Goal: Information Seeking & Learning: Learn about a topic

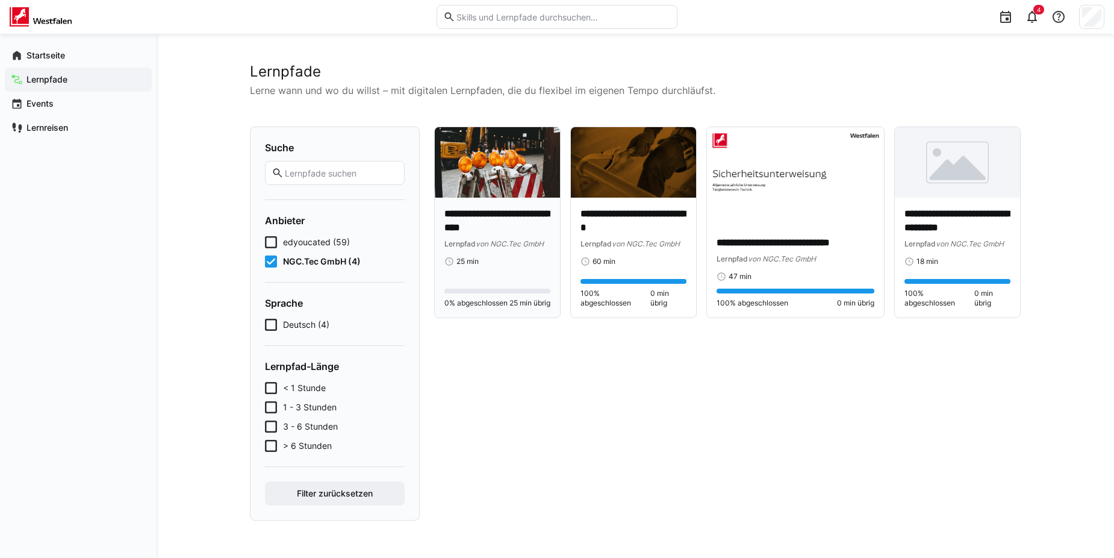
click at [487, 183] on img at bounding box center [497, 162] width 125 height 70
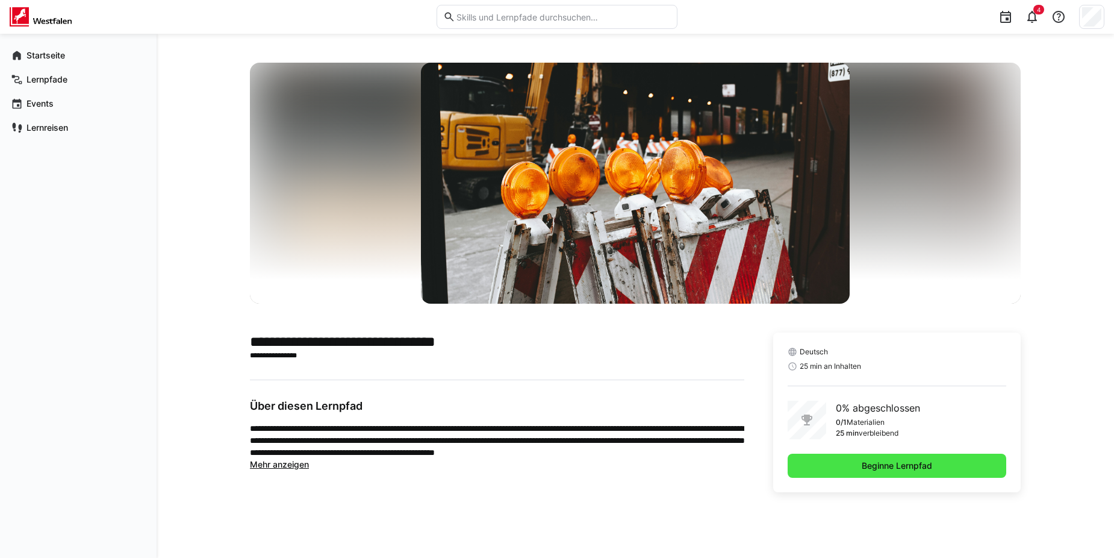
click at [849, 467] on span "Beginne Lernpfad" at bounding box center [897, 466] width 219 height 24
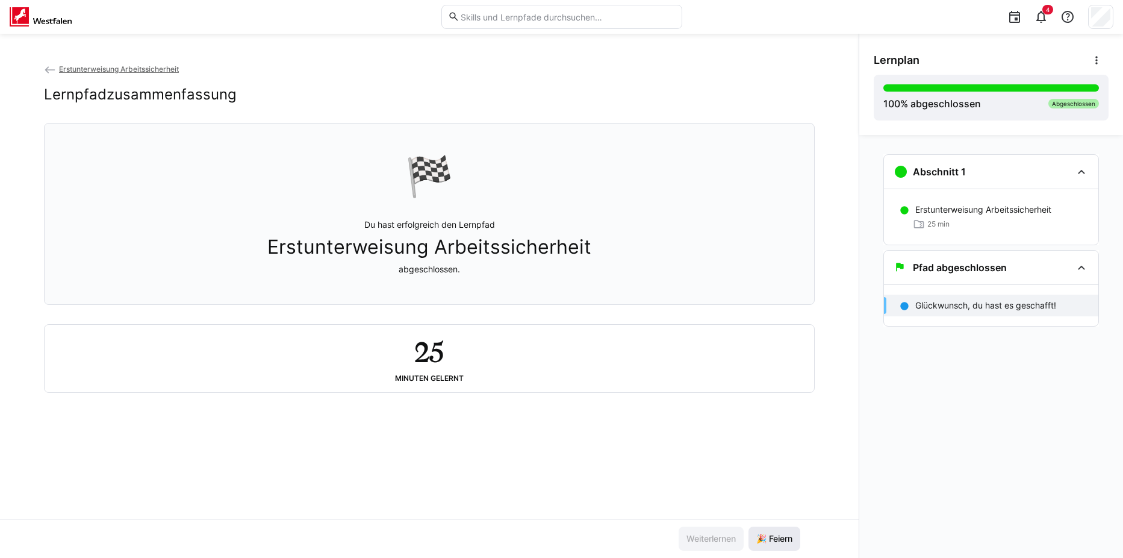
click at [770, 534] on span "🎉 Feiern" at bounding box center [775, 539] width 40 height 12
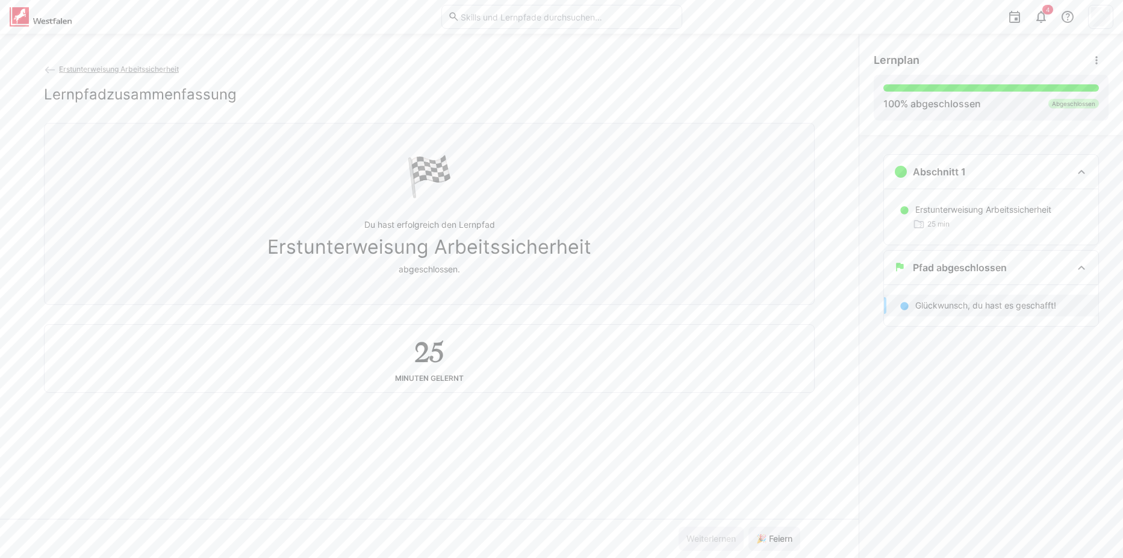
click at [50, 69] on eds-icon at bounding box center [50, 70] width 12 height 12
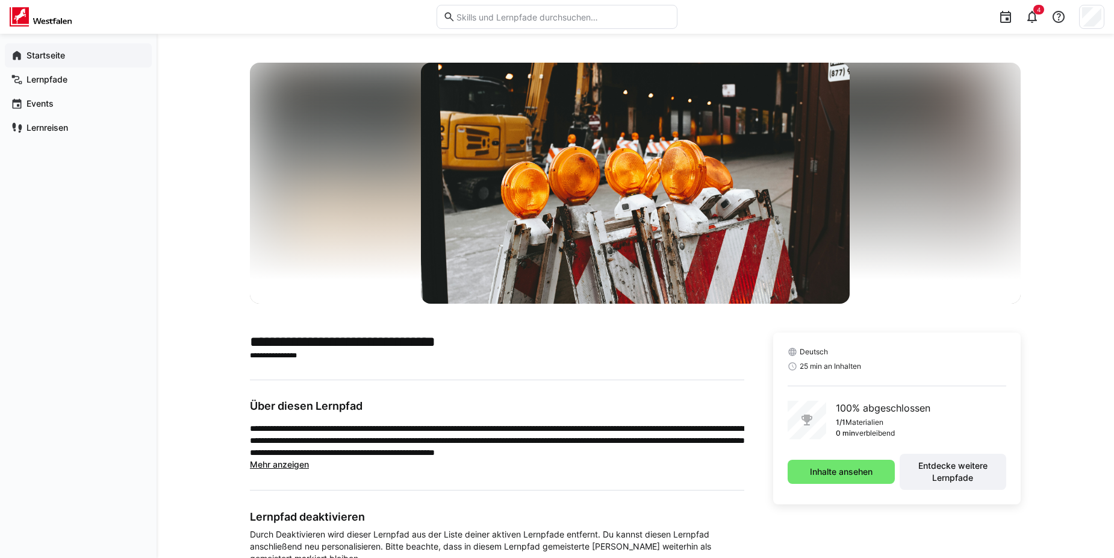
click at [0, 0] on app-navigation-label "Startseite" at bounding box center [0, 0] width 0 height 0
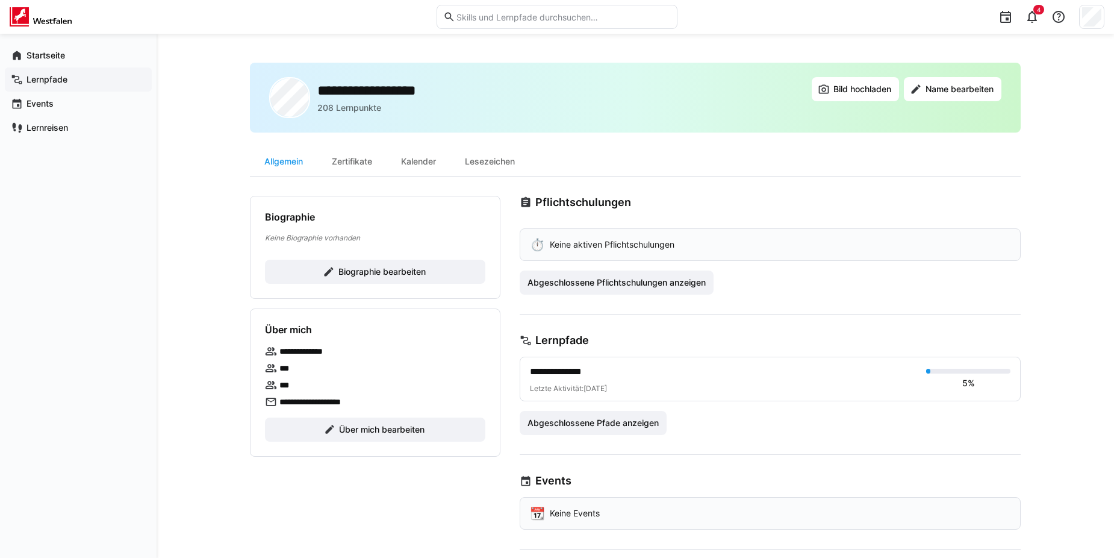
click at [52, 84] on span "Lernpfade" at bounding box center [85, 79] width 121 height 12
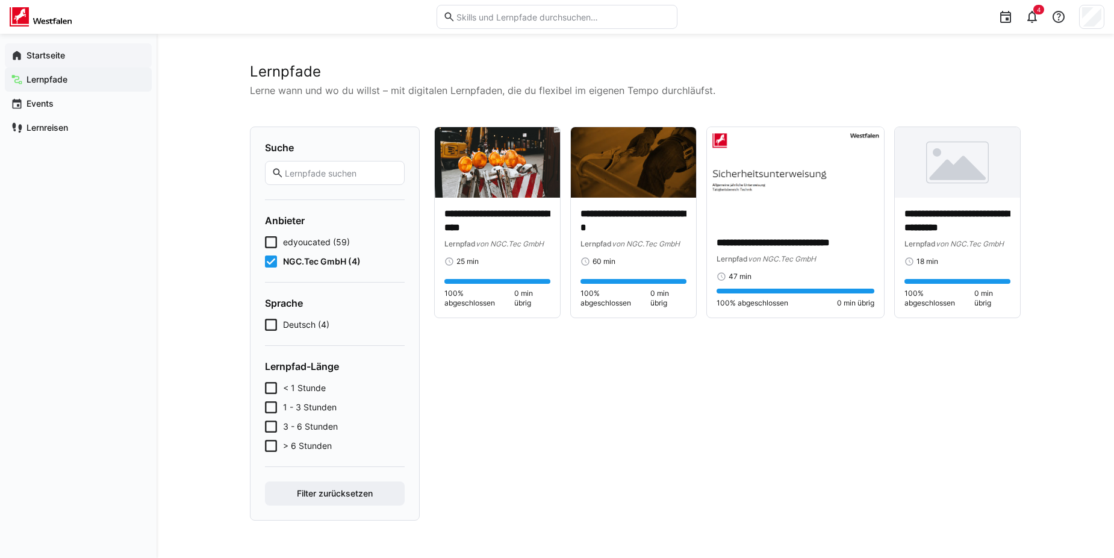
click at [65, 63] on div "Startseite" at bounding box center [78, 55] width 147 height 24
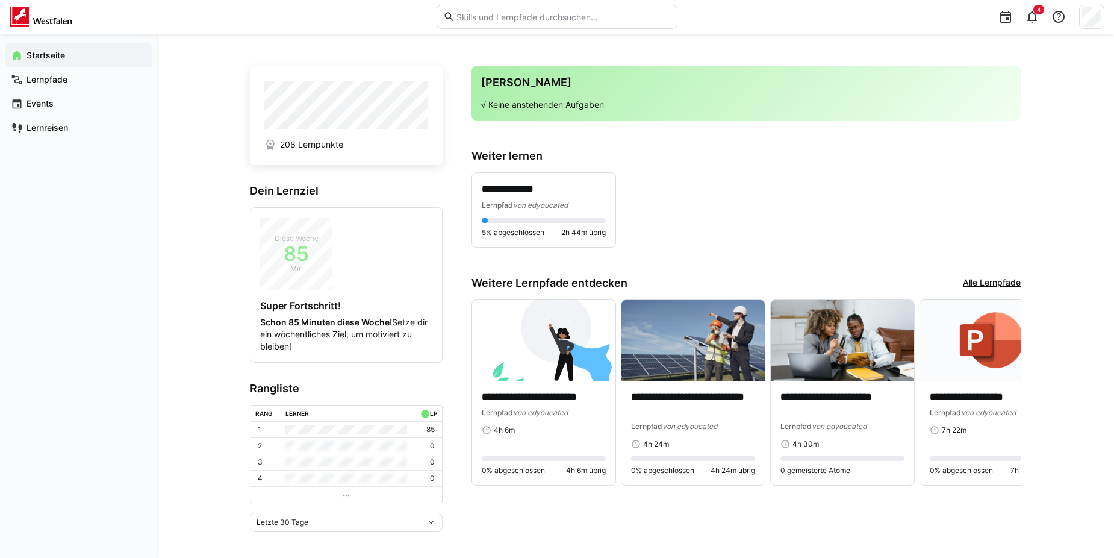
scroll to position [3, 0]
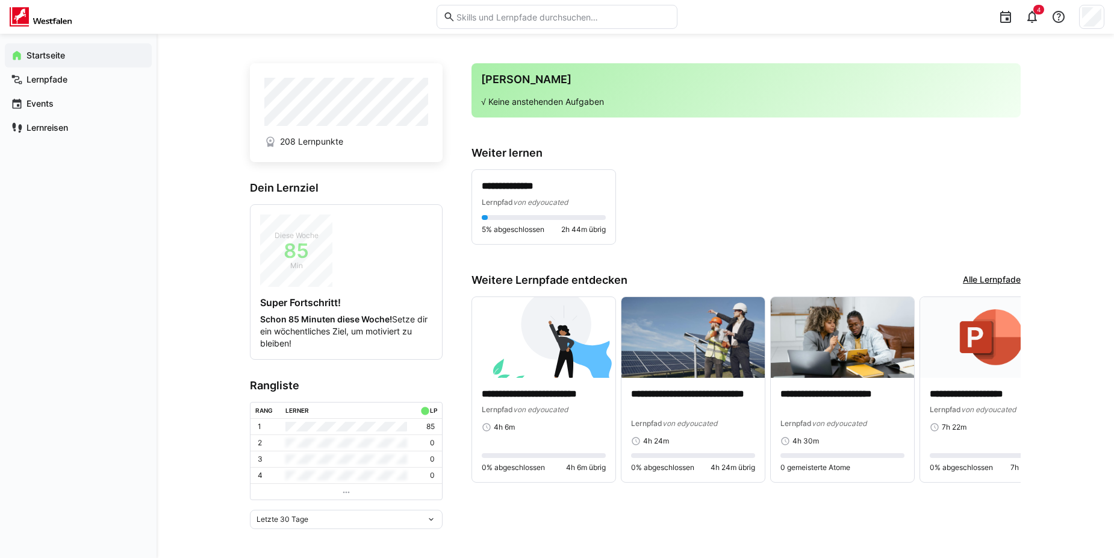
click at [426, 520] on eds-icon at bounding box center [431, 519] width 10 height 10
click at [303, 476] on div "Letztes Jahr" at bounding box center [346, 475] width 178 height 10
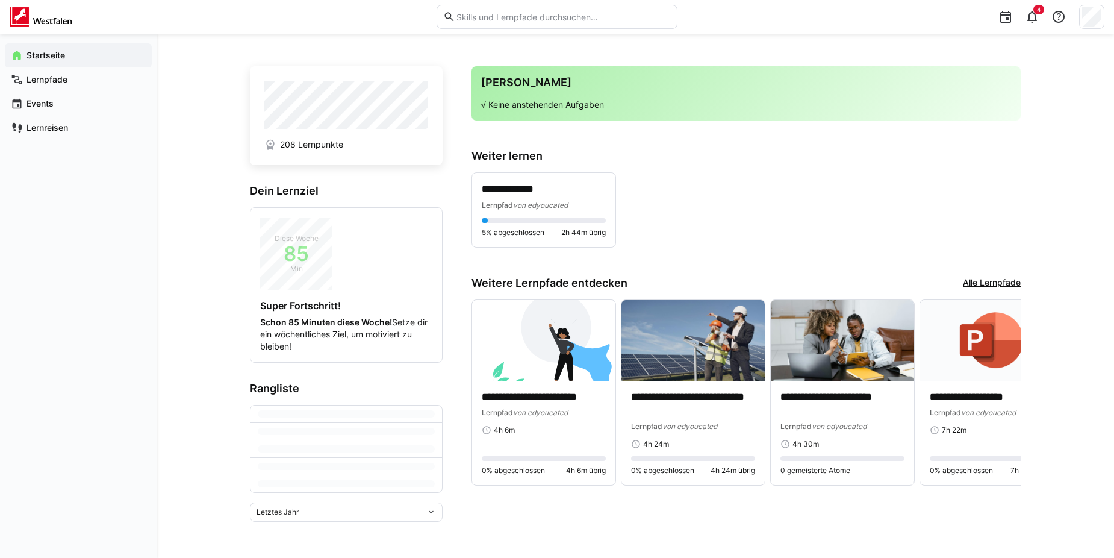
scroll to position [0, 0]
click at [430, 535] on eds-icon at bounding box center [431, 539] width 10 height 10
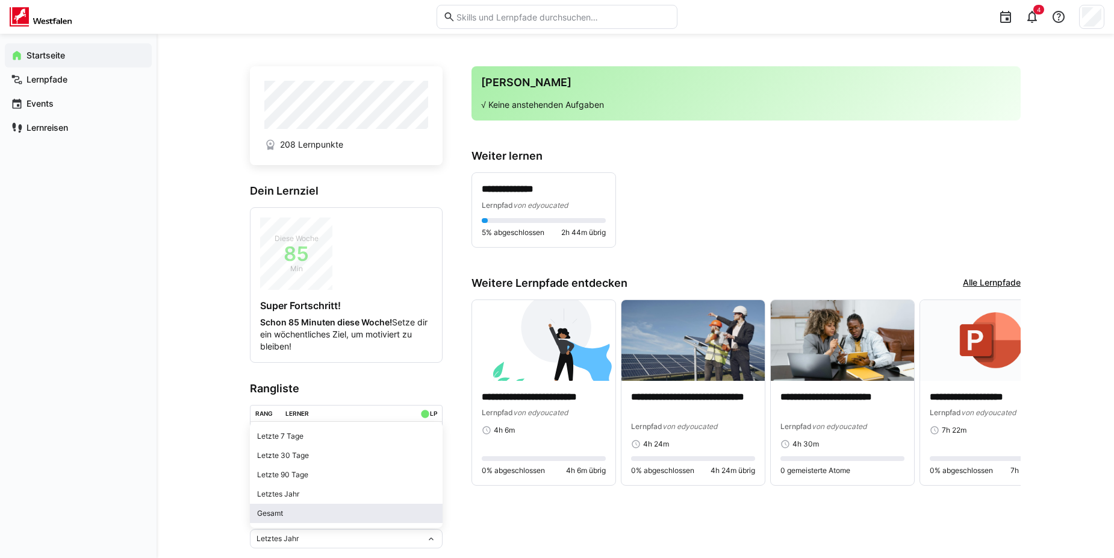
click at [358, 514] on div "Gesamt" at bounding box center [346, 513] width 178 height 10
click at [430, 536] on eds-icon at bounding box center [431, 539] width 10 height 10
click at [355, 474] on div "Letzte 90 Tage" at bounding box center [346, 475] width 178 height 10
click at [69, 77] on span "Lernpfade" at bounding box center [85, 79] width 121 height 12
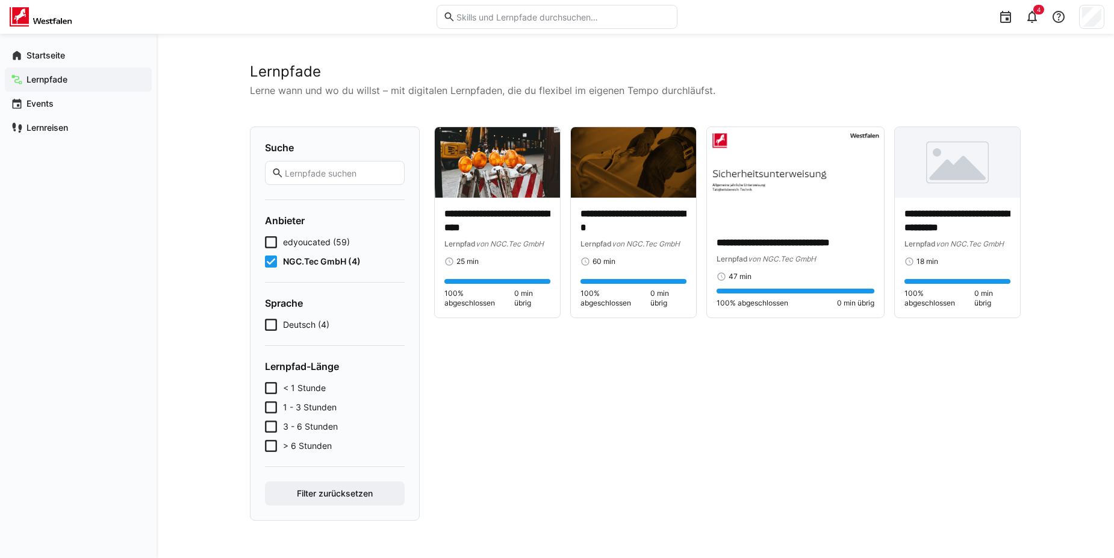
click at [299, 239] on span "edyoucated (59)" at bounding box center [316, 242] width 67 height 12
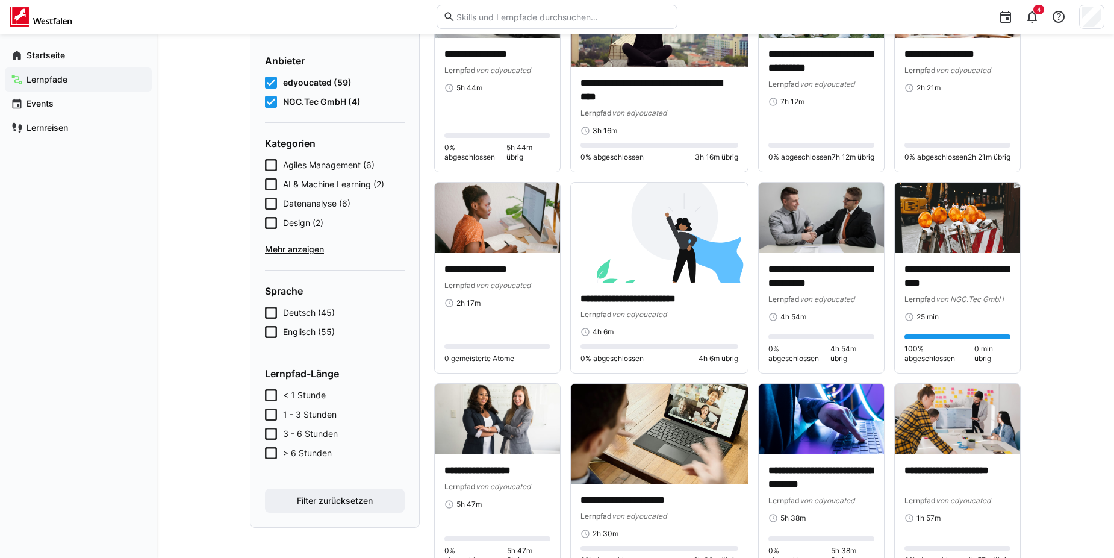
scroll to position [181, 0]
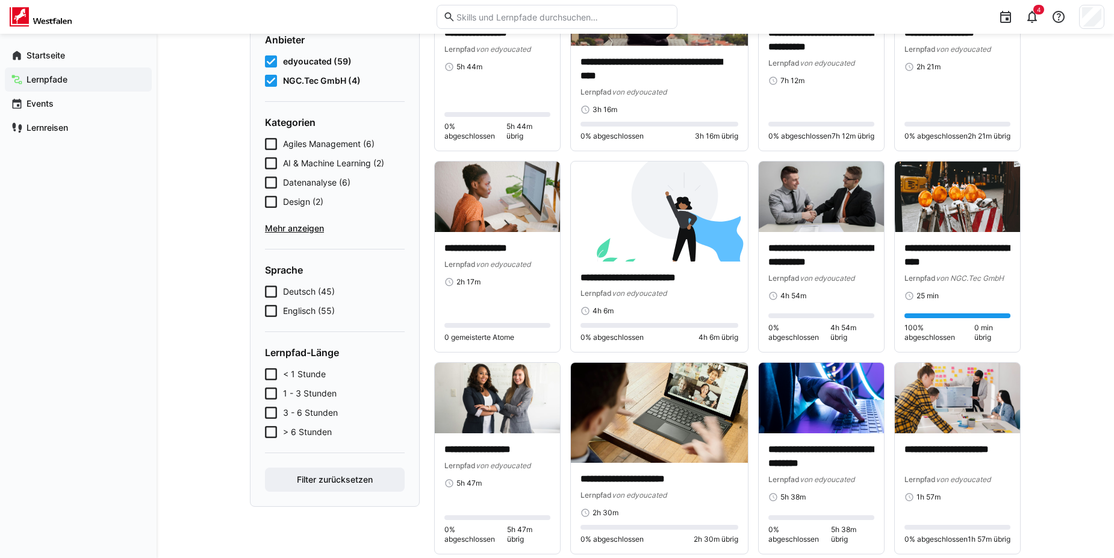
click at [309, 373] on span "< 1 Stunde" at bounding box center [304, 374] width 43 height 12
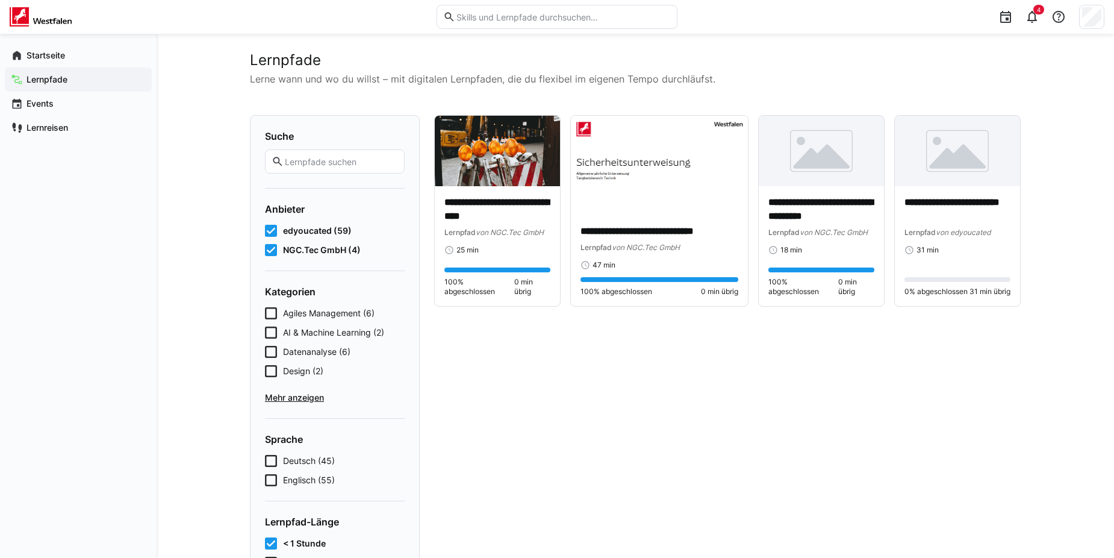
scroll to position [0, 0]
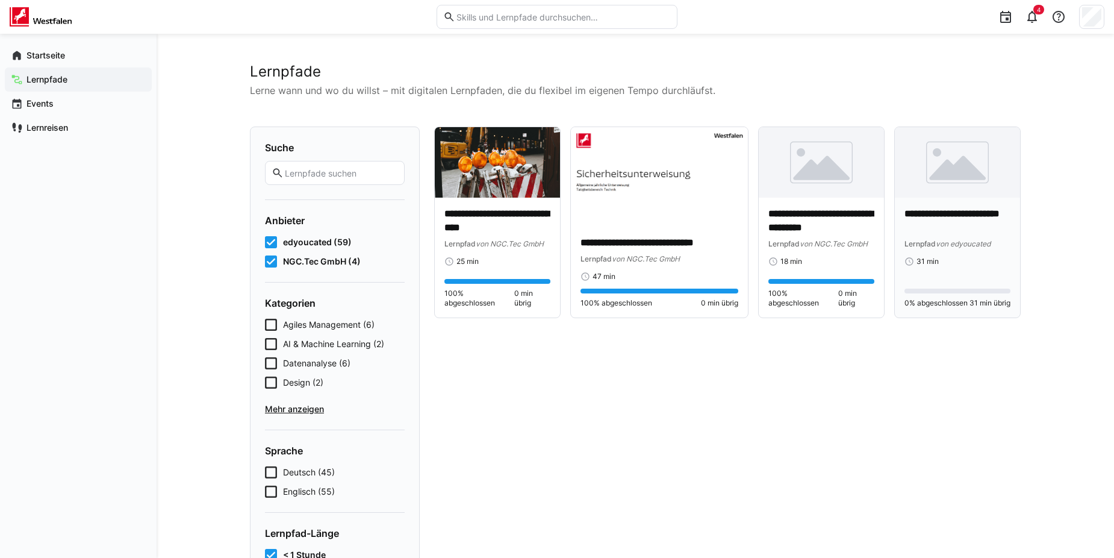
click at [980, 239] on span "von edyoucated" at bounding box center [963, 243] width 55 height 9
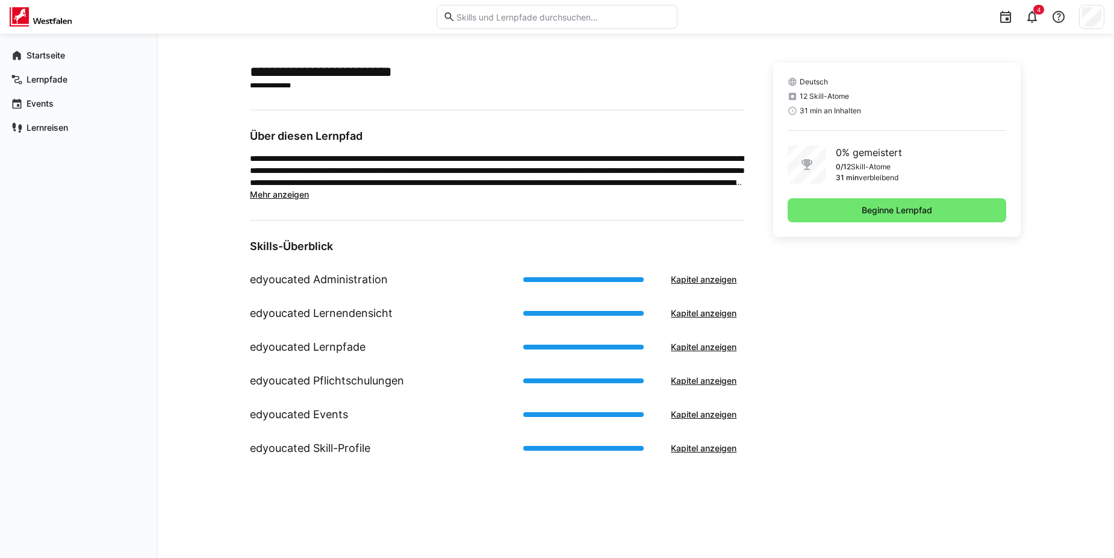
click at [303, 195] on span "Mehr anzeigen" at bounding box center [279, 194] width 59 height 10
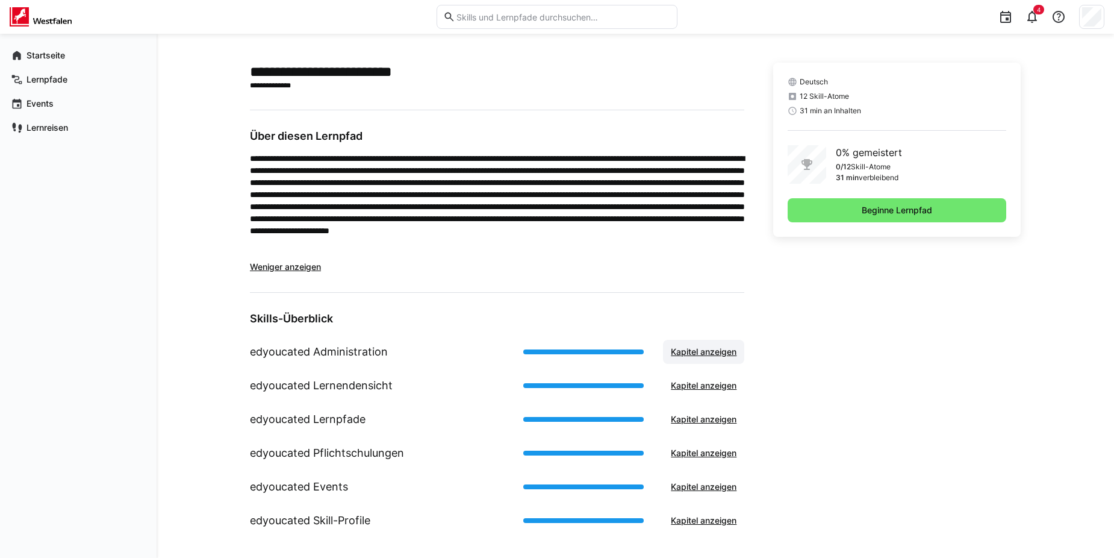
click at [710, 348] on span "Kapitel anzeigen" at bounding box center [703, 352] width 69 height 12
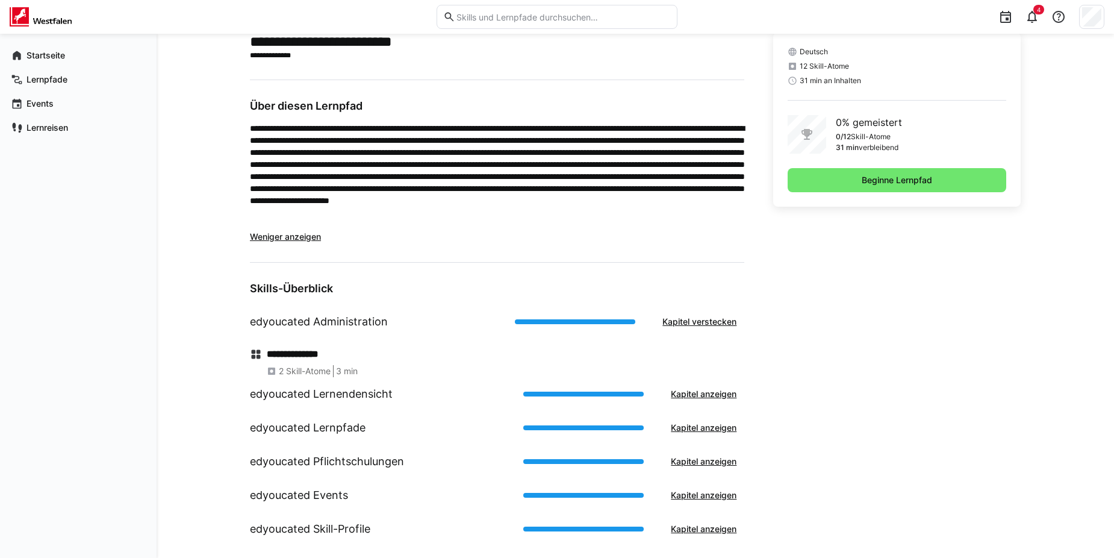
scroll to position [47, 0]
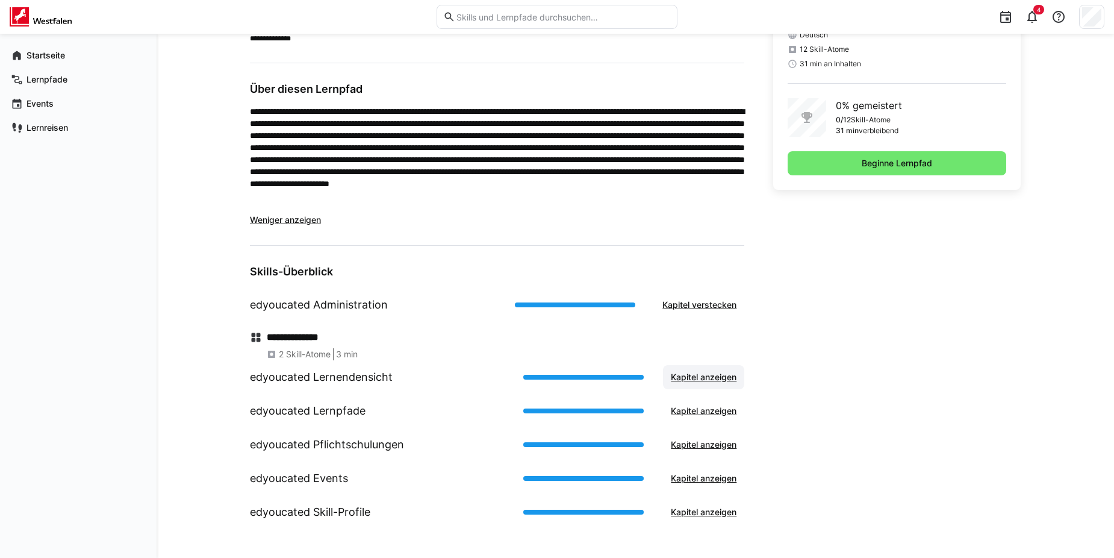
click at [693, 377] on span "Kapitel anzeigen" at bounding box center [703, 377] width 69 height 12
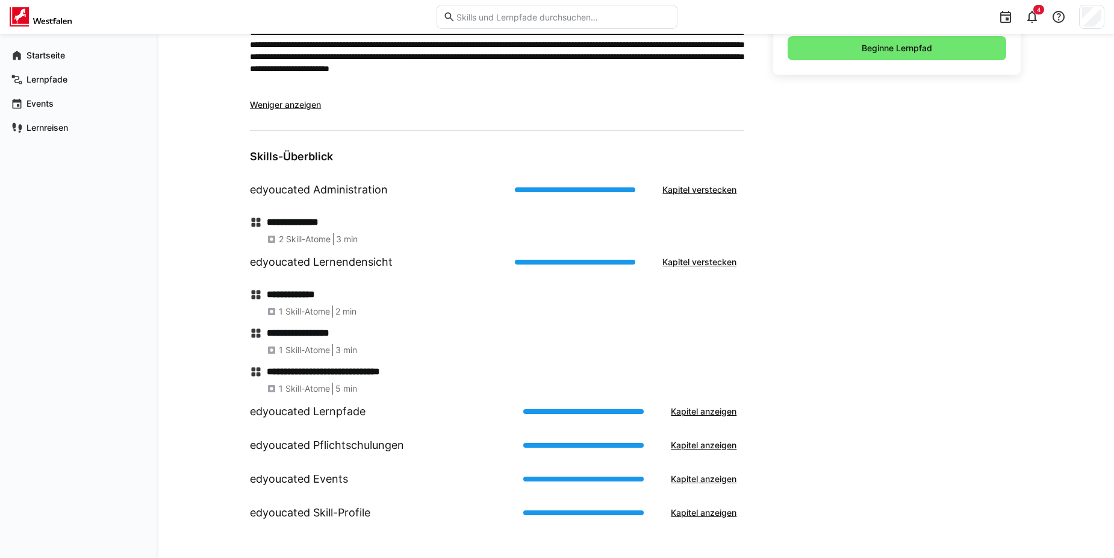
scroll to position [163, 0]
click at [679, 266] on span "Kapitel verstecken" at bounding box center [700, 261] width 78 height 12
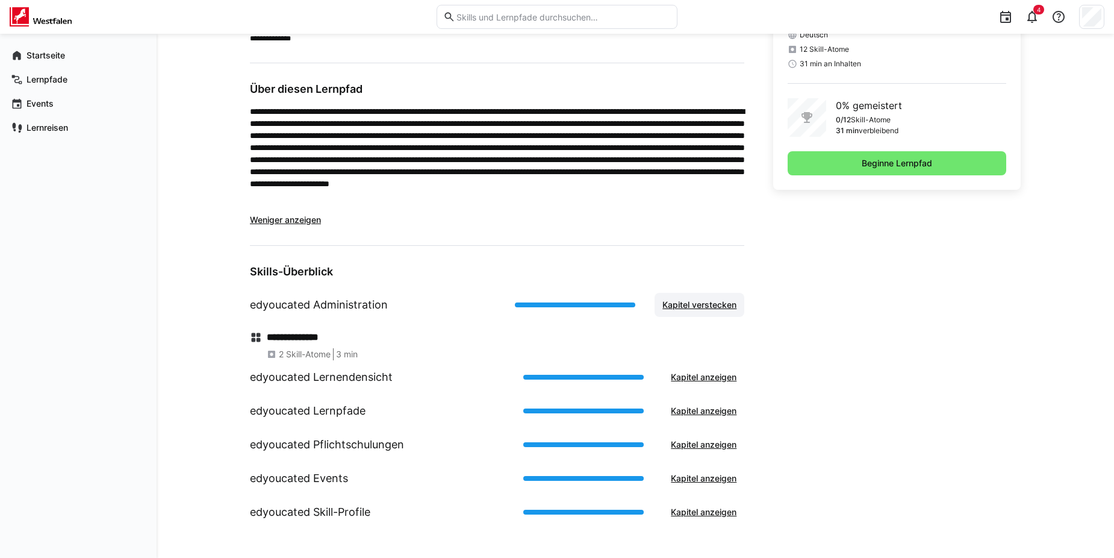
click at [704, 299] on span "Kapitel verstecken" at bounding box center [700, 305] width 78 height 12
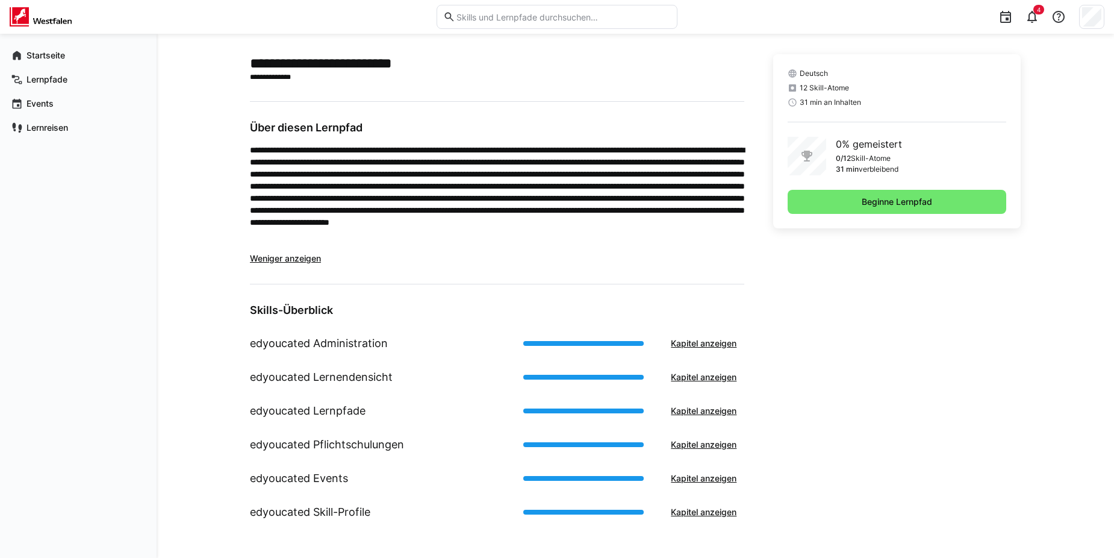
scroll to position [8, 0]
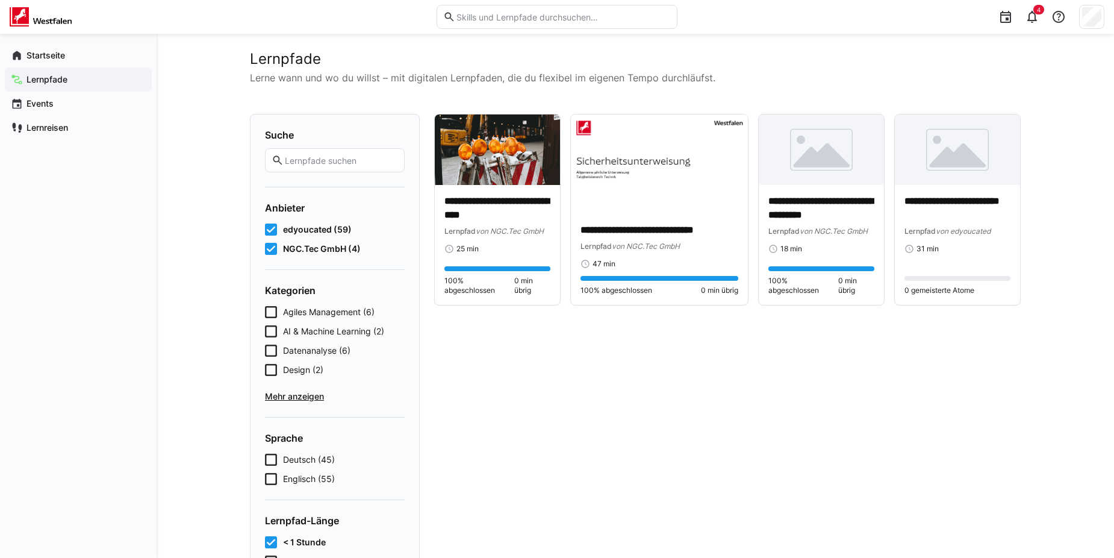
scroll to position [120, 0]
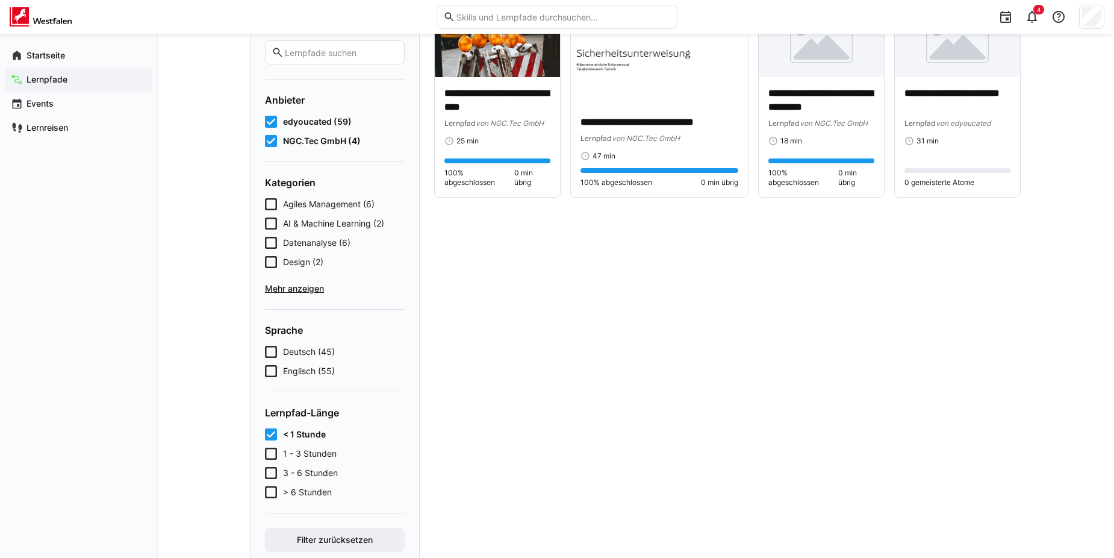
click at [269, 452] on icon at bounding box center [271, 454] width 12 height 12
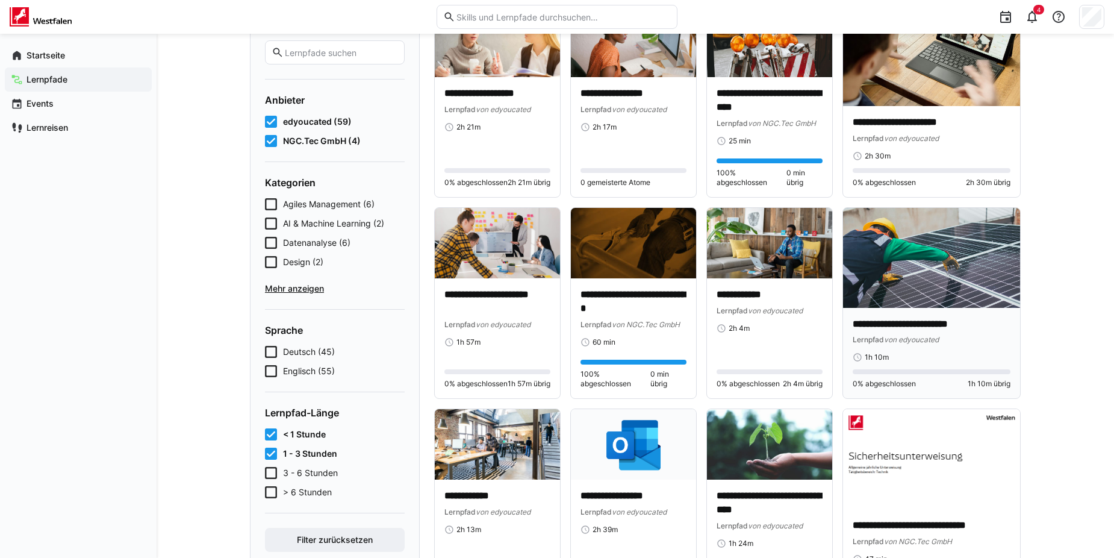
click at [931, 296] on img at bounding box center [931, 257] width 177 height 99
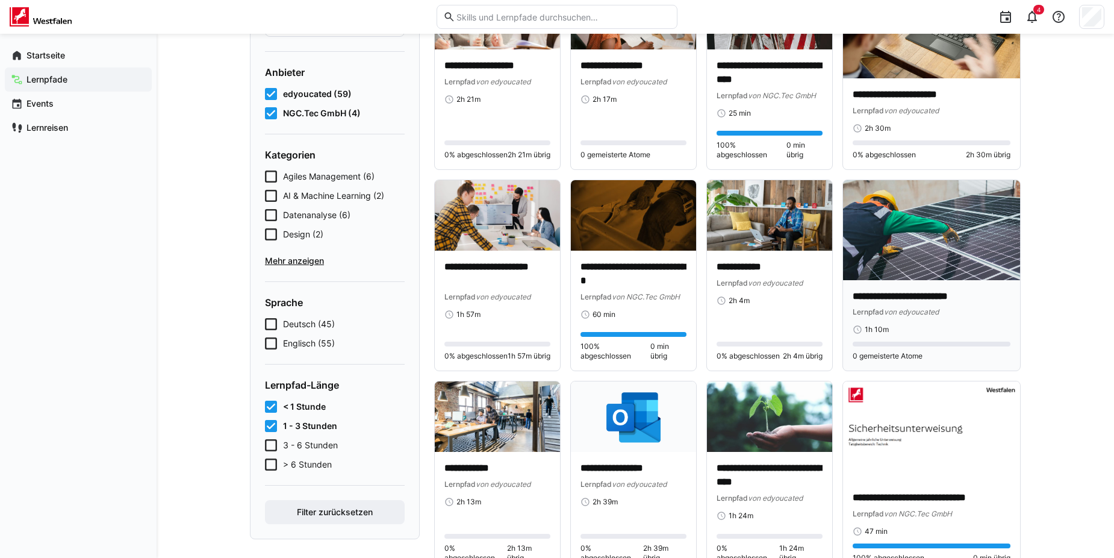
scroll to position [120, 0]
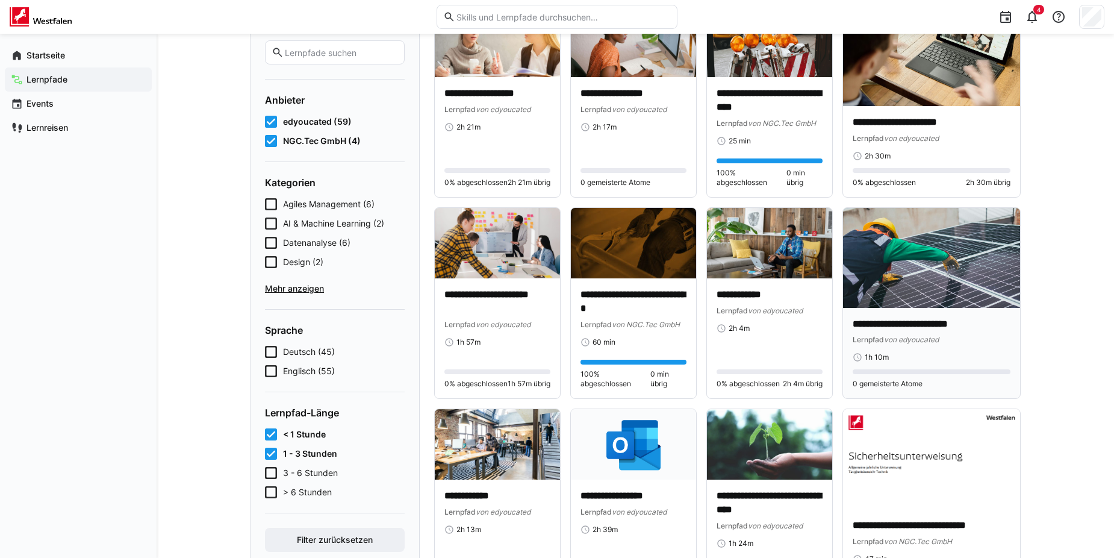
click at [929, 276] on img at bounding box center [931, 257] width 177 height 99
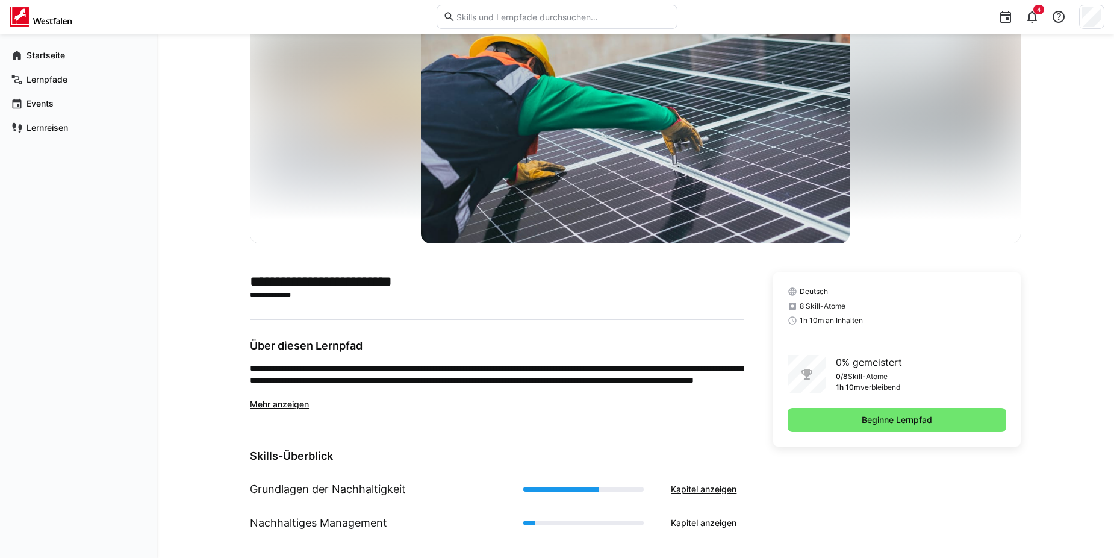
scroll to position [71, 0]
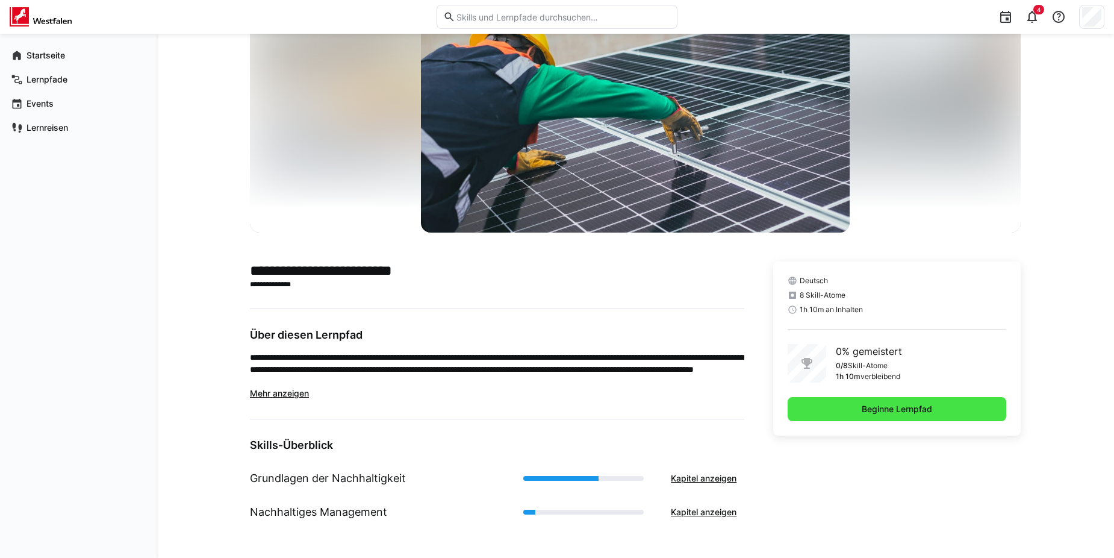
click at [858, 406] on span "Beginne Lernpfad" at bounding box center [897, 409] width 219 height 24
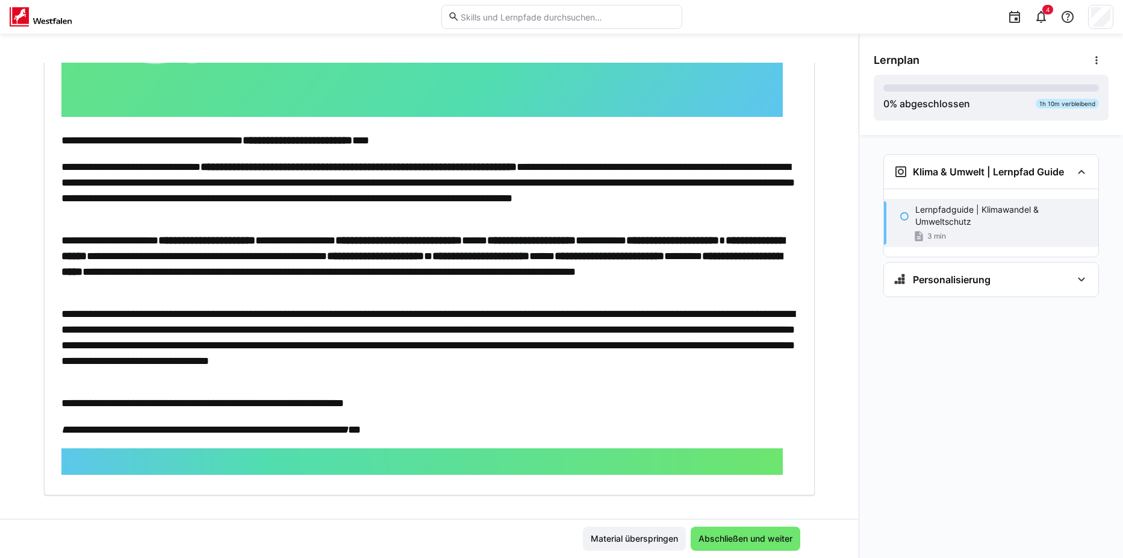
scroll to position [286, 0]
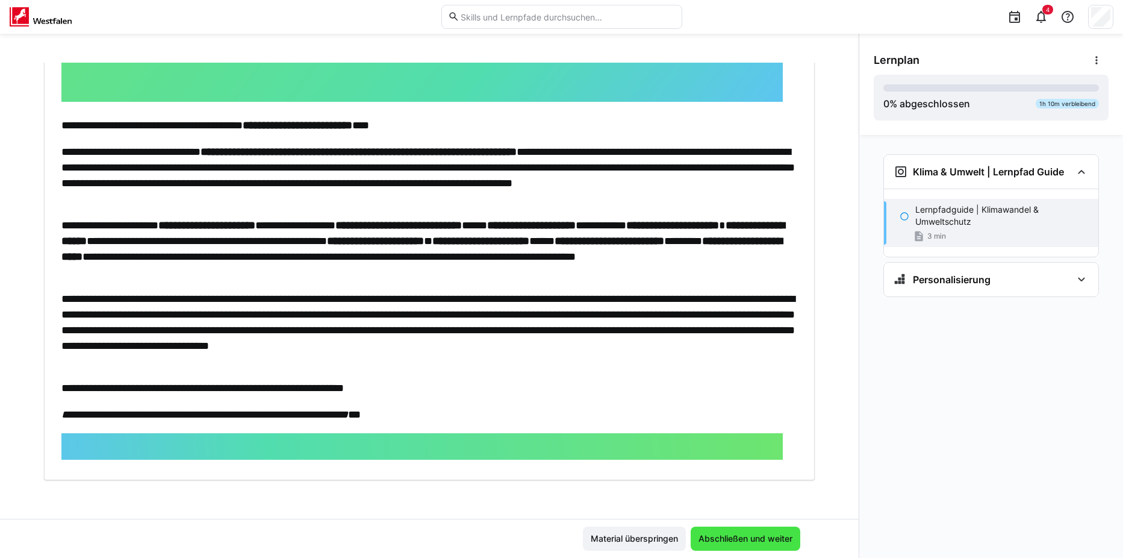
click at [735, 534] on span "Abschließen und weiter" at bounding box center [746, 539] width 98 height 12
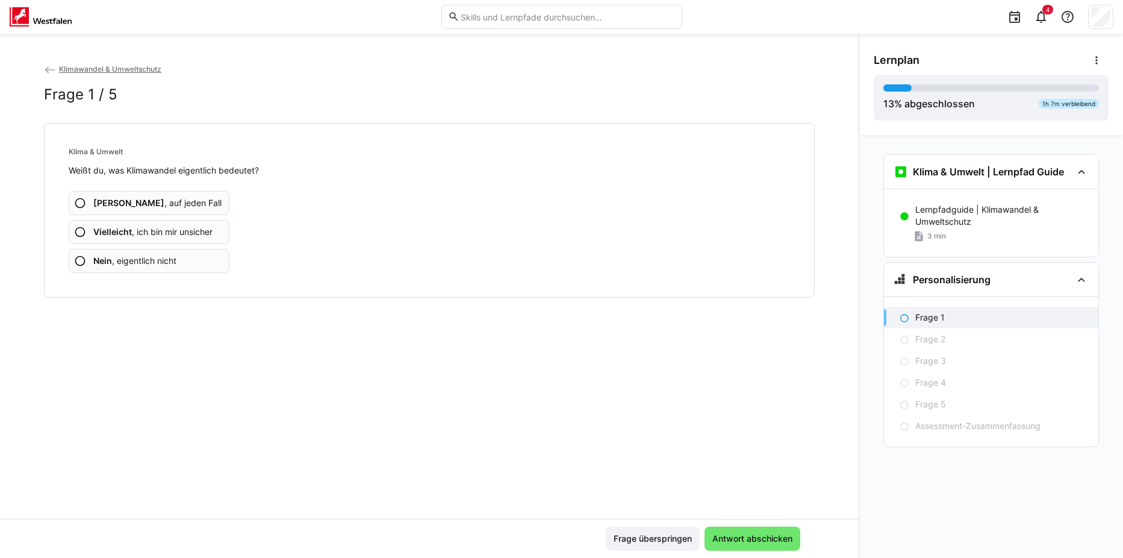
click at [80, 232] on eds-icon at bounding box center [80, 232] width 12 height 12
click at [107, 231] on b "Vielleicht" at bounding box center [112, 231] width 39 height 10
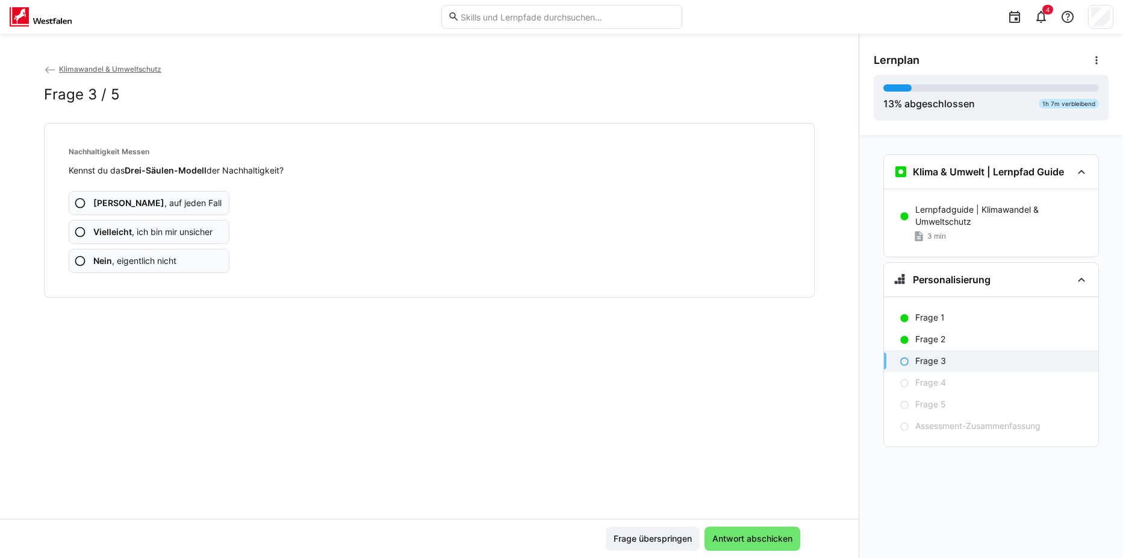
click at [125, 261] on span "Nein , eigentlich nicht" at bounding box center [134, 261] width 83 height 12
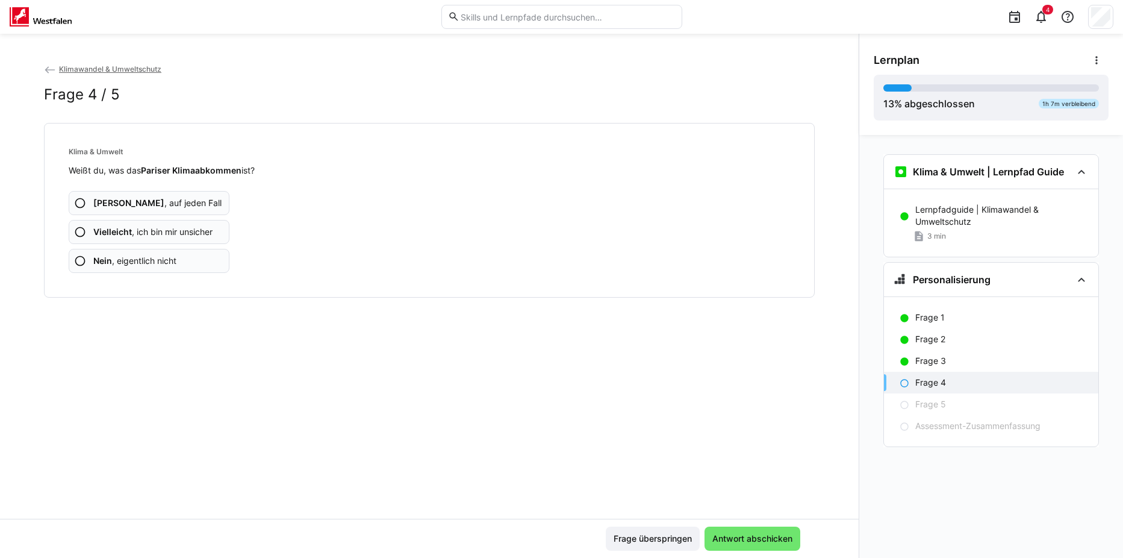
click at [142, 257] on span "Nein , eigentlich nicht" at bounding box center [134, 261] width 83 height 12
click at [167, 258] on span "Nein , eigentlich nicht" at bounding box center [134, 261] width 83 height 12
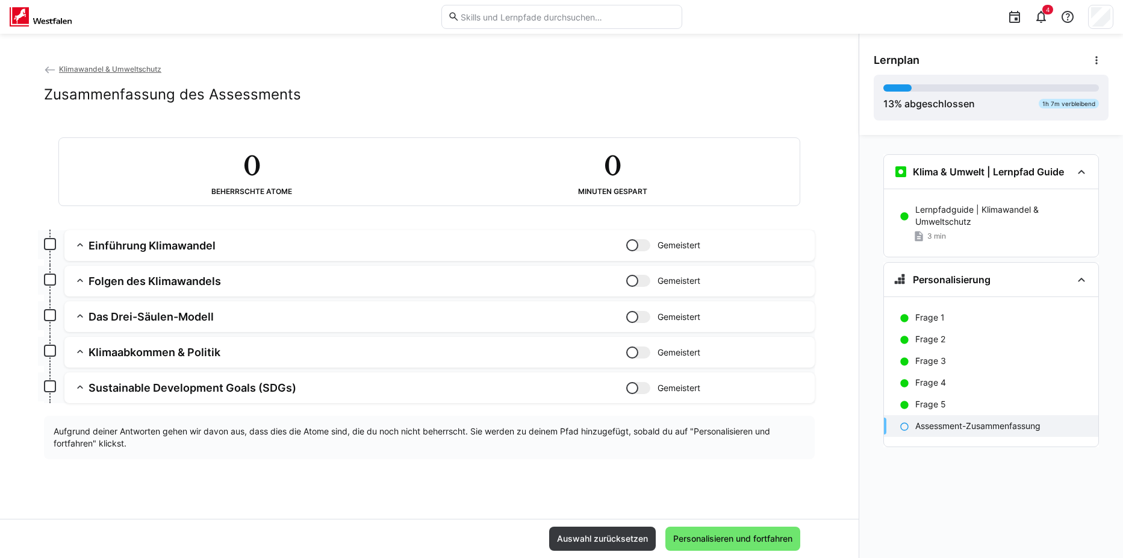
click at [195, 249] on h3 "Einführung Klimawandel" at bounding box center [358, 246] width 538 height 14
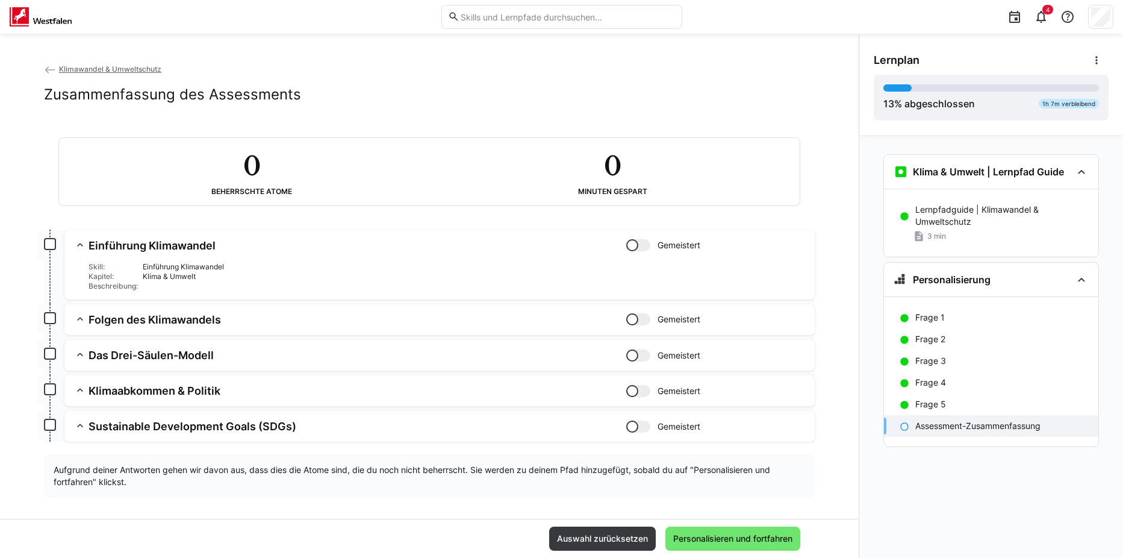
click at [176, 248] on h3 "Einführung Klimawandel" at bounding box center [358, 246] width 538 height 14
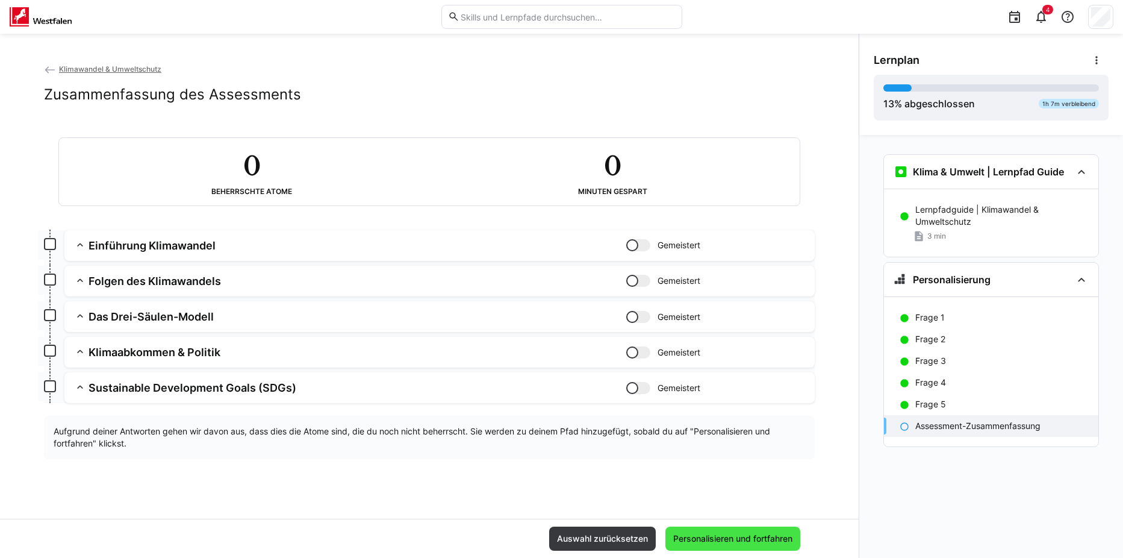
click at [756, 539] on span "Personalisieren und fortfahren" at bounding box center [733, 539] width 123 height 12
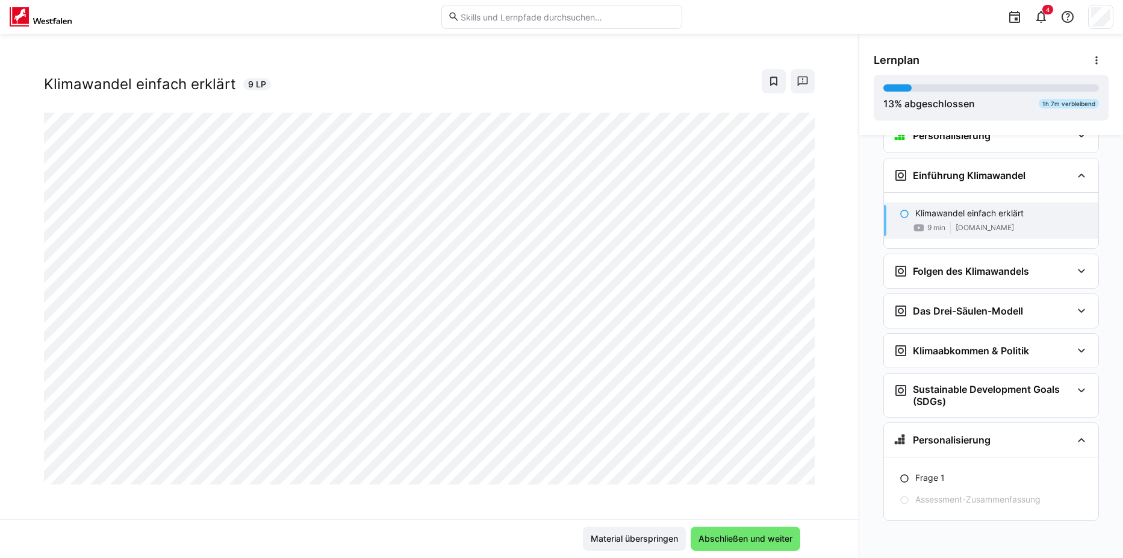
scroll to position [20, 0]
click at [768, 543] on span "Abschließen und weiter" at bounding box center [746, 539] width 98 height 12
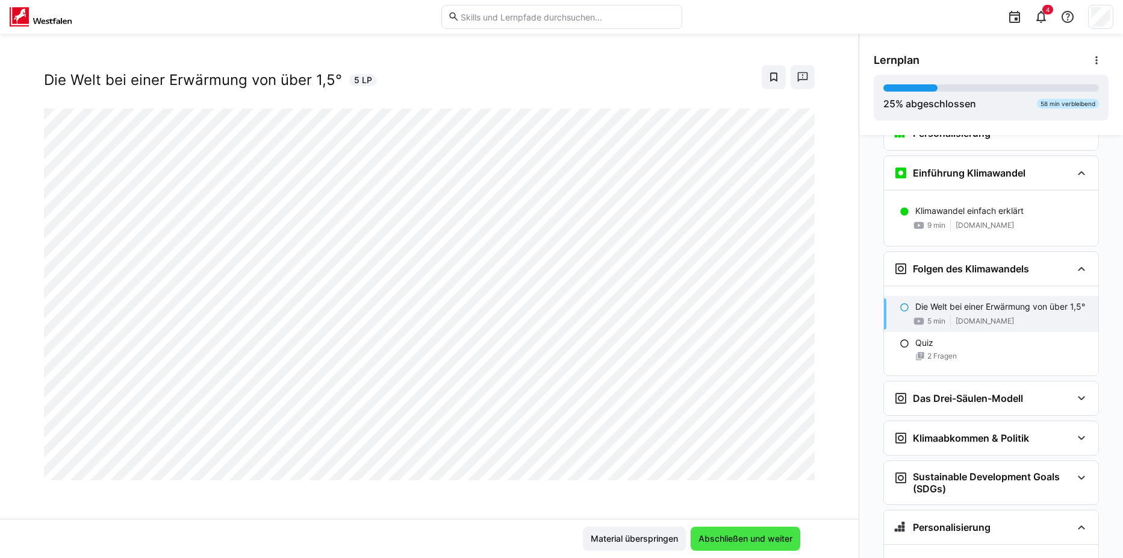
click at [739, 539] on span "Abschließen und weiter" at bounding box center [746, 539] width 98 height 12
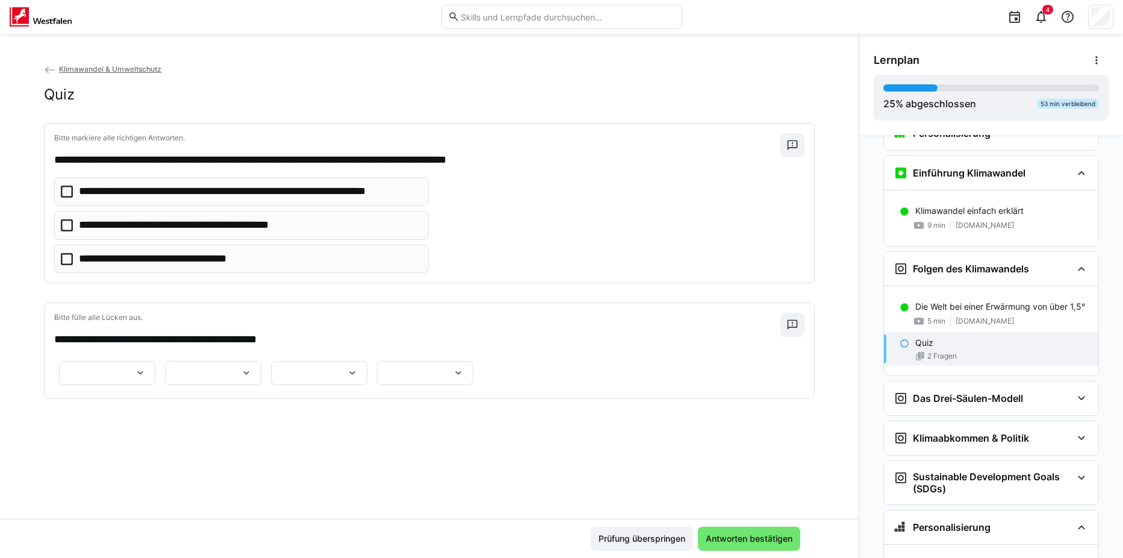
click at [65, 262] on icon at bounding box center [67, 259] width 12 height 12
click at [146, 374] on eds-icon at bounding box center [140, 373] width 12 height 12
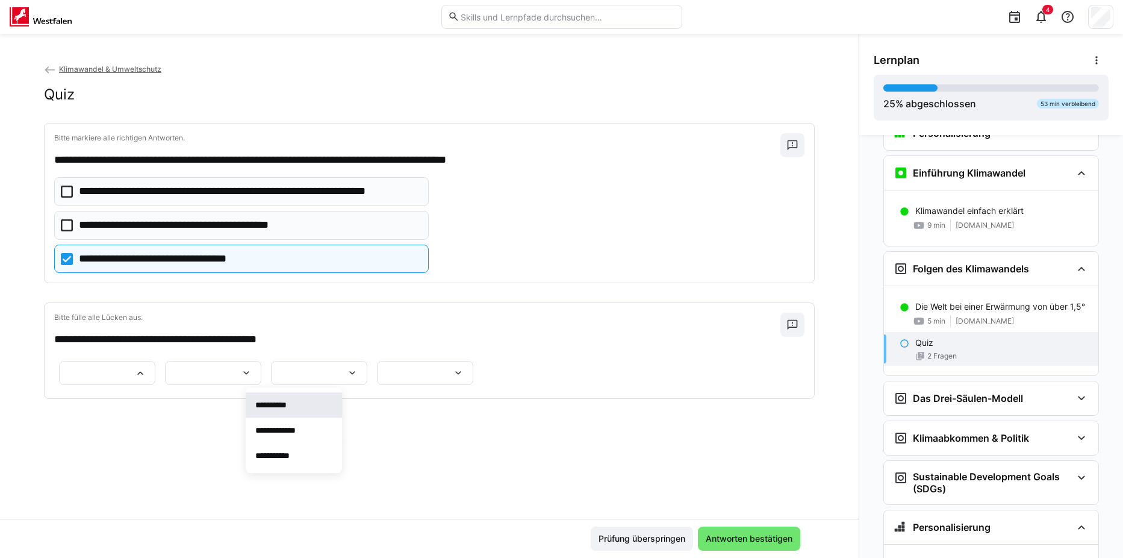
click at [316, 398] on span "**********" at bounding box center [294, 404] width 96 height 25
click at [252, 373] on eds-icon at bounding box center [246, 373] width 12 height 12
click at [558, 404] on span "**********" at bounding box center [539, 404] width 96 height 25
click at [346, 379] on eds-icon at bounding box center [352, 373] width 12 height 12
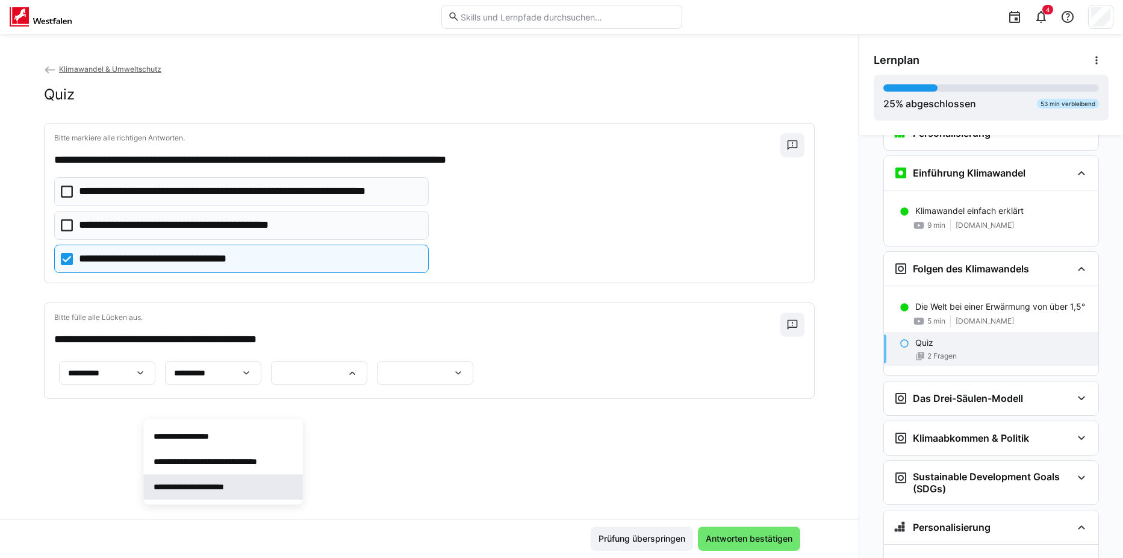
click at [220, 486] on p "**********" at bounding box center [200, 487] width 93 height 12
click at [407, 385] on div at bounding box center [425, 373] width 96 height 24
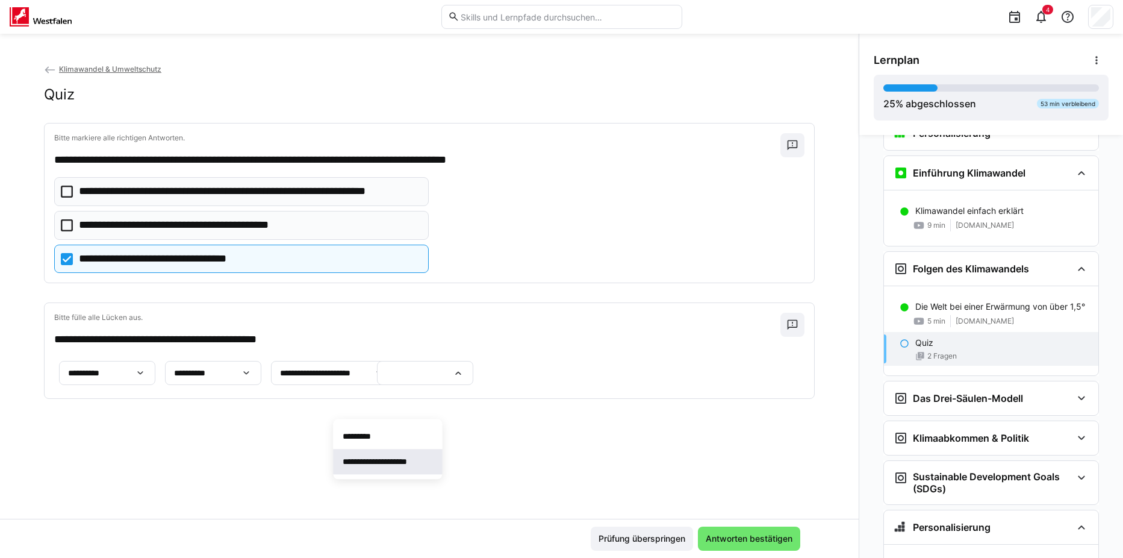
click at [405, 465] on p "**********" at bounding box center [388, 461] width 90 height 12
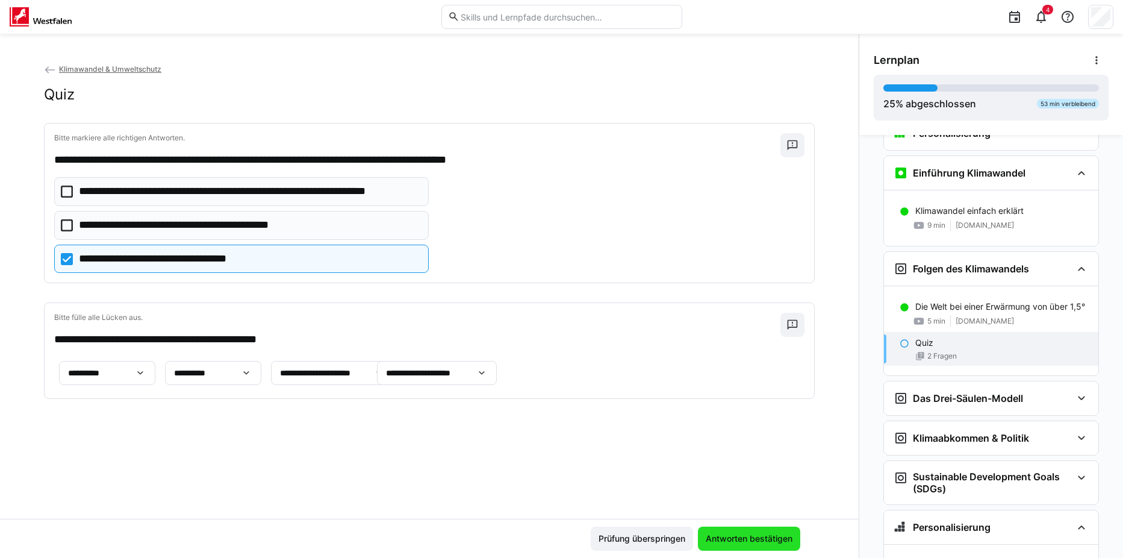
click at [754, 534] on span "Antworten bestätigen" at bounding box center [749, 539] width 90 height 12
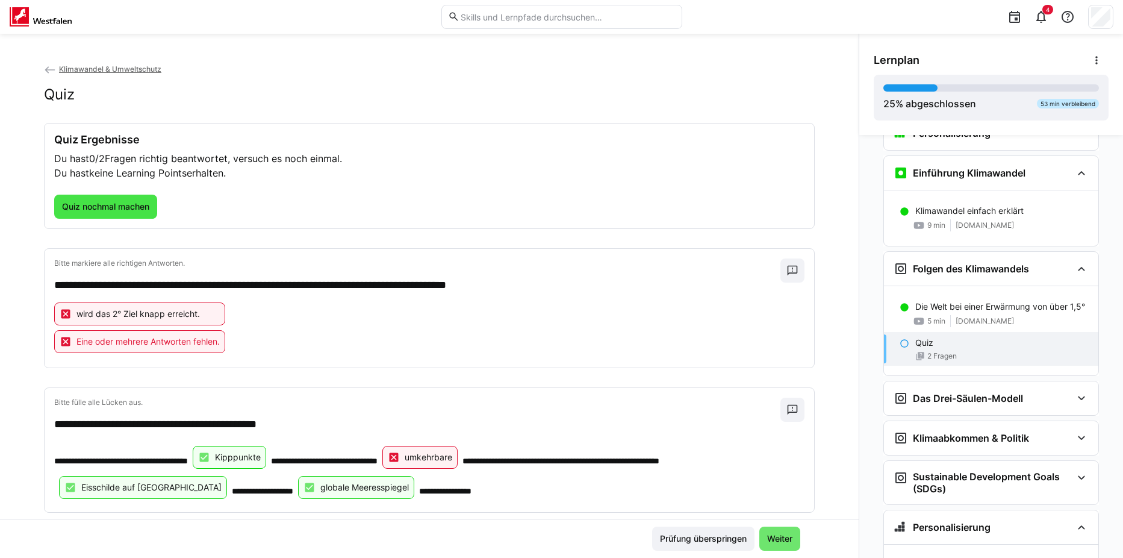
click at [125, 209] on span "Quiz nochmal machen" at bounding box center [105, 207] width 91 height 12
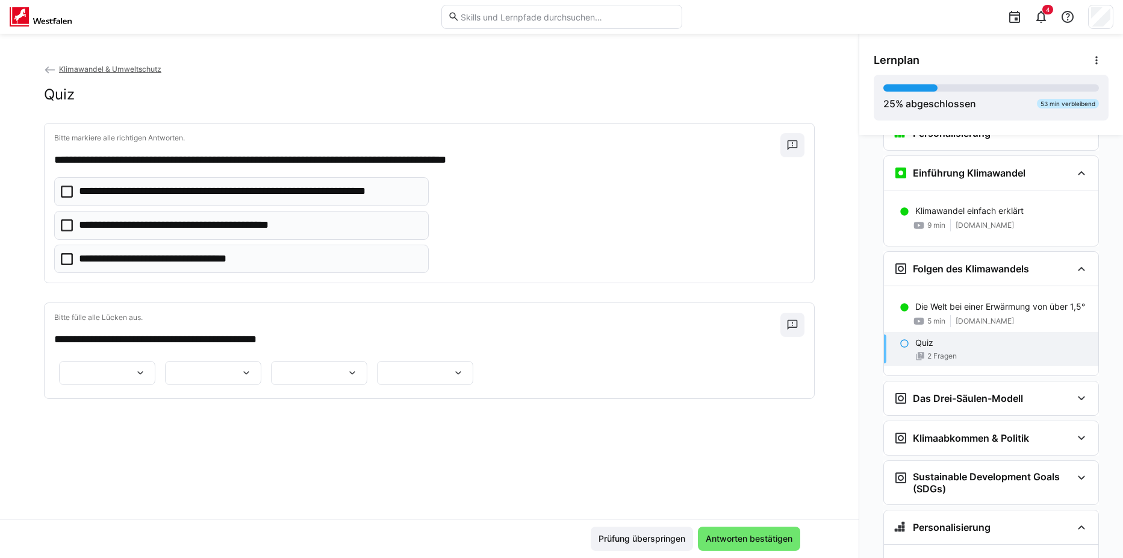
click at [62, 191] on icon at bounding box center [67, 192] width 12 height 12
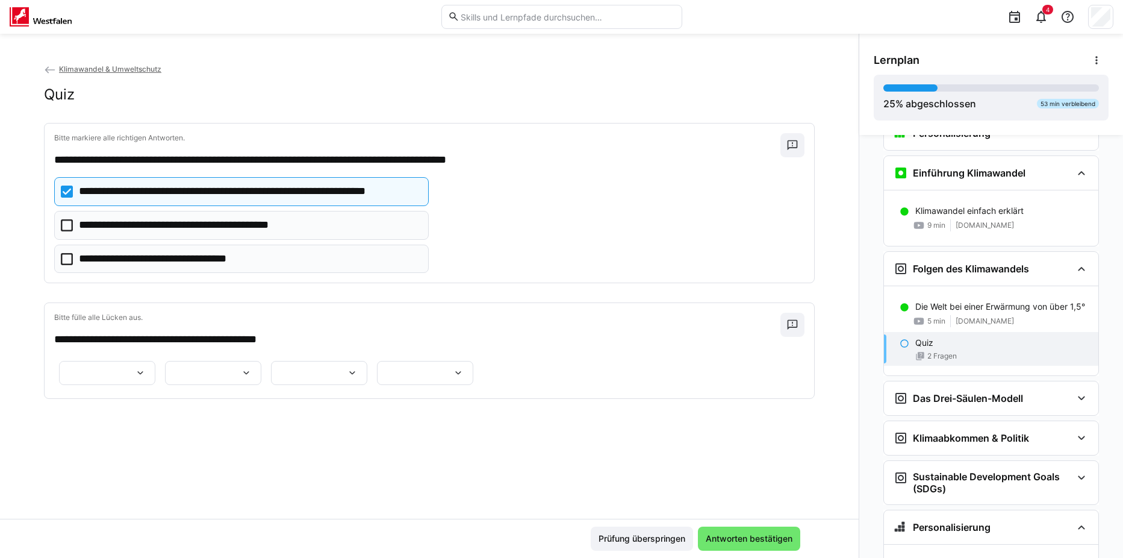
click at [146, 368] on eds-icon at bounding box center [140, 373] width 12 height 12
click at [308, 452] on span "**********" at bounding box center [294, 455] width 96 height 25
click at [252, 372] on eds-icon at bounding box center [246, 373] width 12 height 12
click at [548, 425] on p "**********" at bounding box center [529, 430] width 57 height 12
click at [346, 379] on eds-icon at bounding box center [352, 373] width 12 height 12
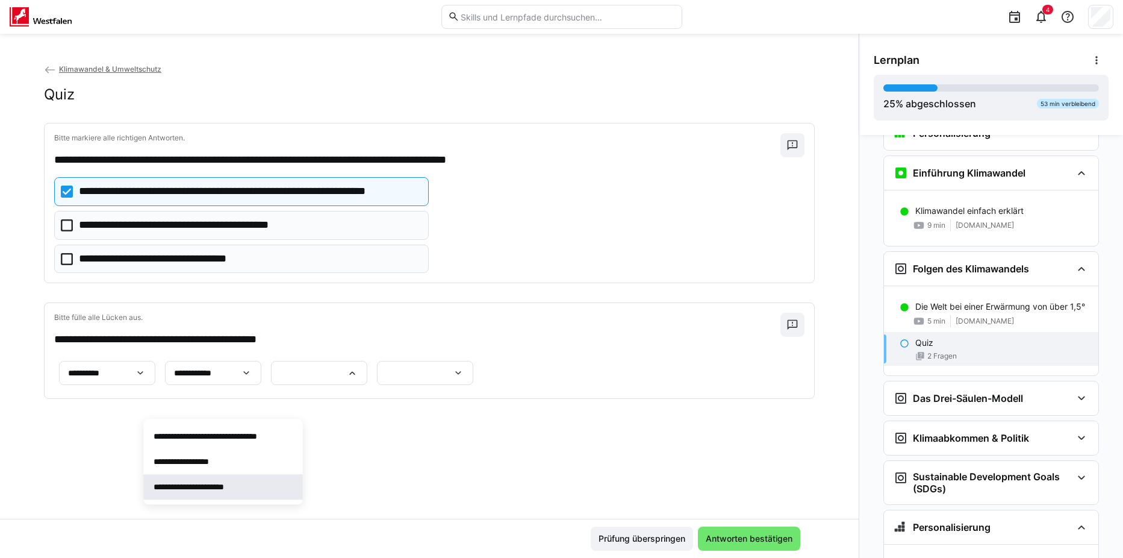
click at [236, 485] on p "**********" at bounding box center [200, 487] width 93 height 12
click at [405, 385] on div at bounding box center [425, 373] width 96 height 24
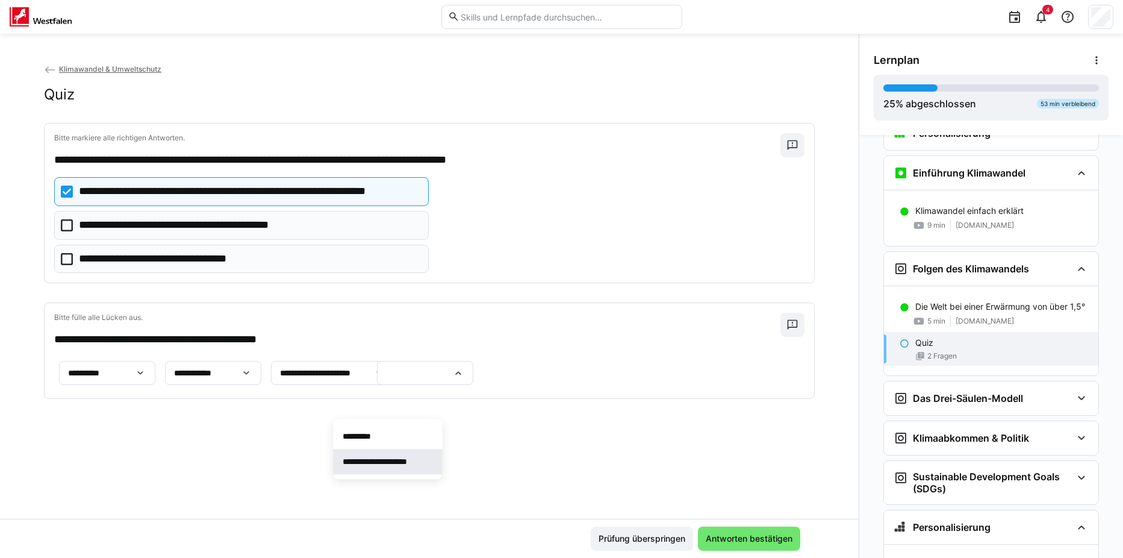
click at [415, 465] on p "**********" at bounding box center [388, 461] width 90 height 12
click at [755, 539] on span "Antworten bestätigen" at bounding box center [749, 539] width 90 height 12
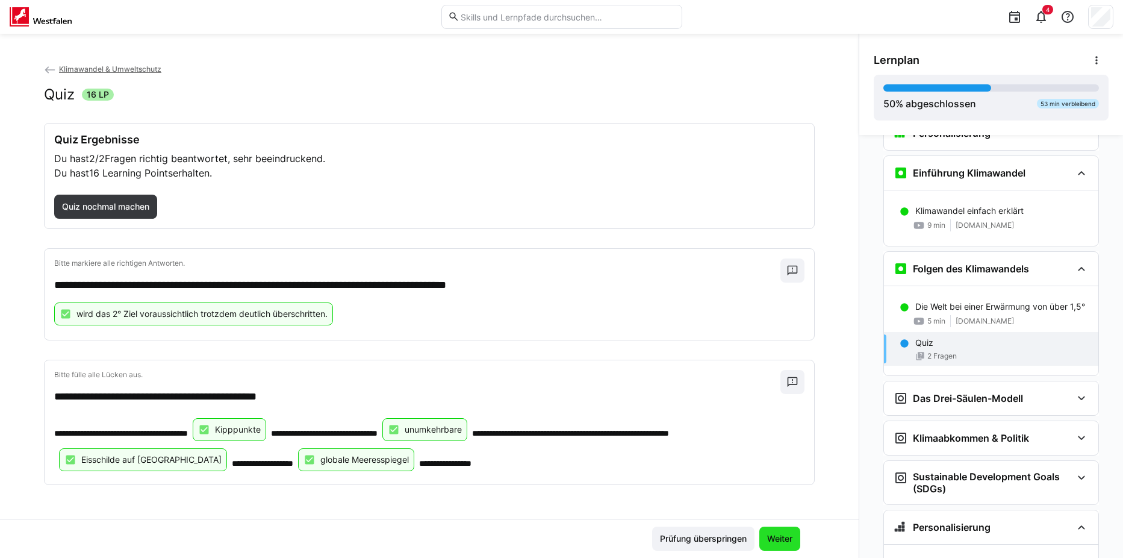
click at [783, 542] on span "Weiter" at bounding box center [780, 539] width 29 height 12
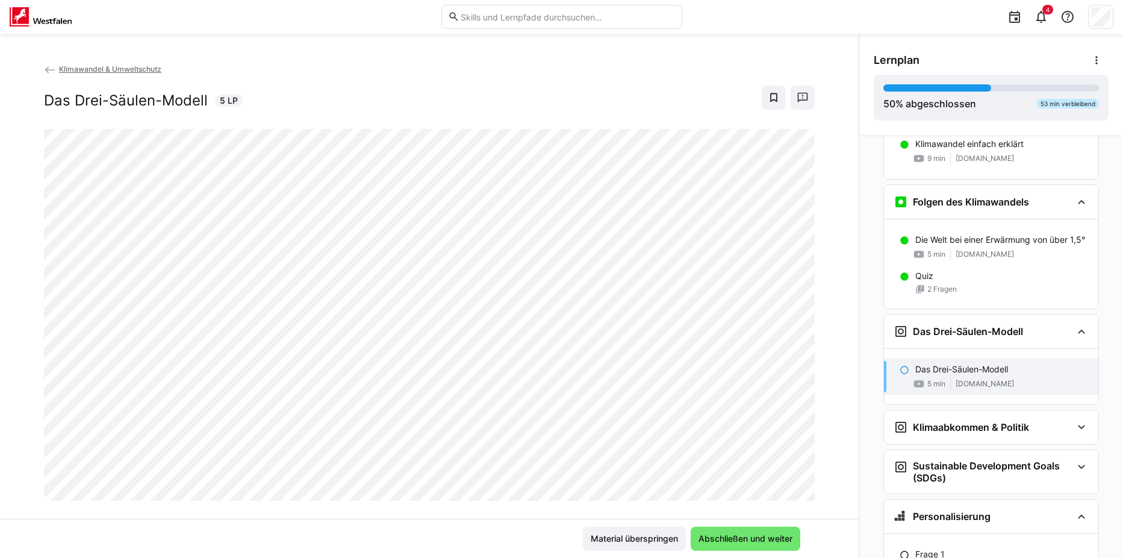
scroll to position [234, 0]
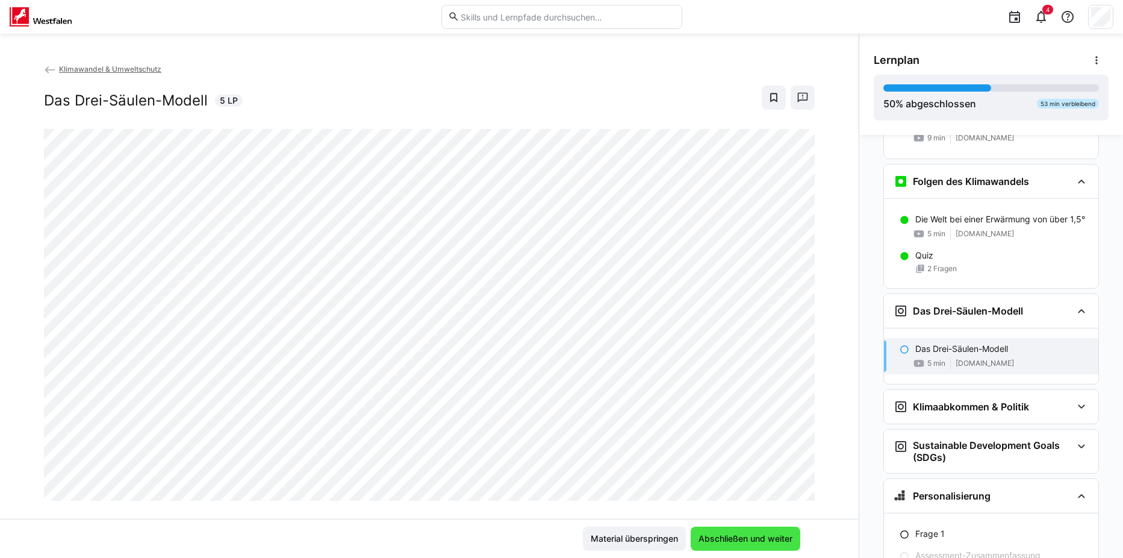
click at [745, 534] on span "Abschließen und weiter" at bounding box center [746, 539] width 98 height 12
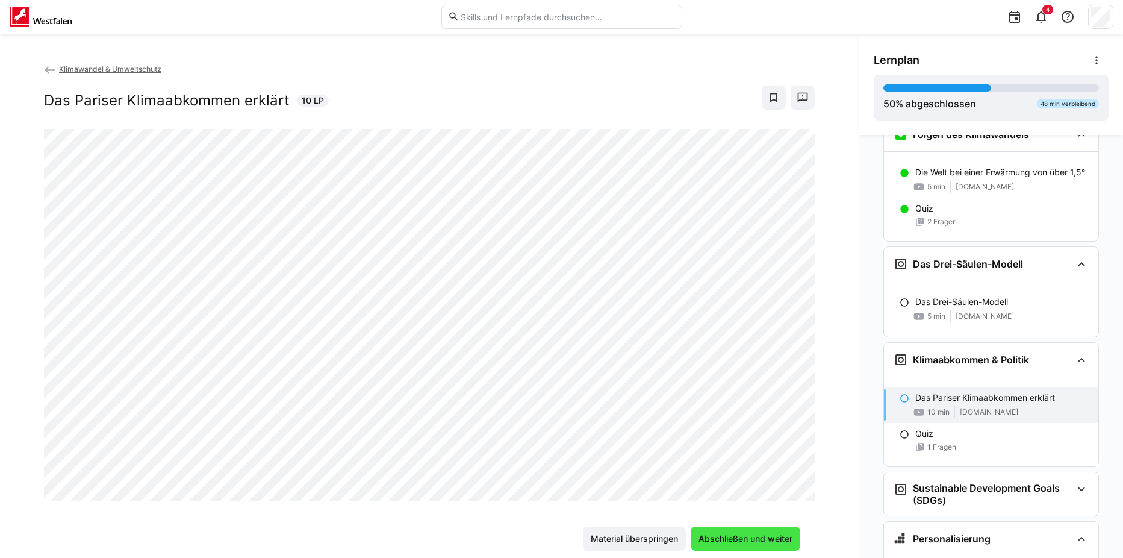
scroll to position [290, 0]
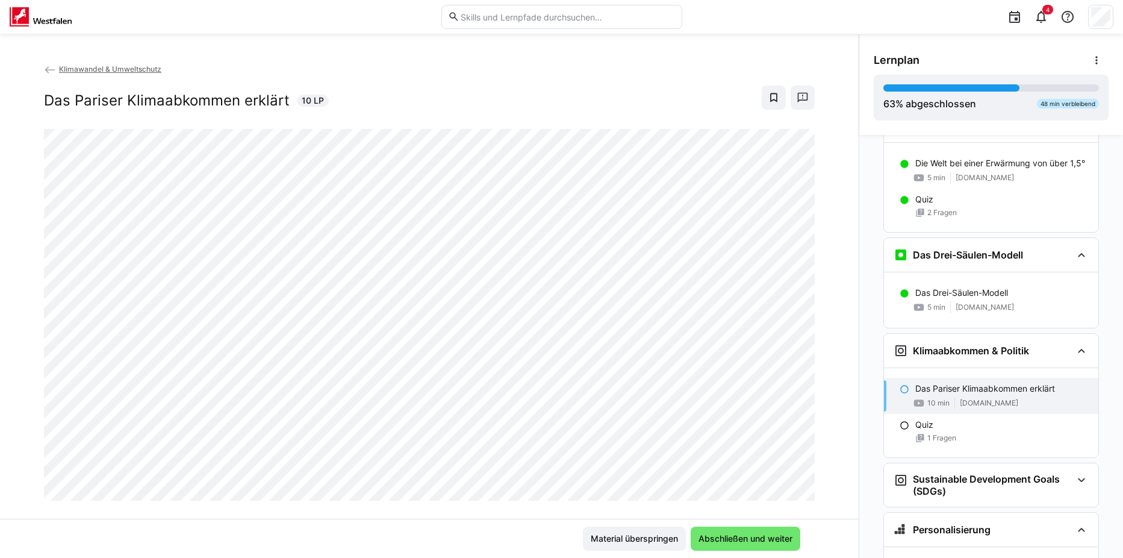
click button "Abschließen und weiter" at bounding box center [746, 538] width 110 height 24
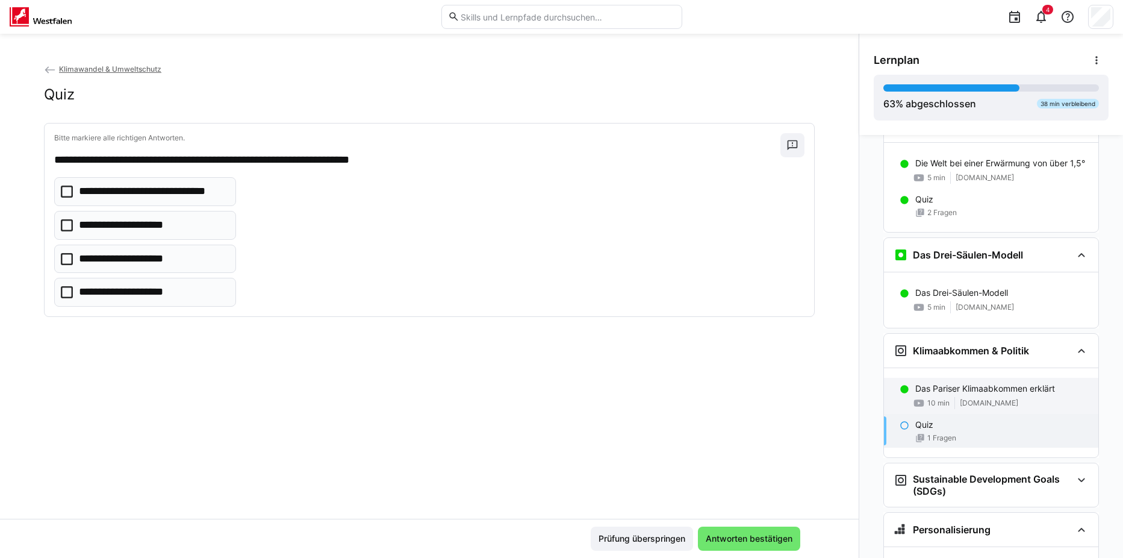
click at [960, 383] on p "Das Pariser Klimaabkommen erklärt" at bounding box center [986, 389] width 140 height 12
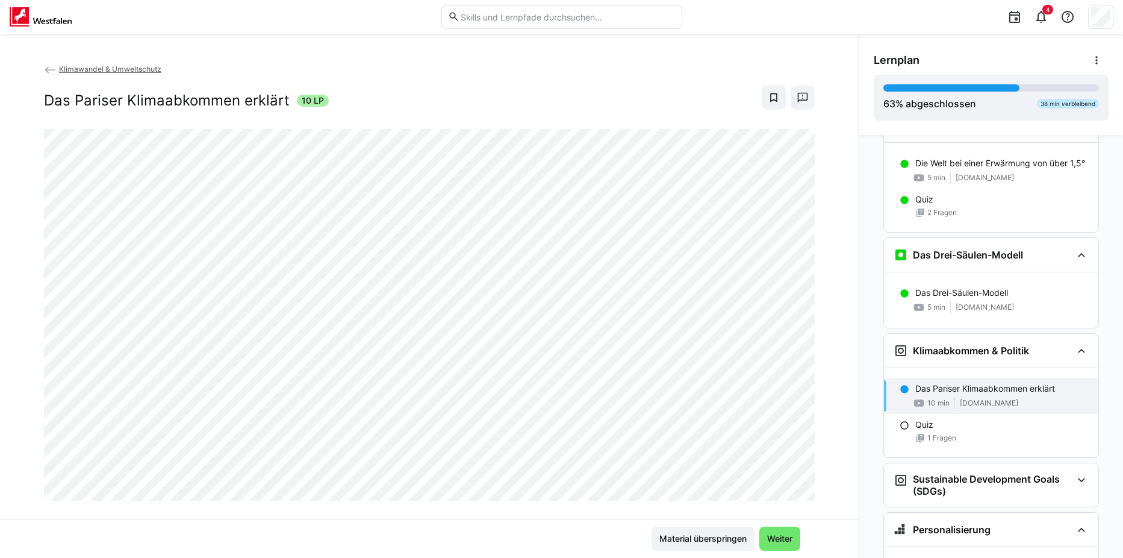
scroll to position [20, 0]
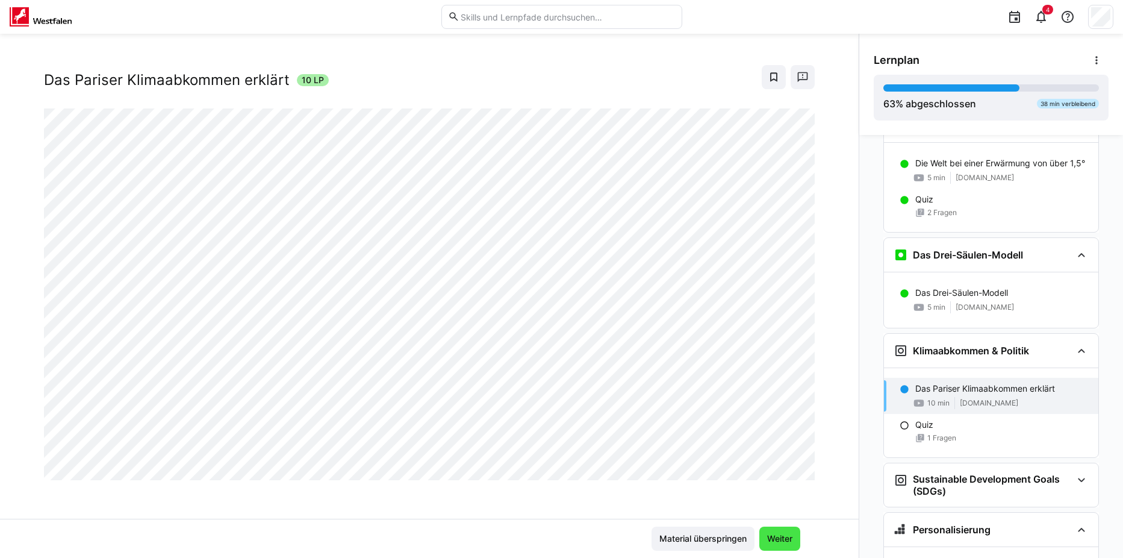
click at [769, 543] on span "Weiter" at bounding box center [780, 539] width 29 height 12
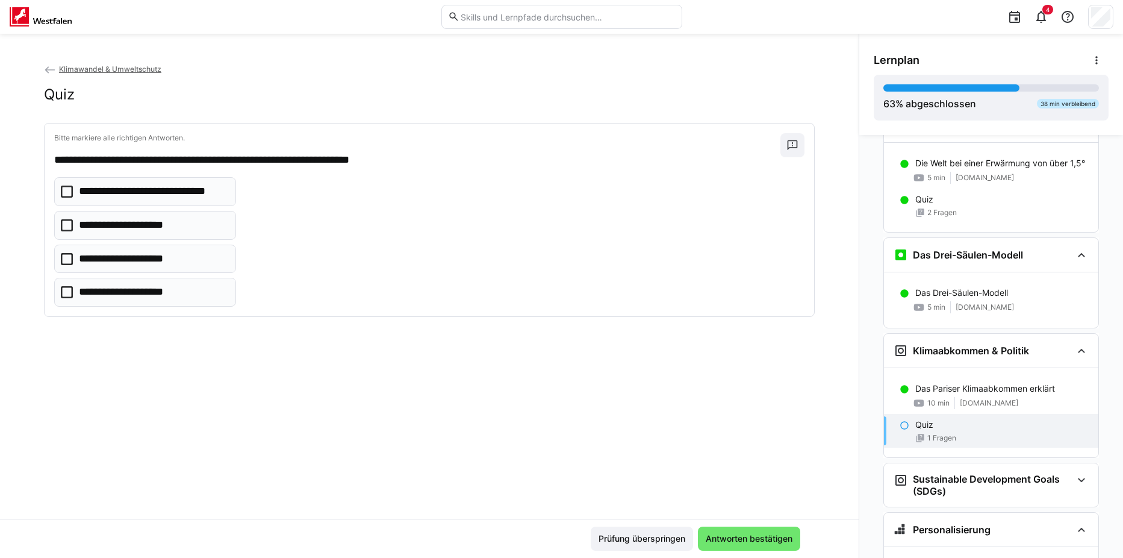
click at [64, 292] on icon at bounding box center [67, 292] width 12 height 12
click at [727, 542] on span "Antworten bestätigen" at bounding box center [749, 539] width 90 height 12
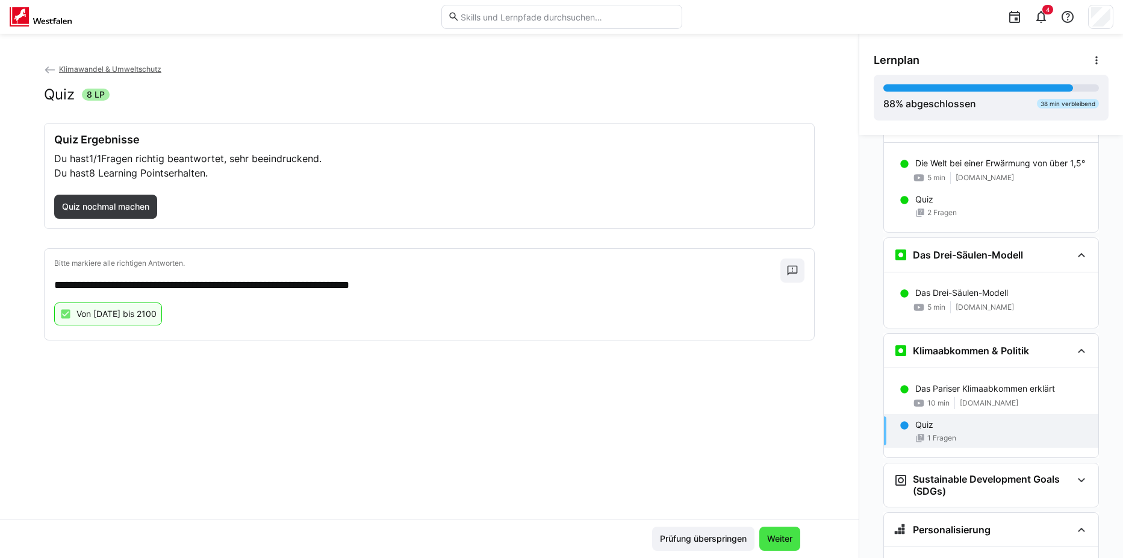
click at [779, 543] on span "Weiter" at bounding box center [780, 539] width 29 height 12
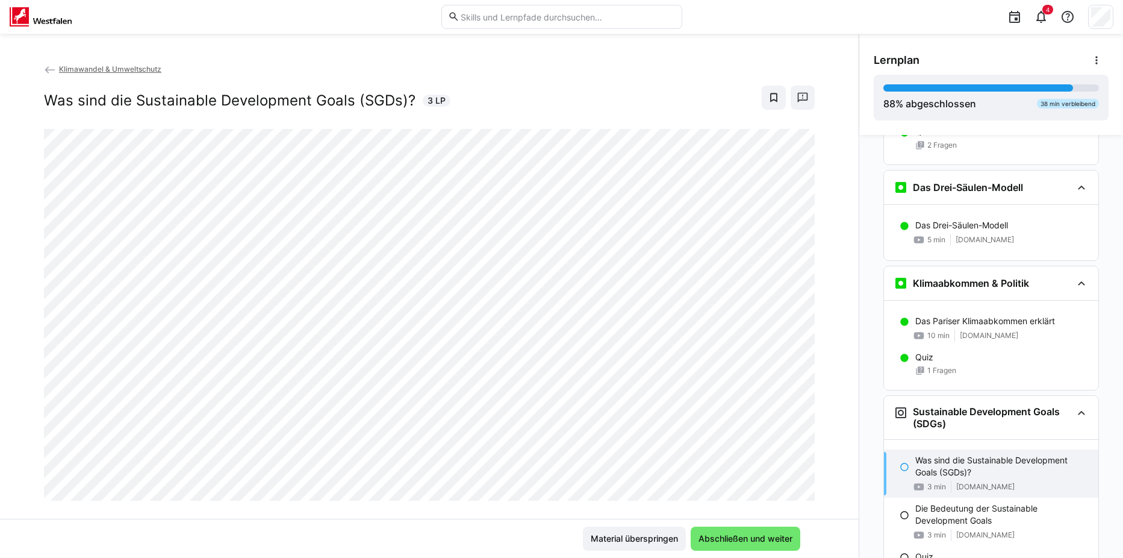
scroll to position [379, 0]
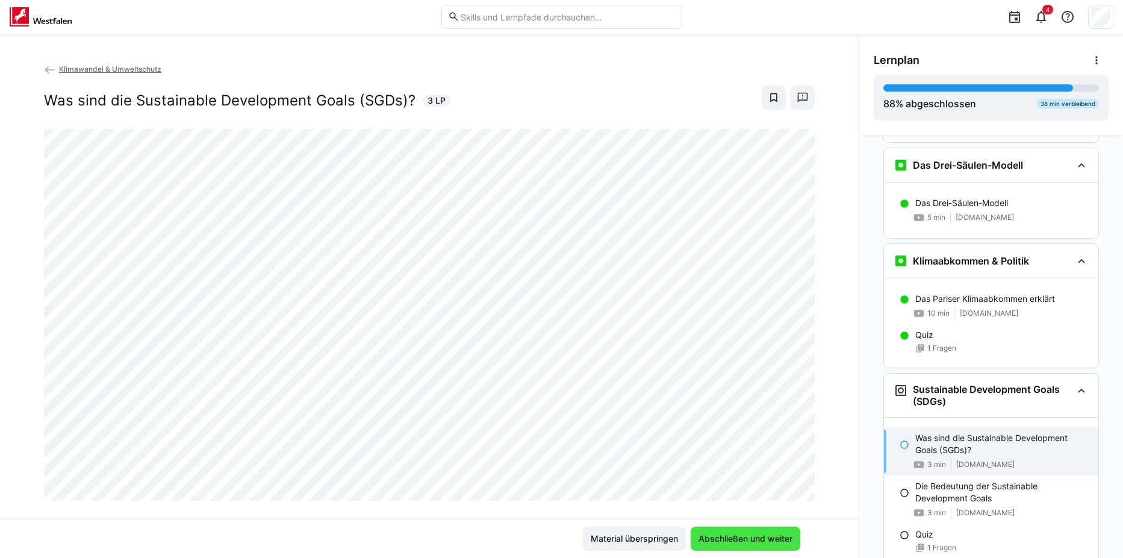
click at [750, 539] on span "Abschließen und weiter" at bounding box center [746, 539] width 98 height 12
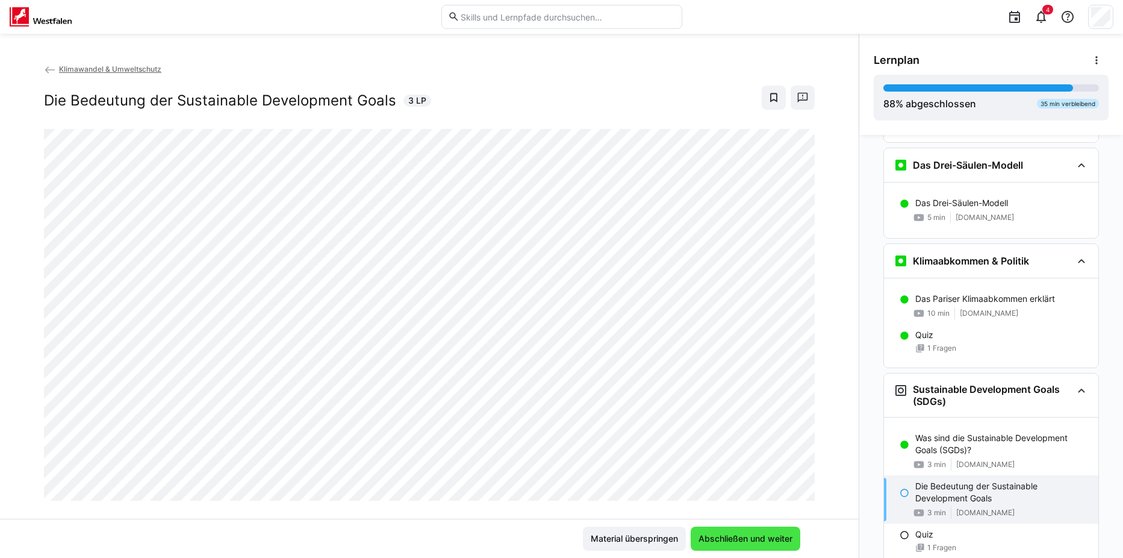
click at [725, 533] on span "Abschließen und weiter" at bounding box center [746, 539] width 98 height 12
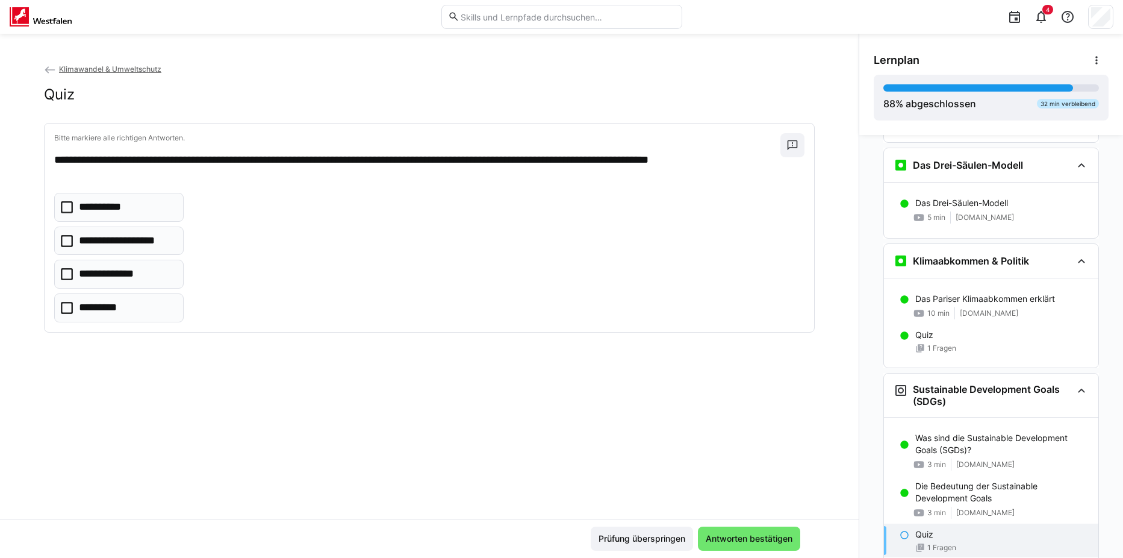
click at [66, 240] on icon at bounding box center [67, 241] width 12 height 12
click at [714, 539] on span "Antworten bestätigen" at bounding box center [749, 539] width 90 height 12
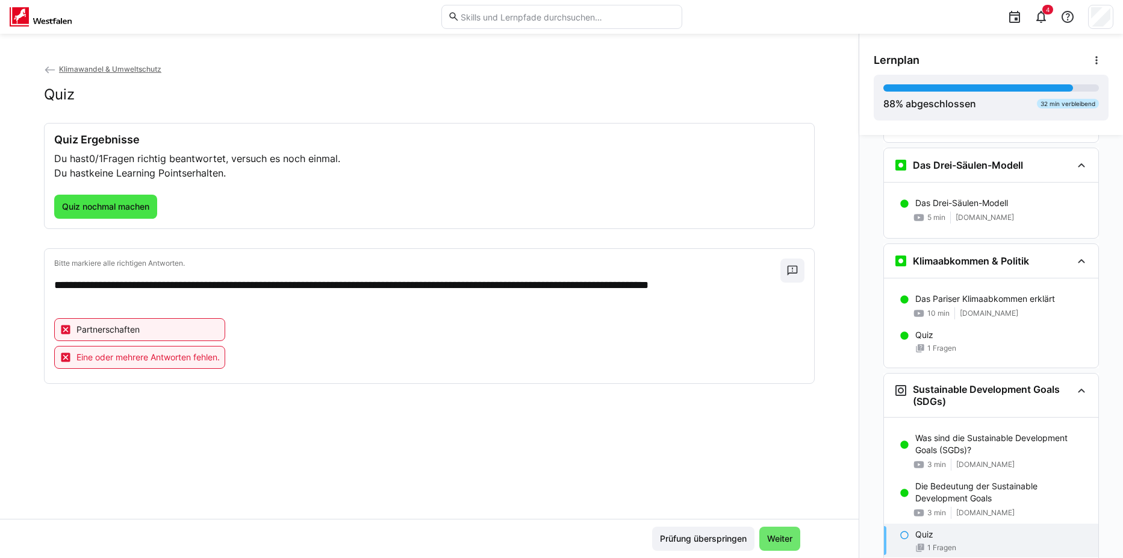
click at [113, 202] on span "Quiz nochmal machen" at bounding box center [105, 207] width 91 height 12
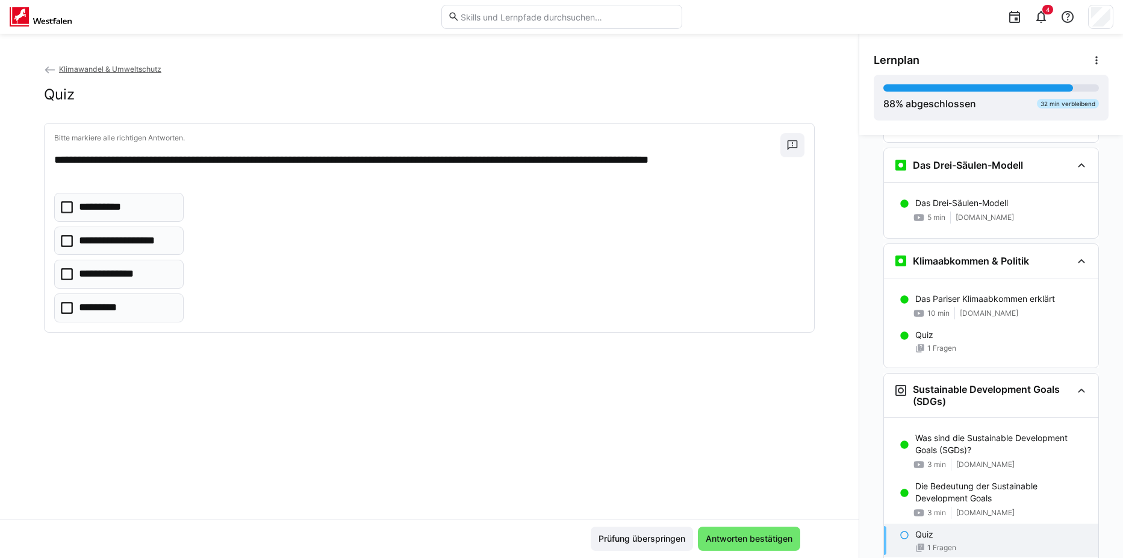
click at [104, 243] on p "**********" at bounding box center [127, 241] width 96 height 16
click at [759, 544] on span "Antworten bestätigen" at bounding box center [749, 539] width 90 height 12
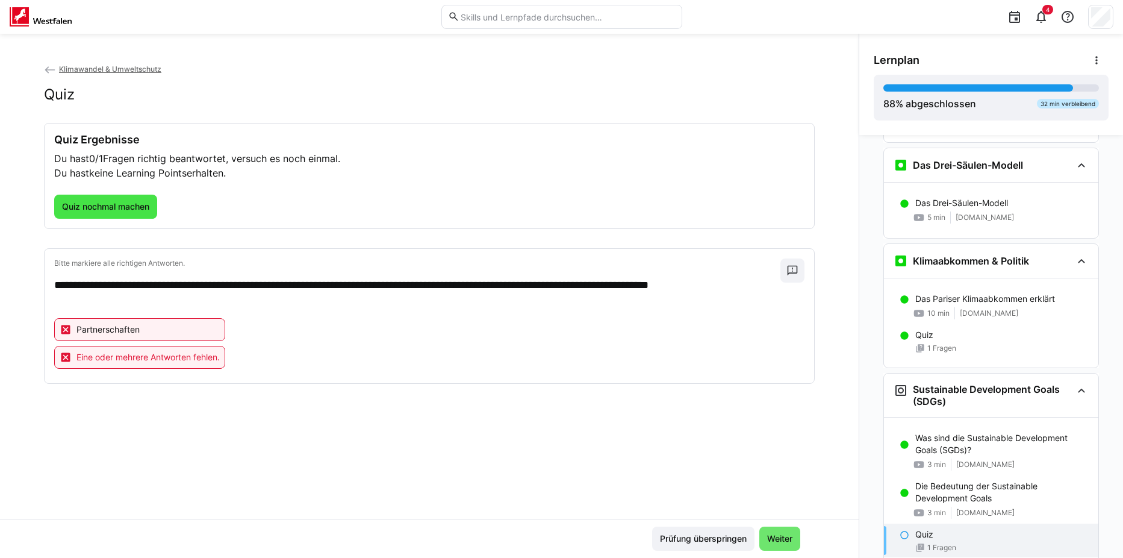
click at [126, 207] on span "Quiz nochmal machen" at bounding box center [105, 207] width 91 height 12
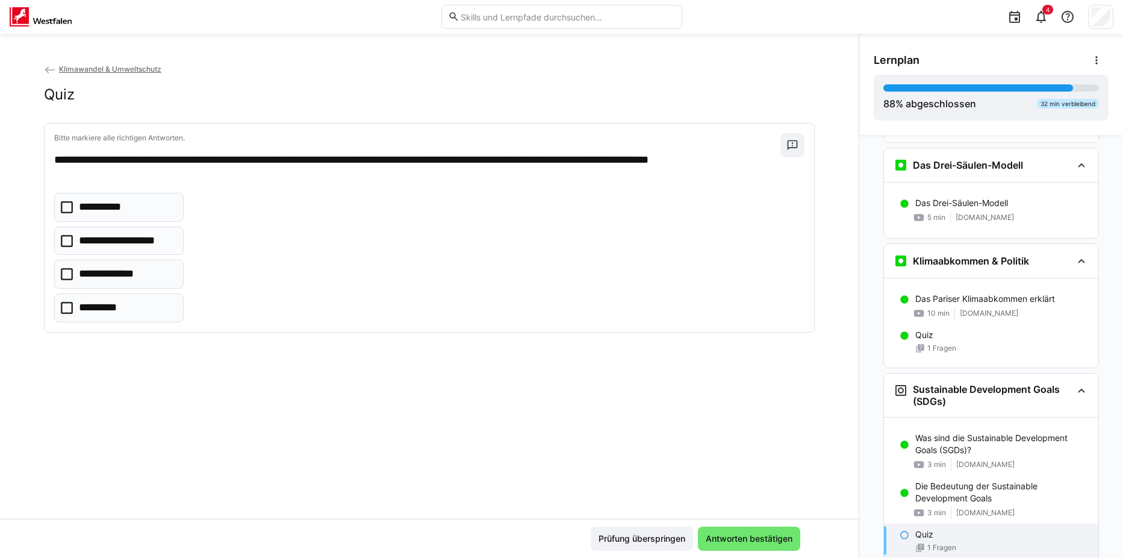
click at [61, 307] on icon at bounding box center [67, 308] width 12 height 12
click at [720, 533] on span "Antworten bestätigen" at bounding box center [749, 539] width 90 height 12
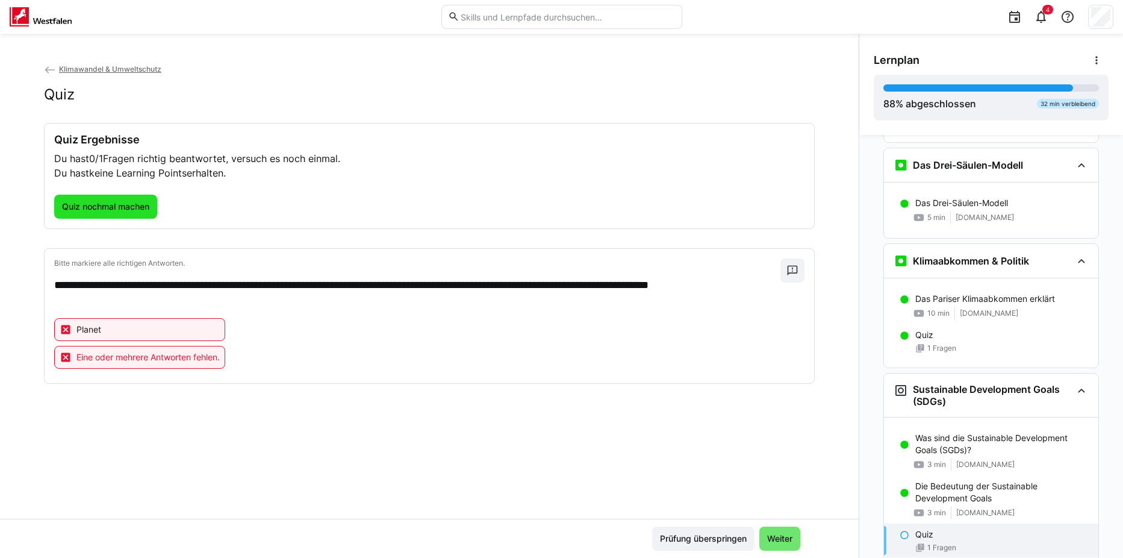
click at [126, 201] on span "Quiz nochmal machen" at bounding box center [105, 207] width 91 height 12
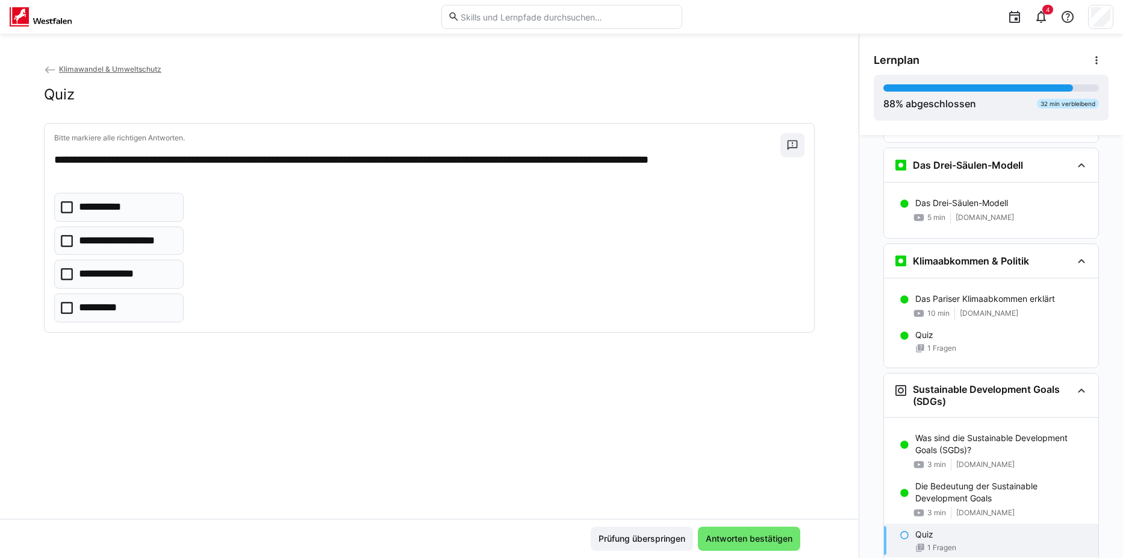
click at [65, 273] on icon at bounding box center [67, 274] width 12 height 12
click at [717, 526] on div "Prüfung überspringen Antworten bestätigen" at bounding box center [429, 538] width 859 height 39
click at [720, 537] on span "Antworten bestätigen" at bounding box center [749, 539] width 90 height 12
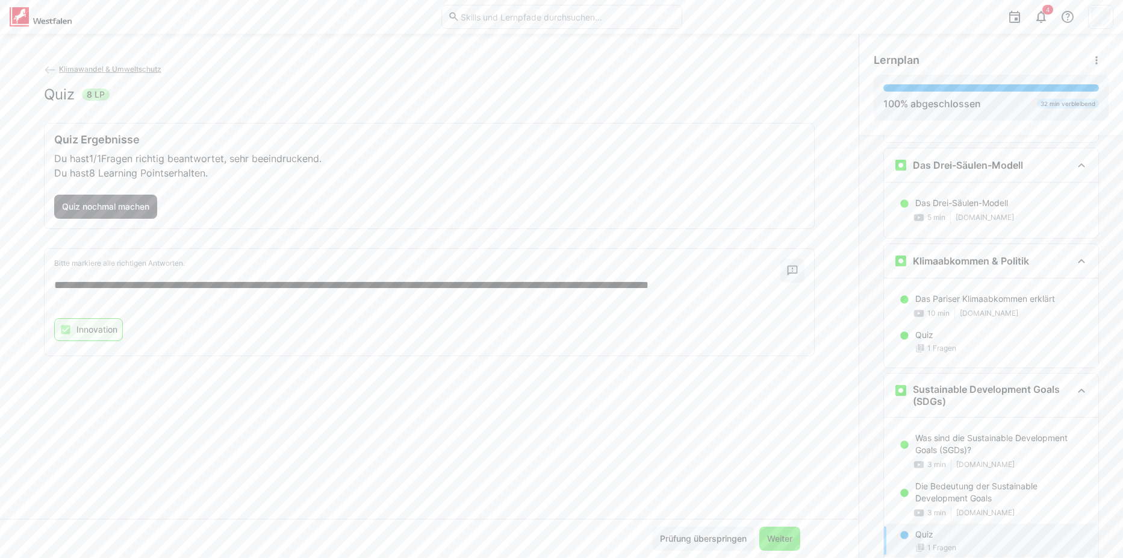
click at [787, 535] on span "Weiter" at bounding box center [780, 539] width 29 height 12
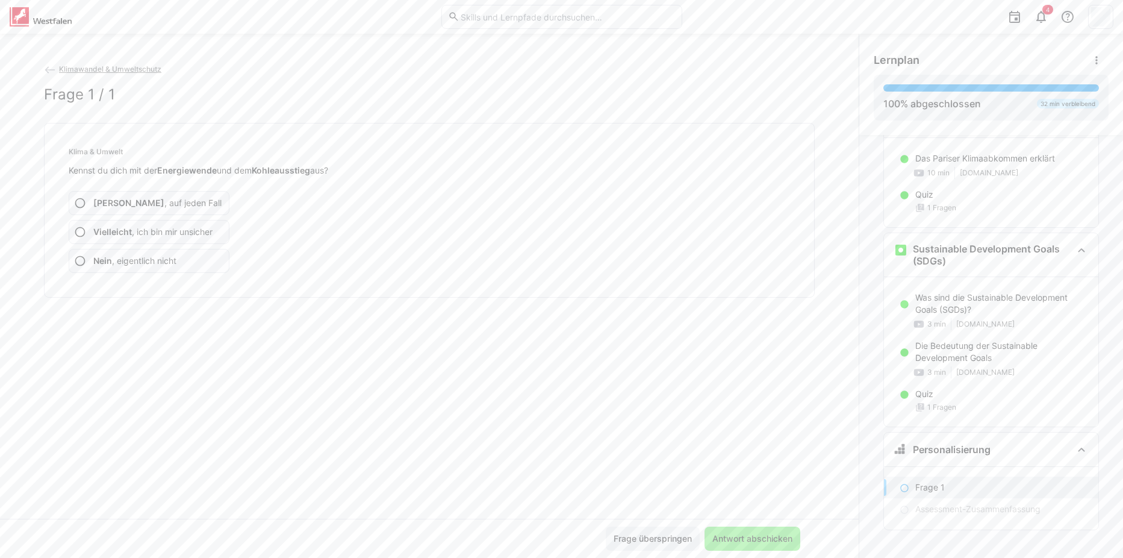
scroll to position [529, 0]
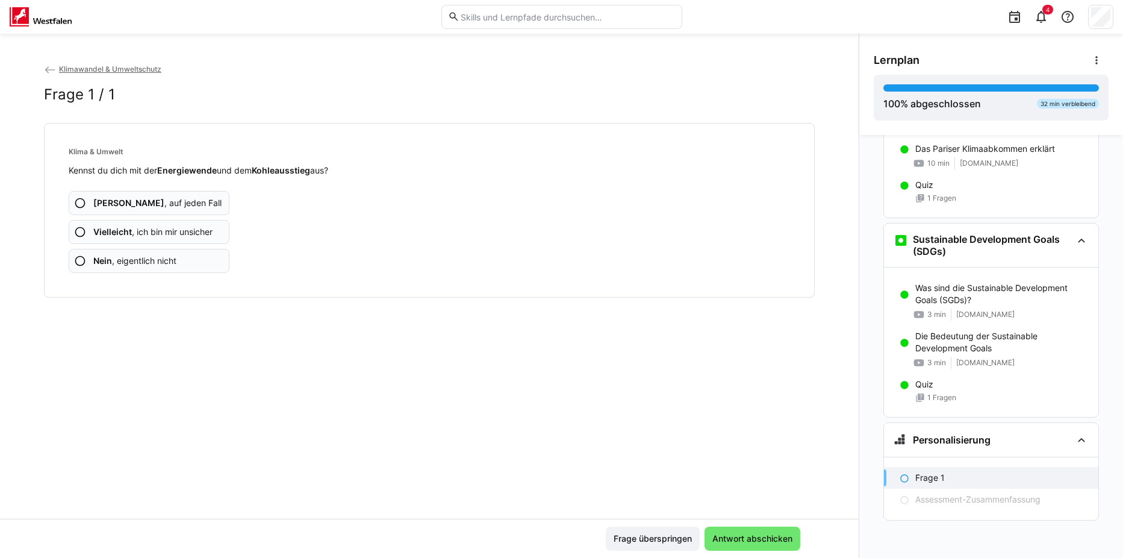
click at [176, 234] on span "Vielleicht , ich bin mir unsicher" at bounding box center [152, 232] width 119 height 12
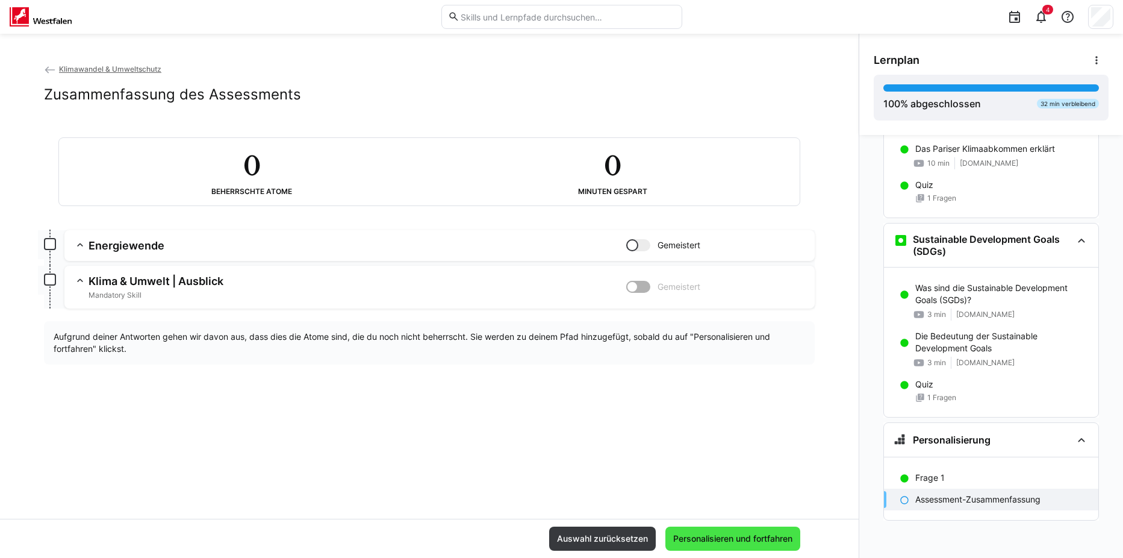
click at [746, 543] on span "Personalisieren und fortfahren" at bounding box center [733, 539] width 123 height 12
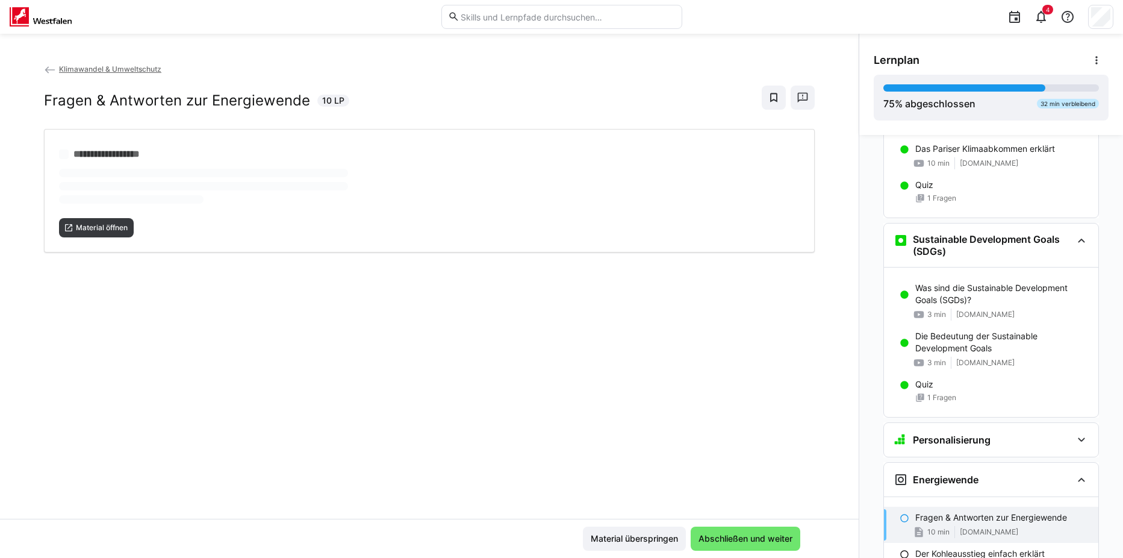
scroll to position [546, 0]
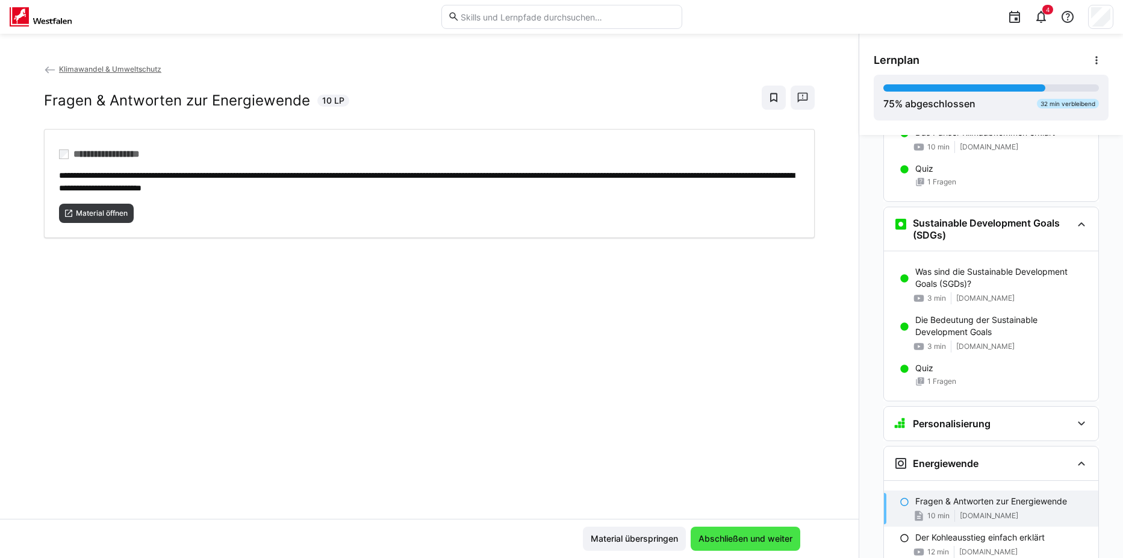
click at [737, 537] on span "Abschließen und weiter" at bounding box center [746, 539] width 98 height 12
click at [717, 540] on span "Abschließen und weiter" at bounding box center [746, 539] width 98 height 12
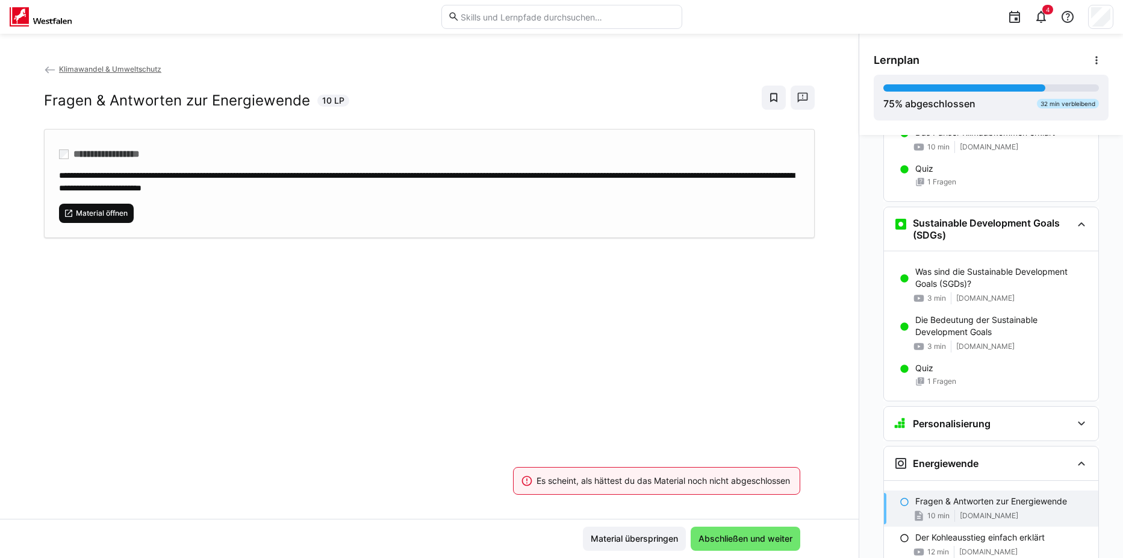
click at [96, 218] on span "Material öffnen" at bounding box center [96, 213] width 75 height 19
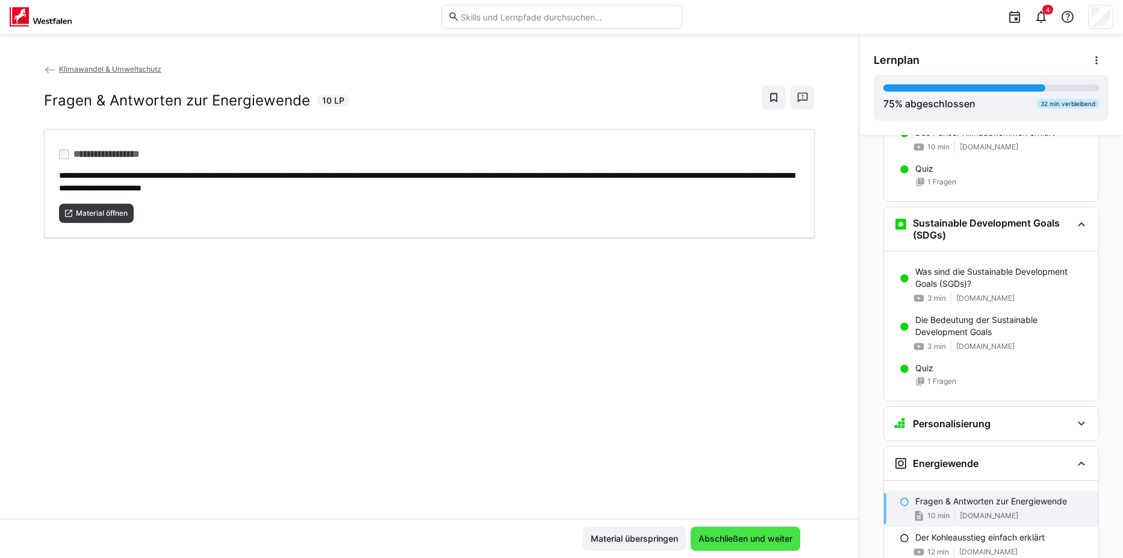
click at [738, 537] on span "Abschließen und weiter" at bounding box center [746, 539] width 98 height 12
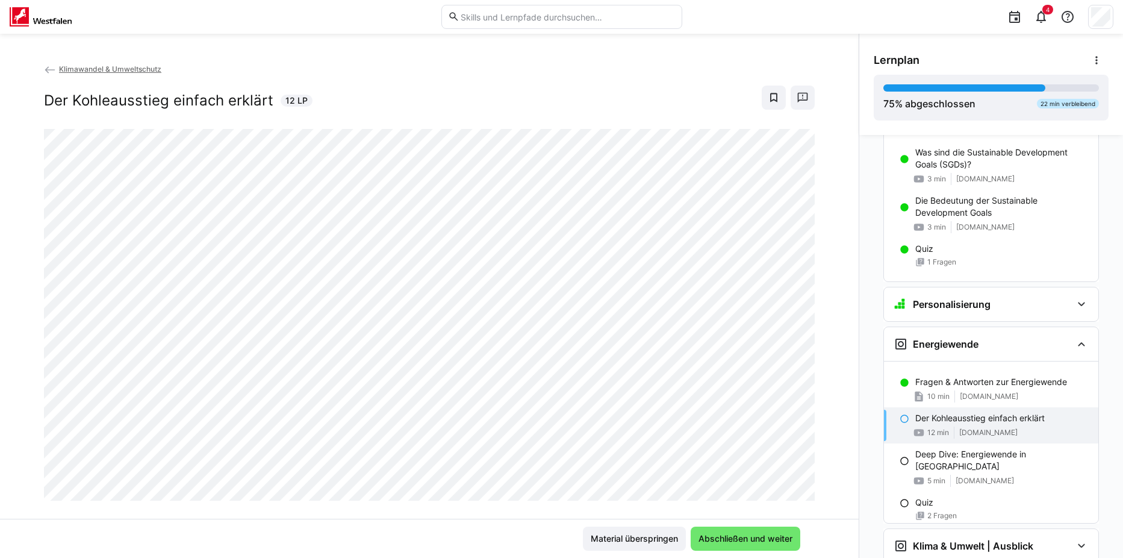
scroll to position [666, 0]
click at [715, 536] on span "Abschließen und weiter" at bounding box center [746, 539] width 98 height 12
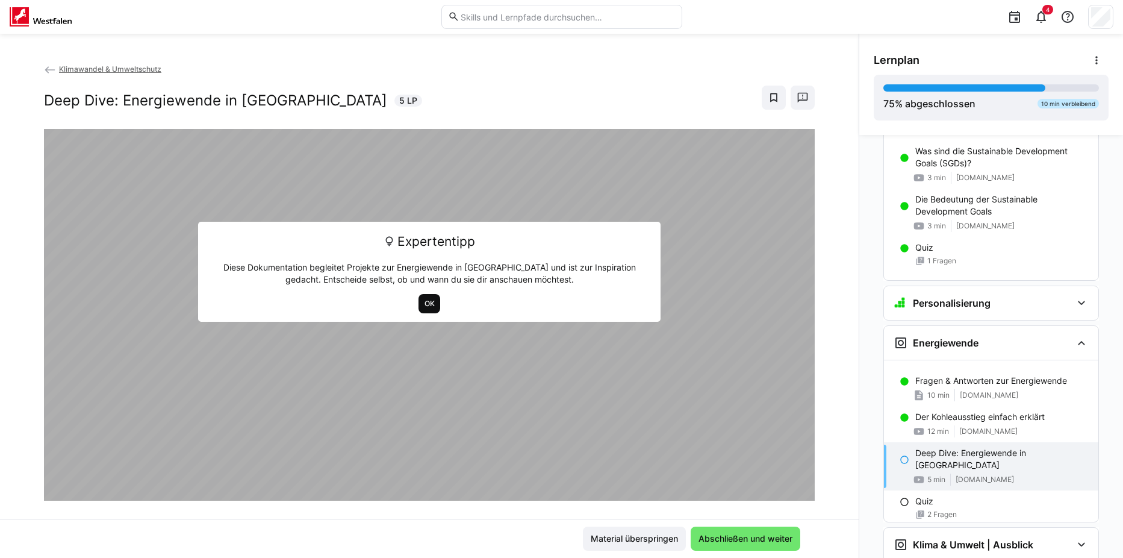
click at [426, 305] on span "OK" at bounding box center [429, 304] width 13 height 10
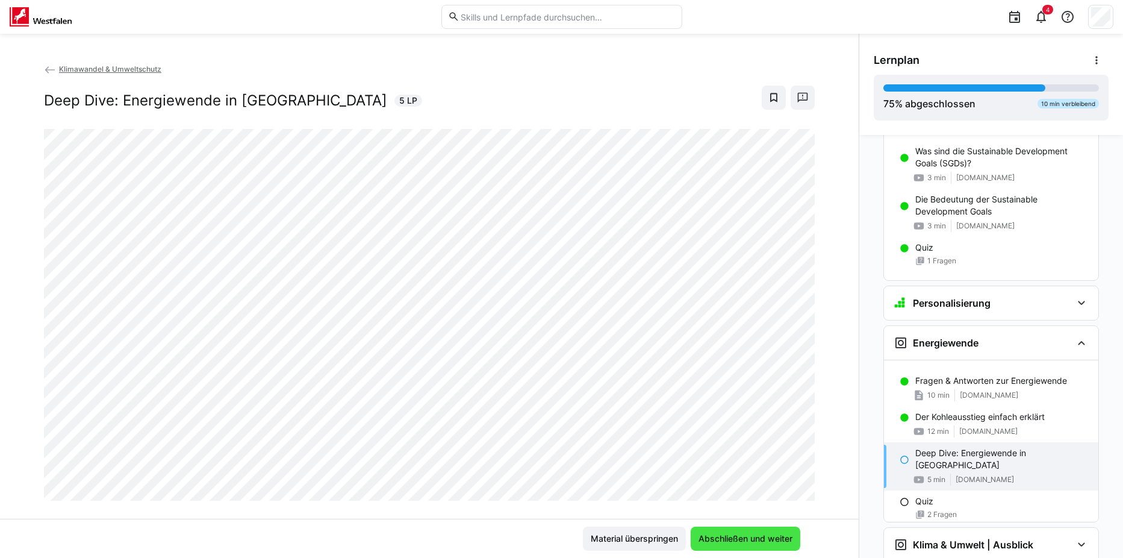
click at [774, 542] on span "Abschließen und weiter" at bounding box center [746, 539] width 98 height 12
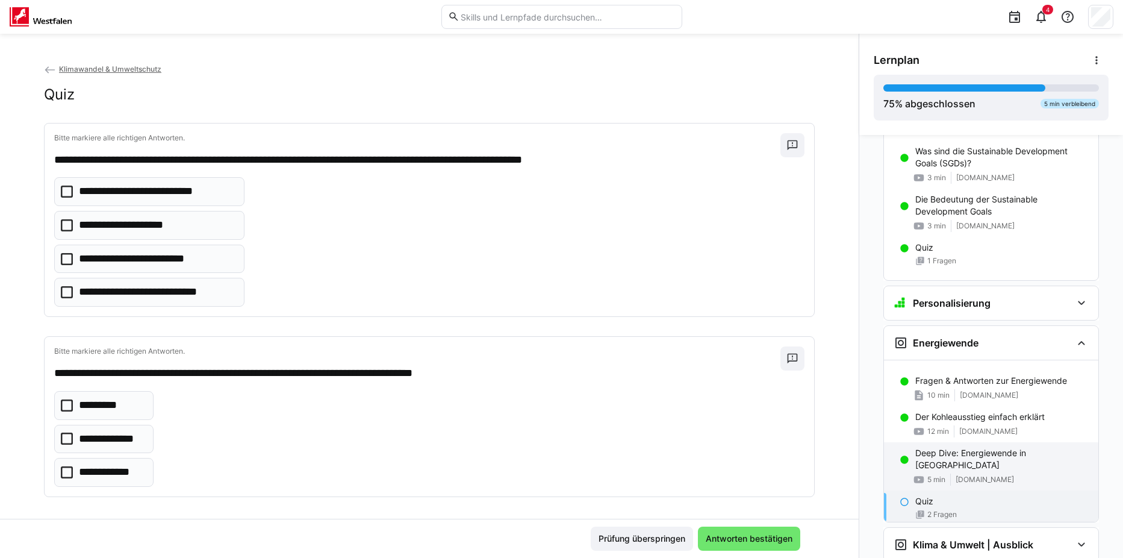
click at [948, 460] on div "Deep Dive: Energiewende in [GEOGRAPHIC_DATA] 5 min [DOMAIN_NAME]" at bounding box center [991, 466] width 214 height 48
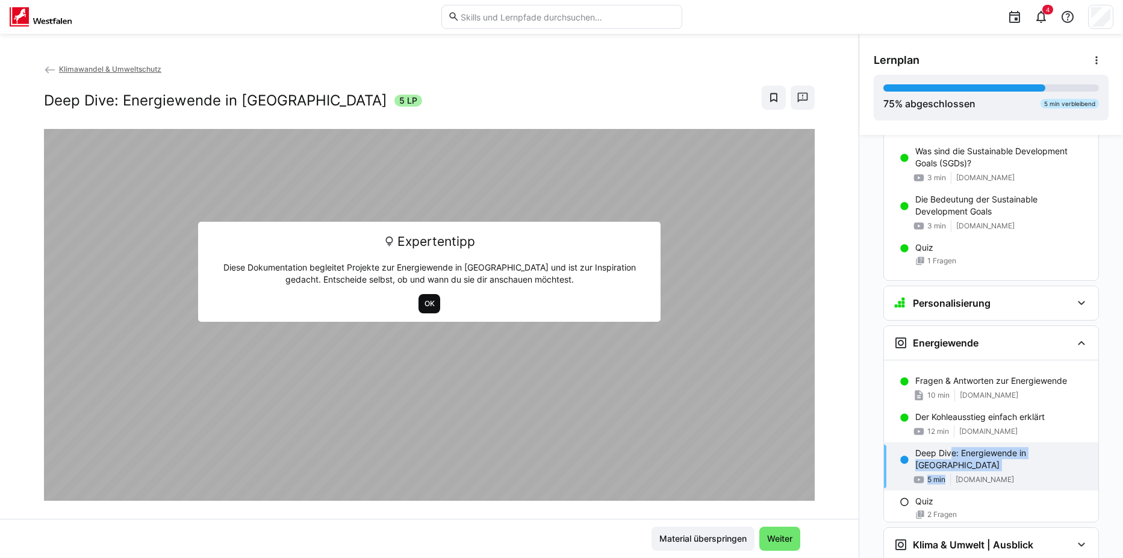
click at [423, 300] on span "OK" at bounding box center [429, 304] width 13 height 10
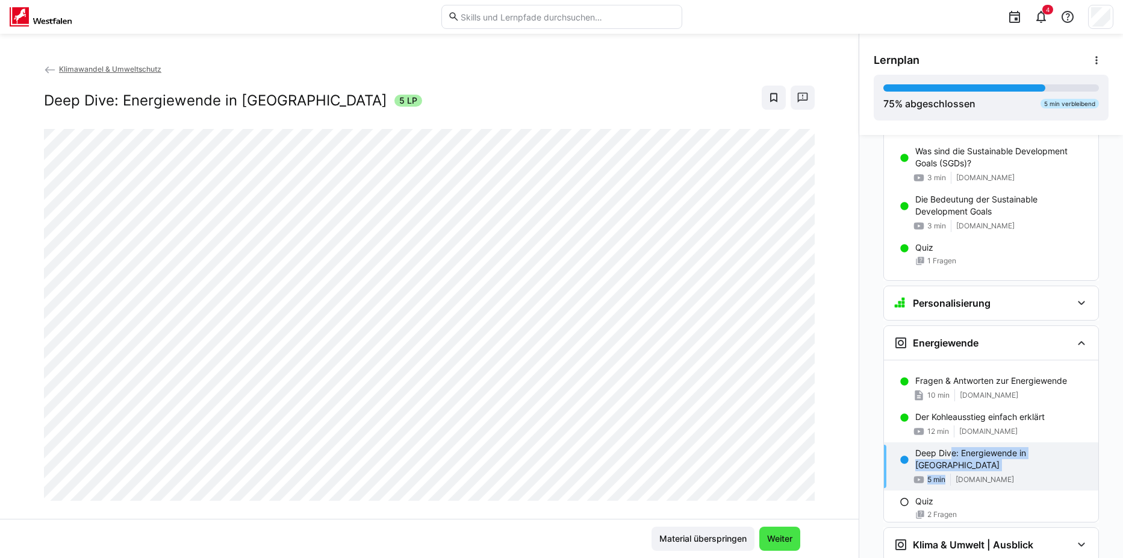
click at [788, 541] on span "Weiter" at bounding box center [780, 539] width 29 height 12
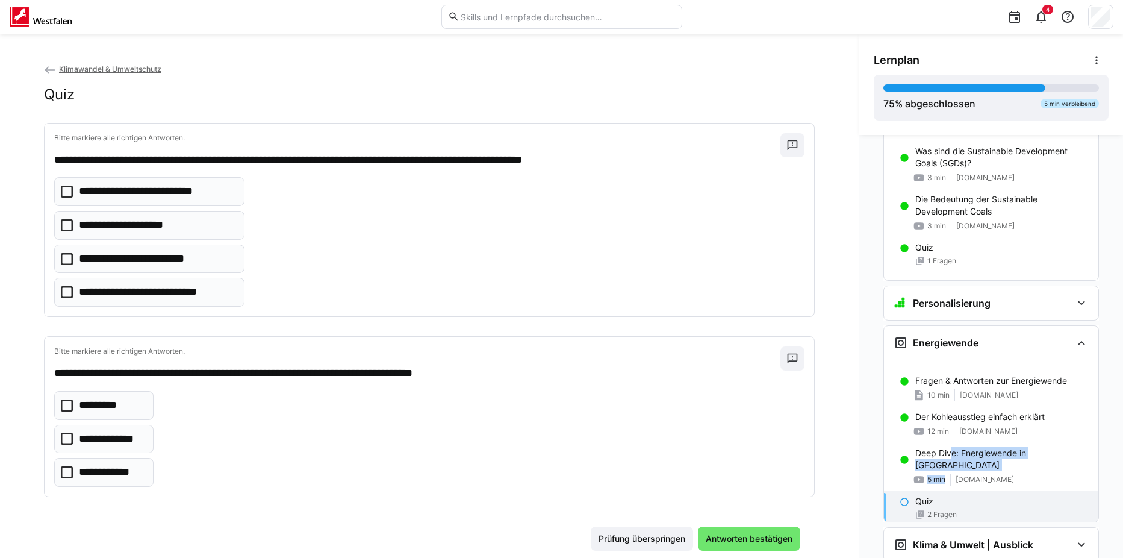
click at [61, 192] on icon at bounding box center [67, 192] width 12 height 12
click at [61, 224] on icon at bounding box center [67, 225] width 12 height 12
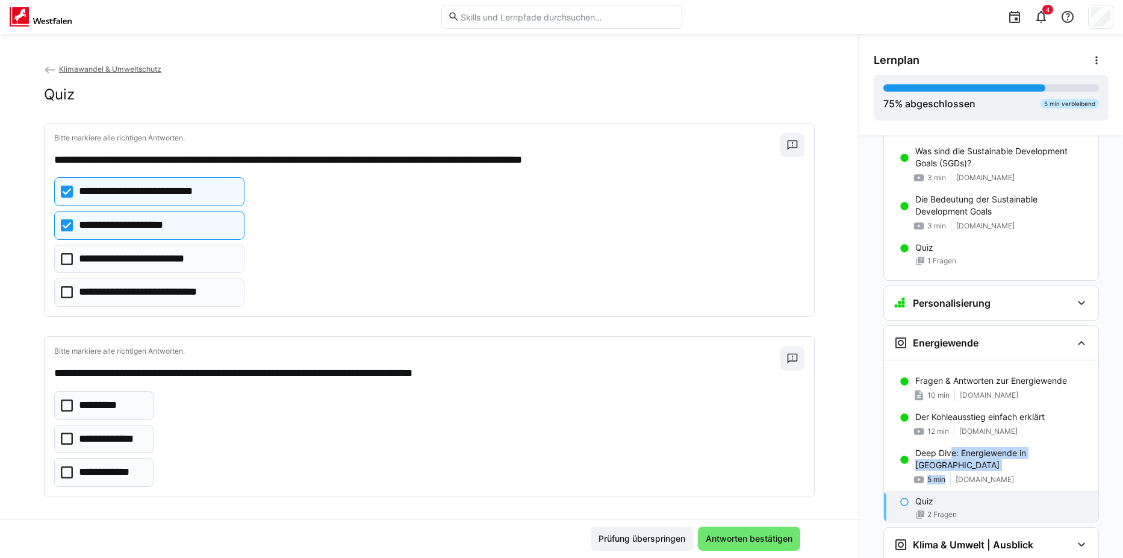
click at [64, 260] on icon at bounding box center [67, 259] width 12 height 12
click at [61, 292] on icon at bounding box center [67, 292] width 12 height 12
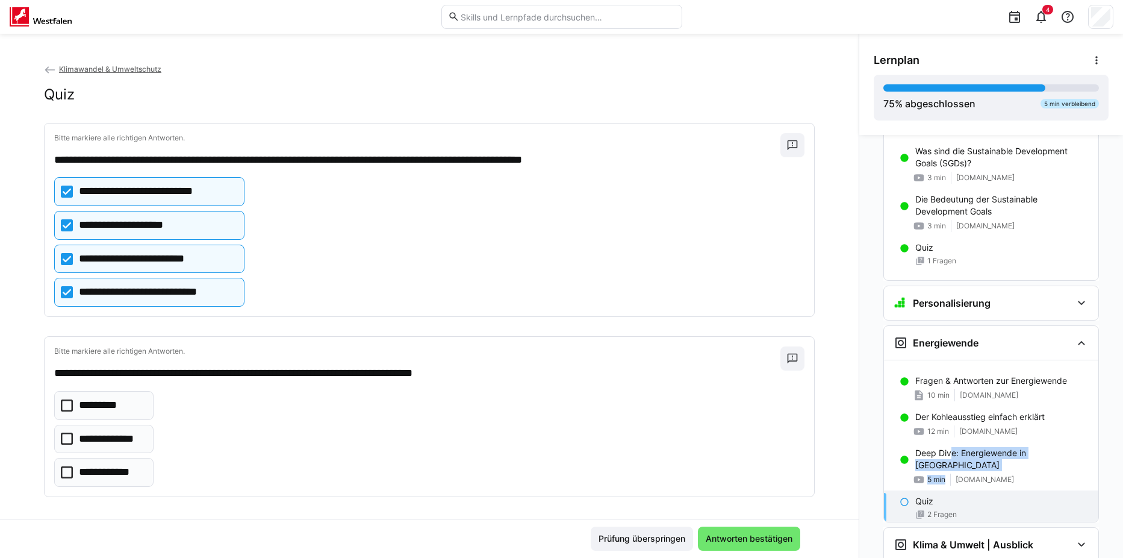
click at [63, 291] on icon at bounding box center [67, 292] width 12 height 12
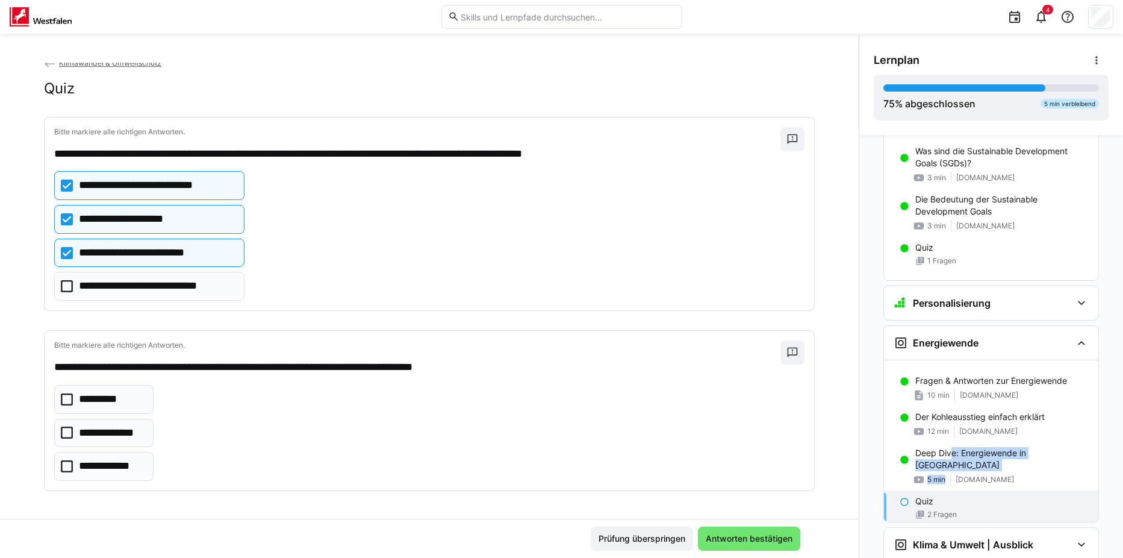
scroll to position [7, 0]
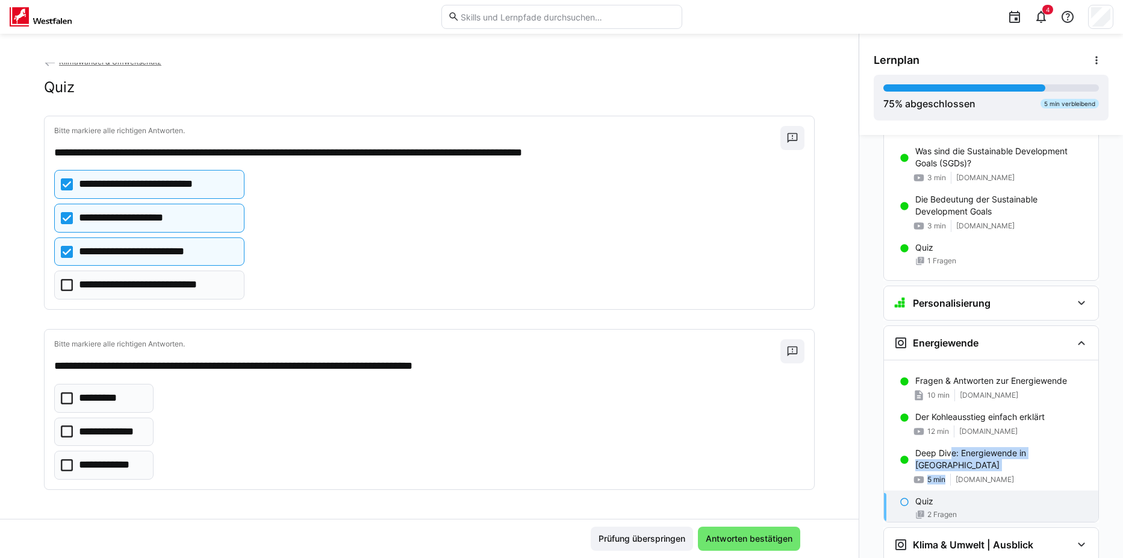
click at [66, 429] on icon at bounding box center [67, 431] width 12 height 12
click at [713, 541] on span "Antworten bestätigen" at bounding box center [749, 539] width 90 height 12
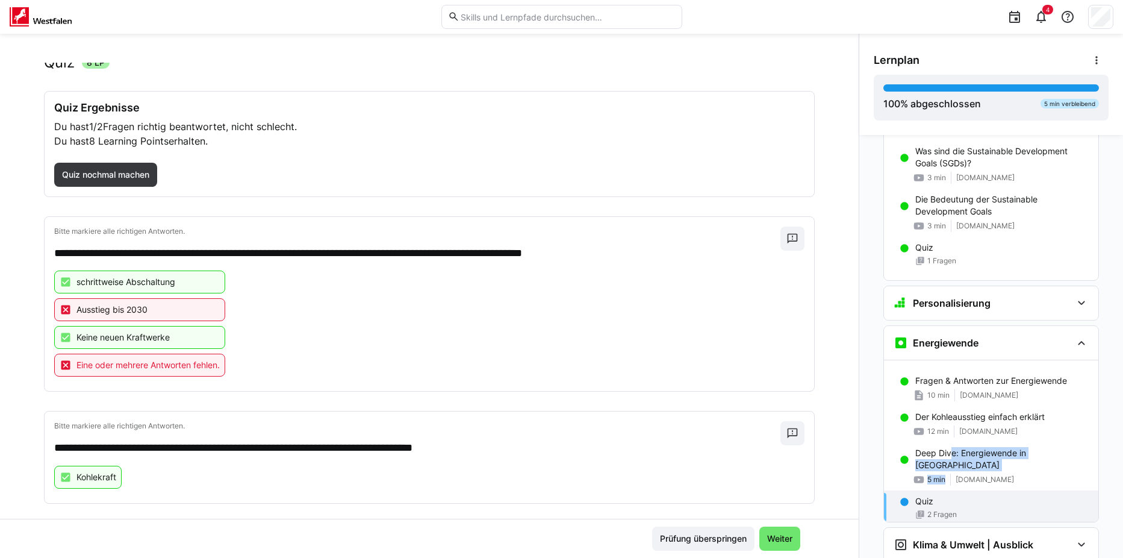
scroll to position [46, 0]
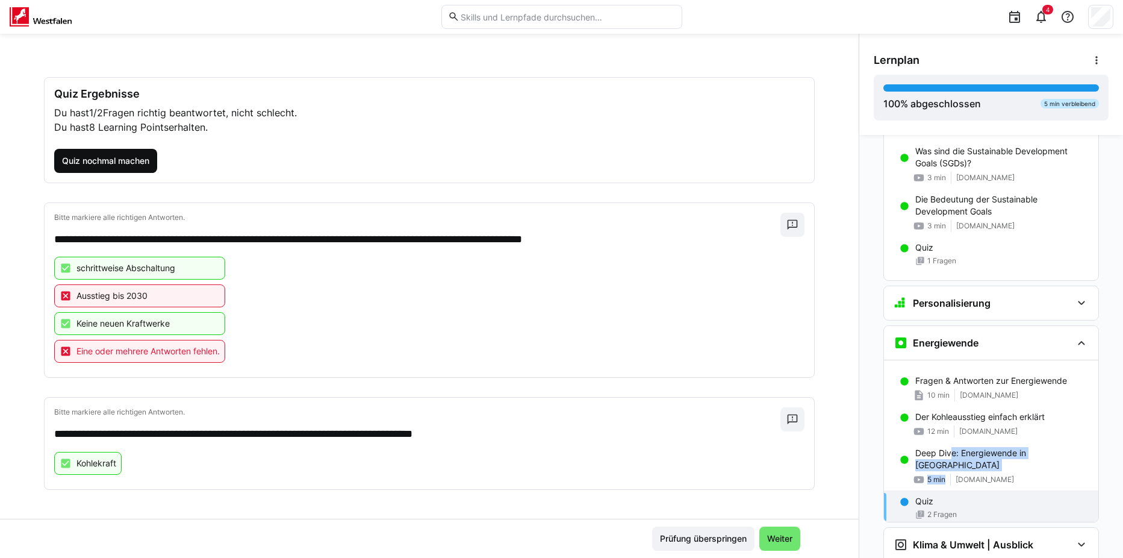
click at [105, 158] on span "Quiz nochmal machen" at bounding box center [105, 161] width 91 height 12
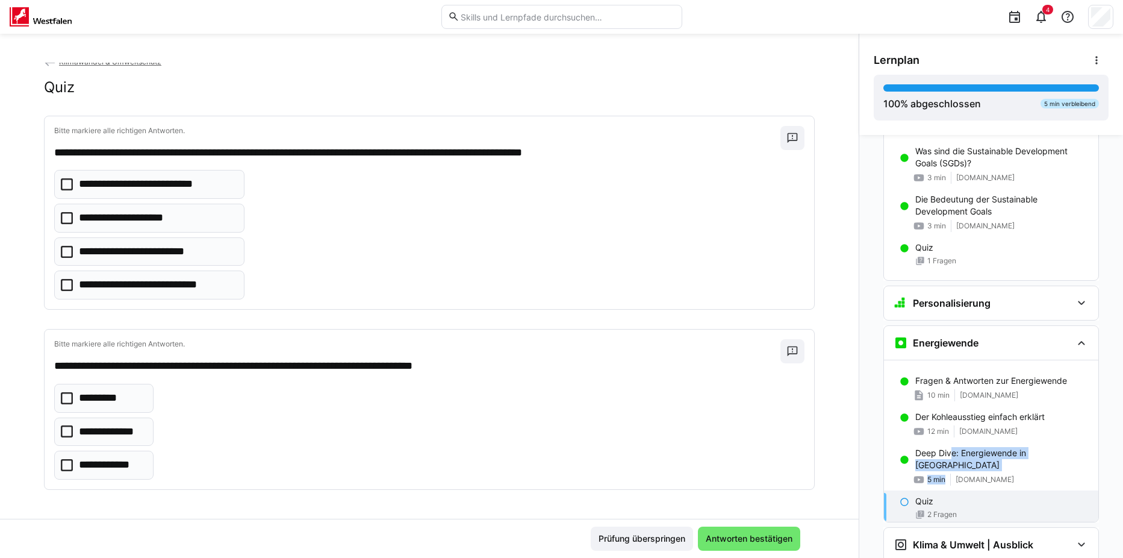
click at [62, 180] on icon at bounding box center [67, 184] width 12 height 12
click at [61, 253] on icon at bounding box center [67, 252] width 12 height 12
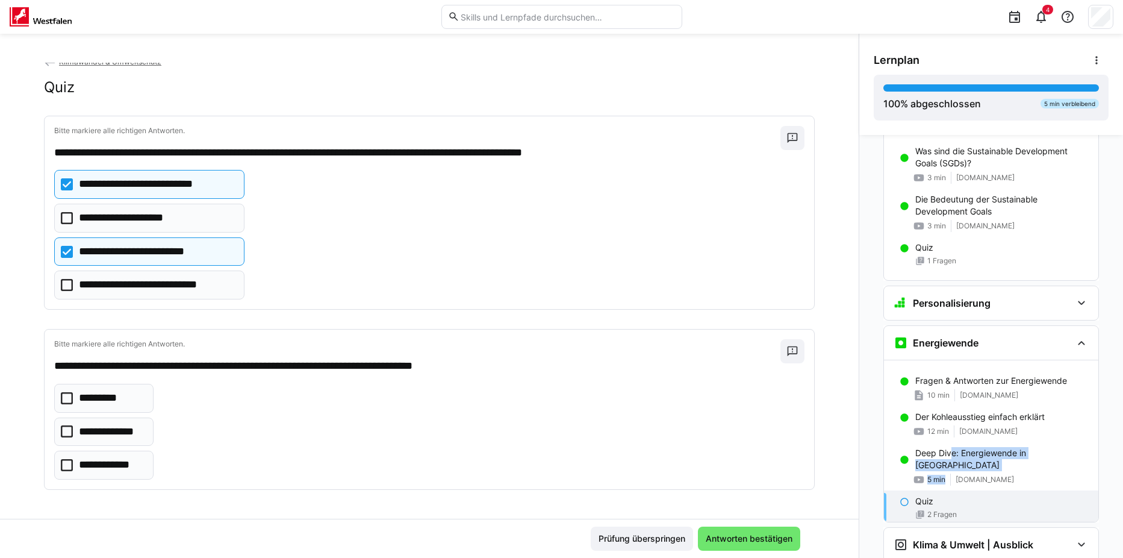
click at [61, 431] on icon at bounding box center [67, 431] width 12 height 12
click at [716, 536] on span "Antworten bestätigen" at bounding box center [749, 539] width 90 height 12
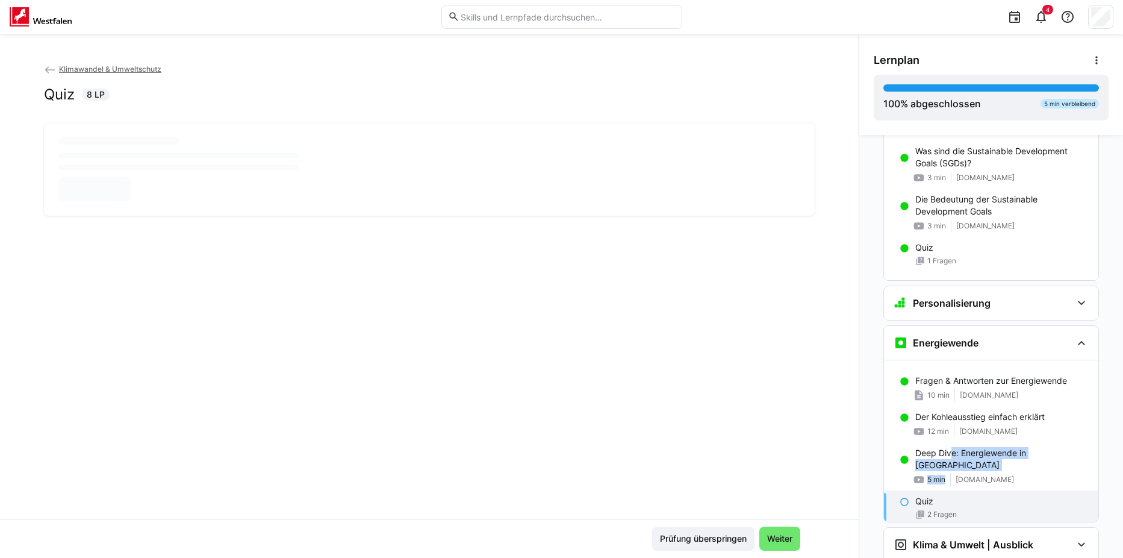
scroll to position [0, 0]
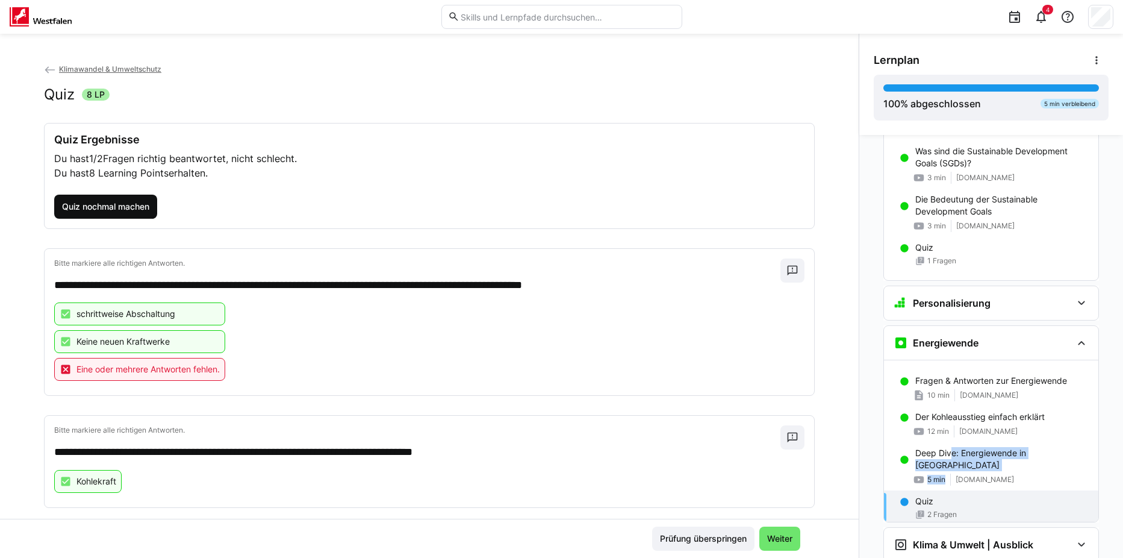
click at [108, 202] on span "Quiz nochmal machen" at bounding box center [105, 207] width 91 height 12
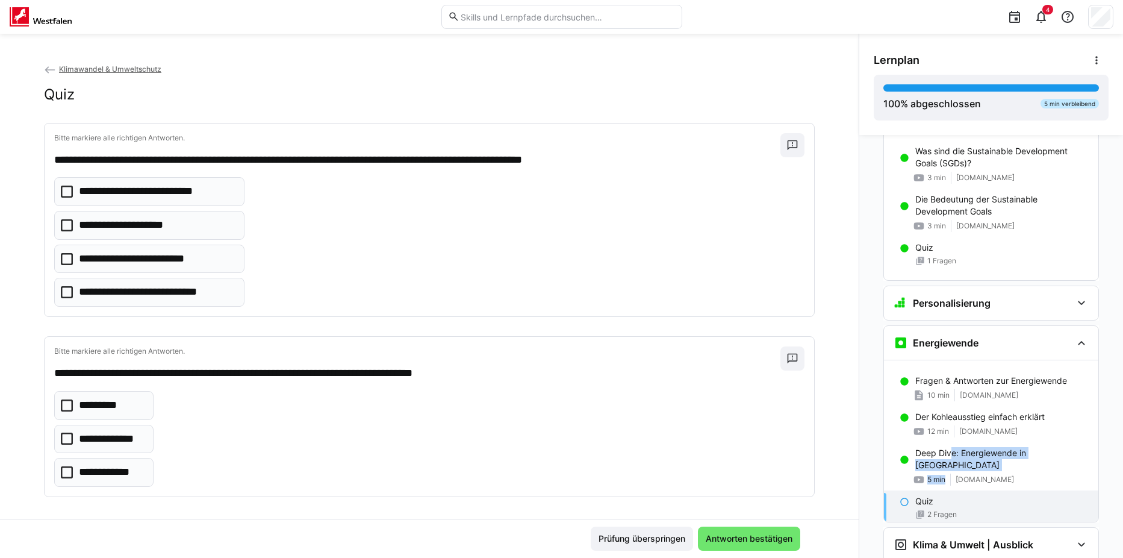
click at [65, 223] on icon at bounding box center [67, 225] width 12 height 12
click at [64, 223] on icon at bounding box center [67, 225] width 12 height 12
click at [61, 259] on icon at bounding box center [67, 259] width 12 height 12
click at [63, 193] on icon at bounding box center [67, 192] width 12 height 12
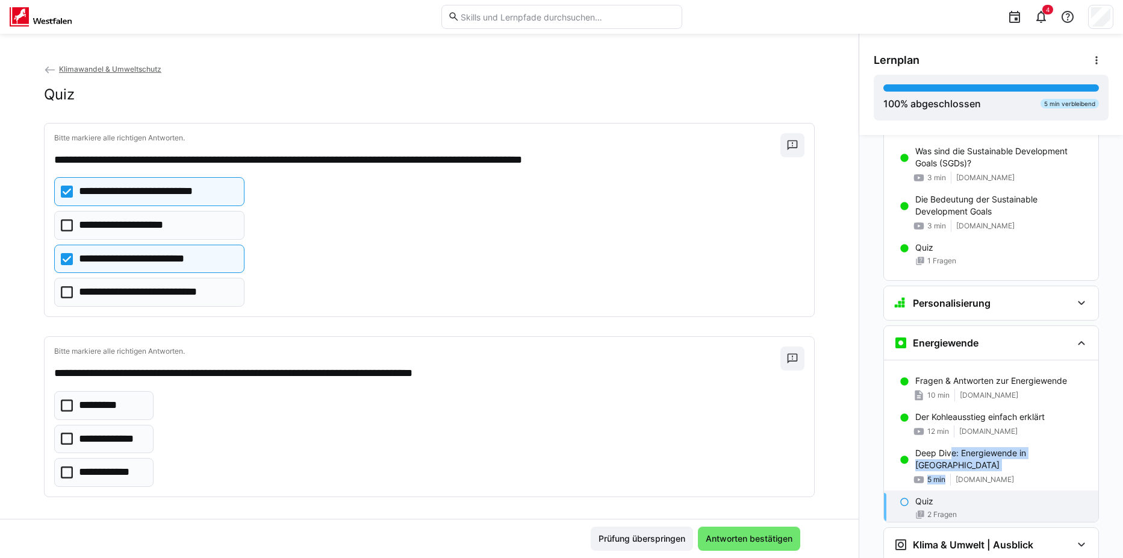
click at [61, 226] on icon at bounding box center [67, 225] width 12 height 12
click at [729, 531] on span "Antworten bestätigen" at bounding box center [749, 538] width 102 height 24
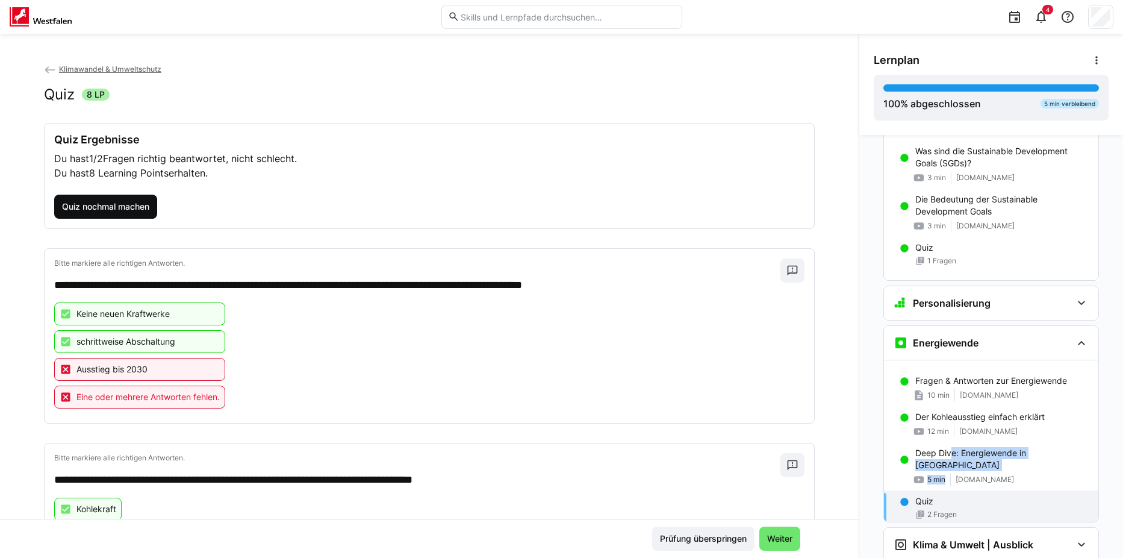
click at [114, 214] on span "Quiz nochmal machen" at bounding box center [105, 207] width 103 height 24
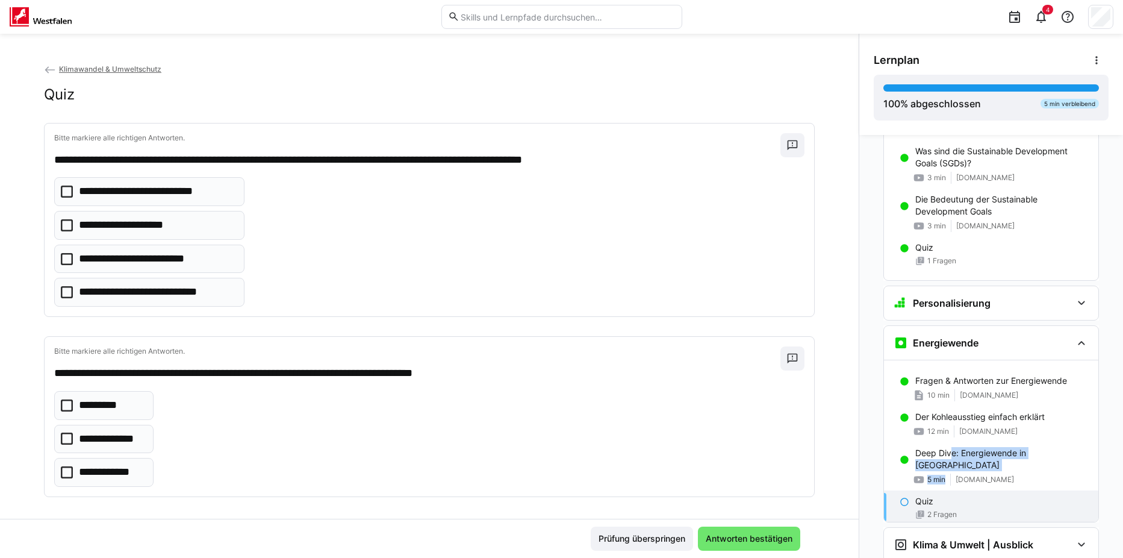
click at [61, 192] on icon at bounding box center [67, 192] width 12 height 12
click at [63, 258] on icon at bounding box center [67, 259] width 12 height 12
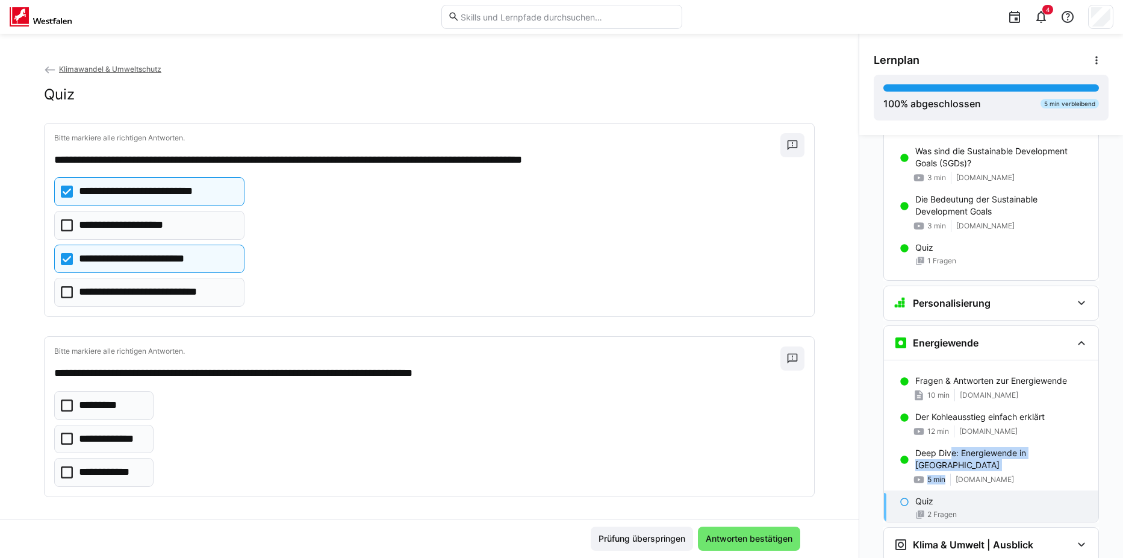
click at [63, 295] on icon at bounding box center [67, 292] width 12 height 12
click at [65, 437] on icon at bounding box center [67, 439] width 12 height 12
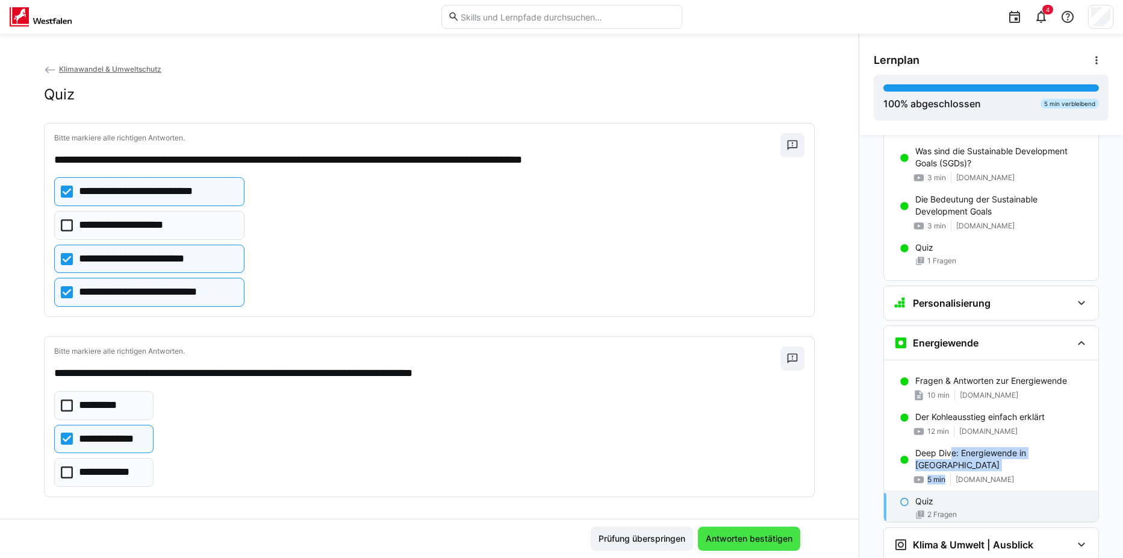
click at [736, 538] on span "Antworten bestätigen" at bounding box center [749, 539] width 90 height 12
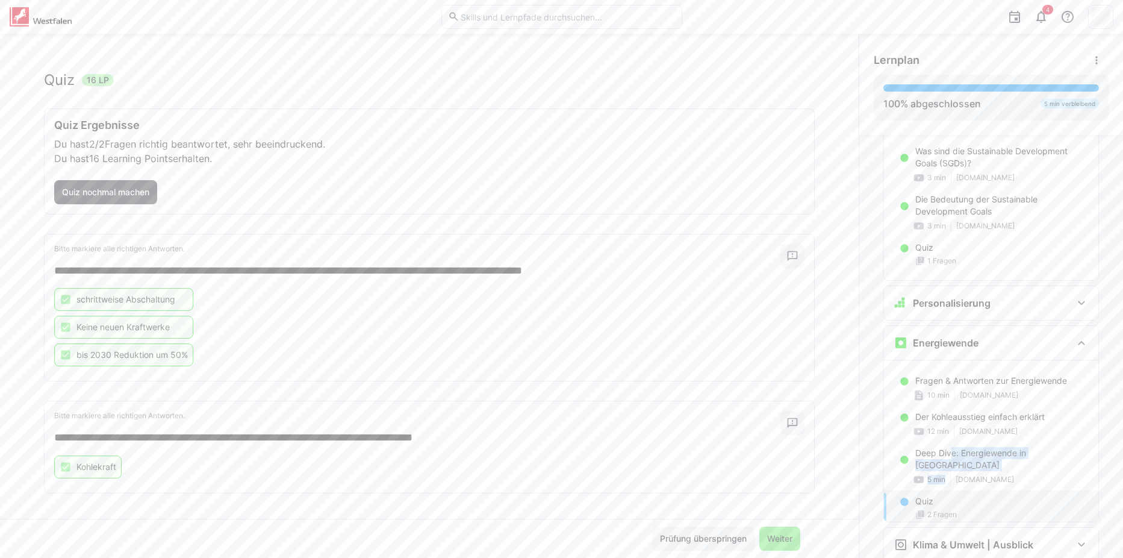
scroll to position [18, 0]
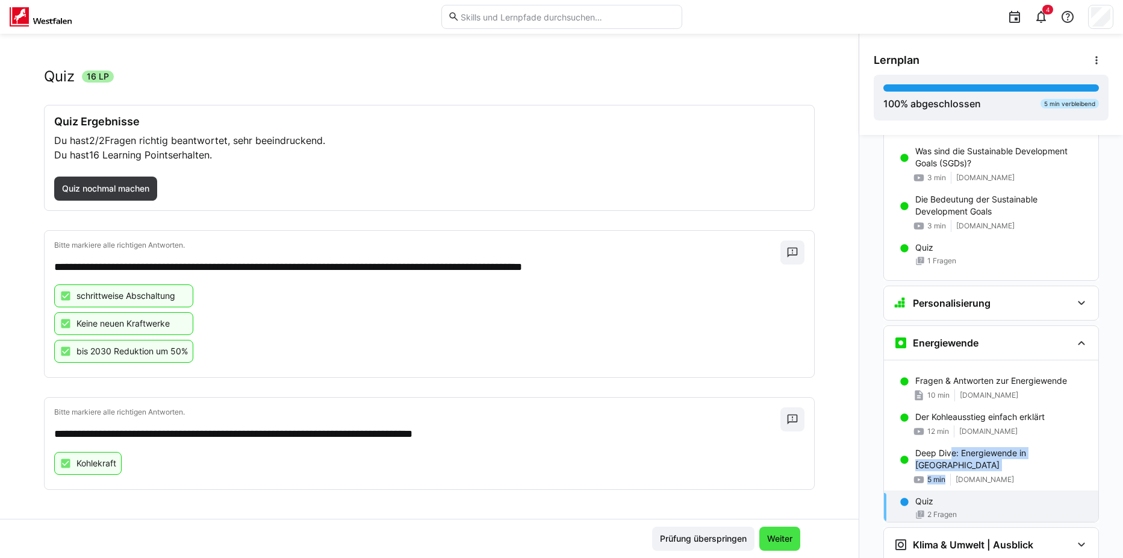
click at [781, 540] on span "Weiter" at bounding box center [780, 539] width 29 height 12
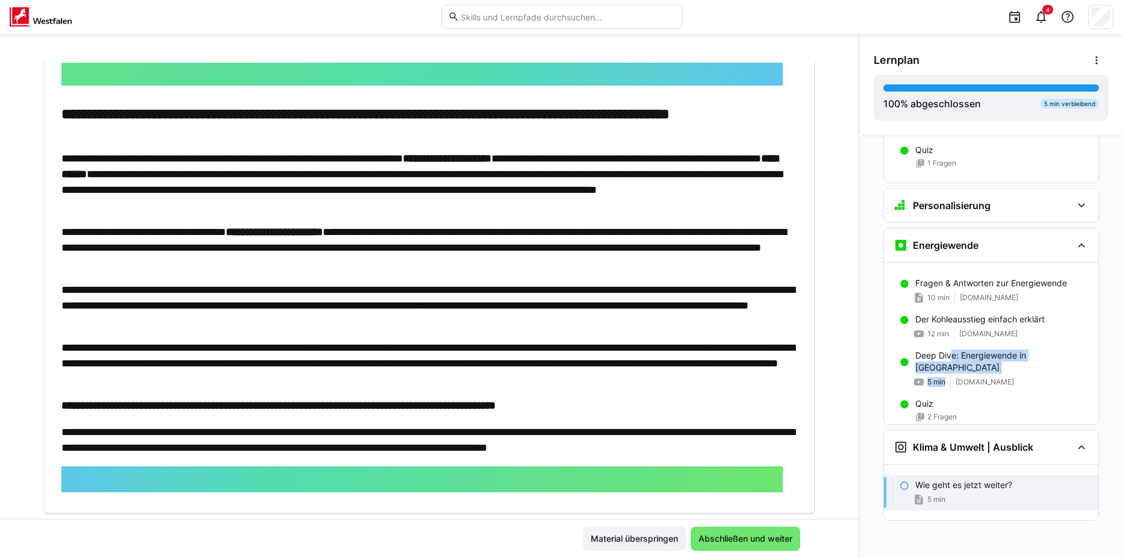
scroll to position [334, 0]
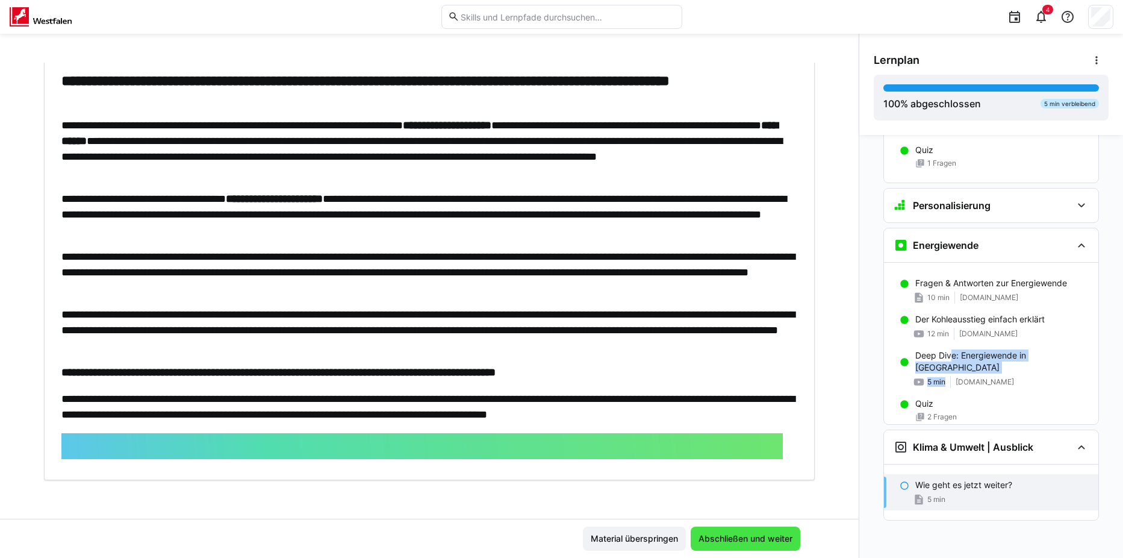
click at [723, 536] on span "Abschließen und weiter" at bounding box center [746, 539] width 98 height 12
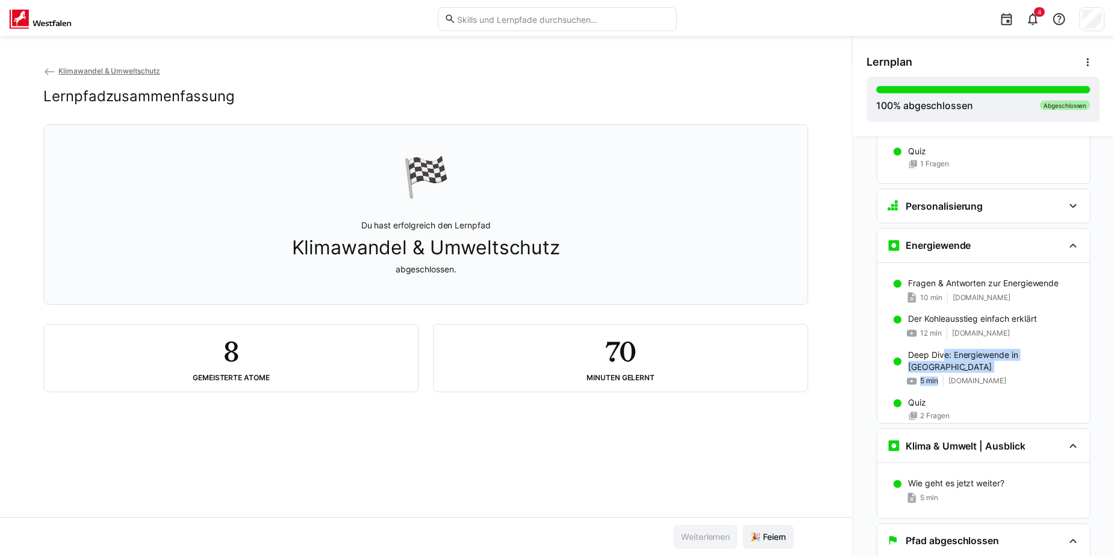
scroll to position [804, 0]
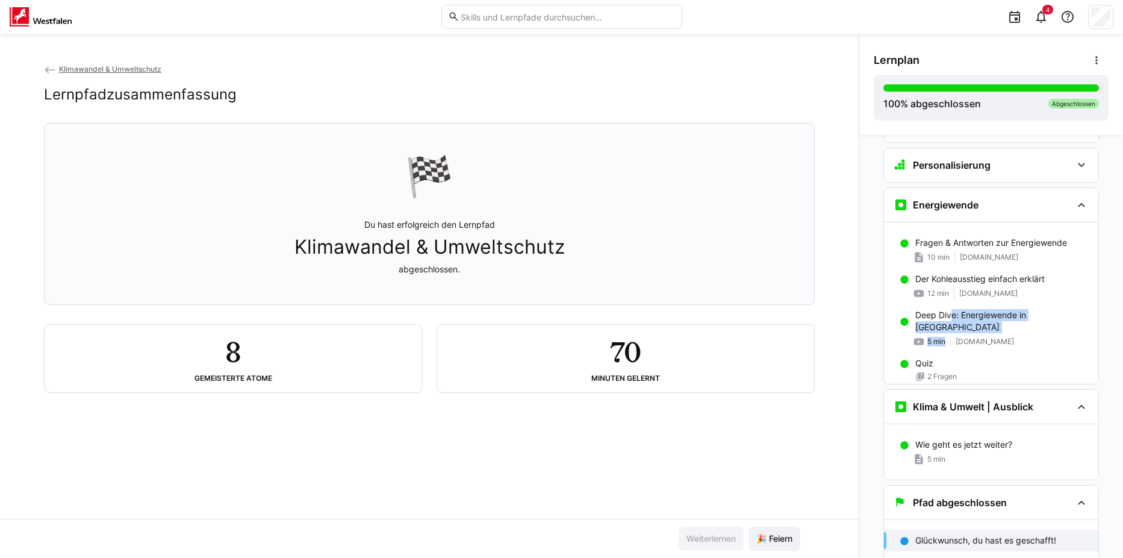
click at [118, 66] on span "Klimawandel & Umweltschutz" at bounding box center [110, 68] width 102 height 9
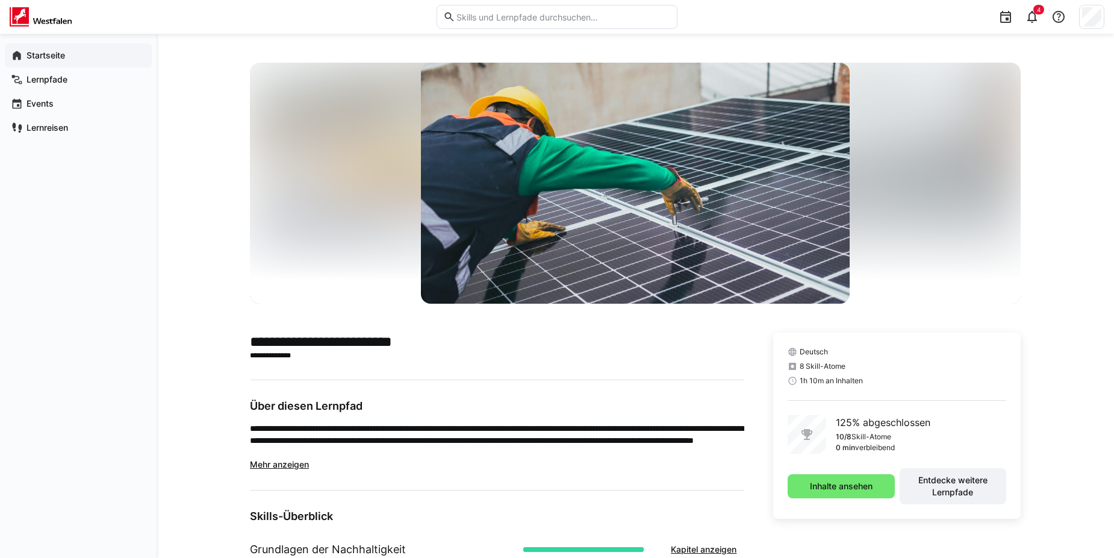
click at [39, 60] on span "Startseite" at bounding box center [85, 55] width 121 height 12
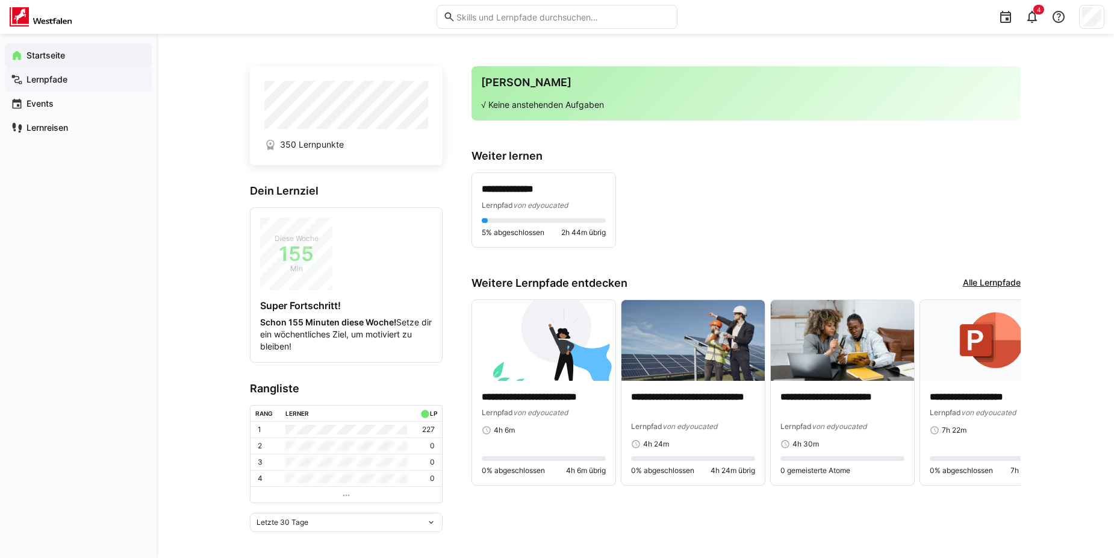
click at [0, 0] on app-navigation-label "Lernpfade" at bounding box center [0, 0] width 0 height 0
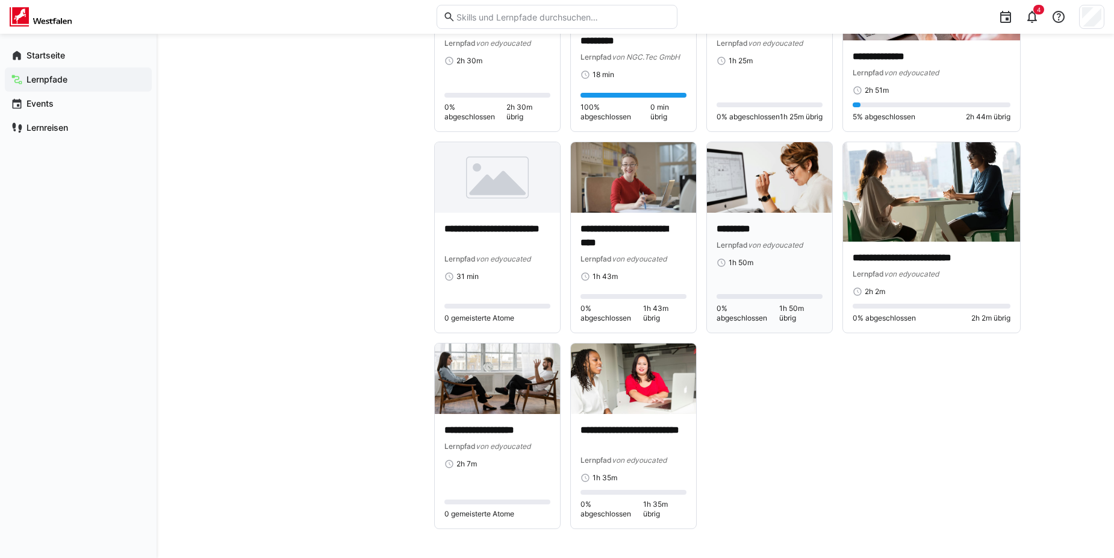
scroll to position [791, 0]
click at [485, 384] on img at bounding box center [497, 378] width 125 height 70
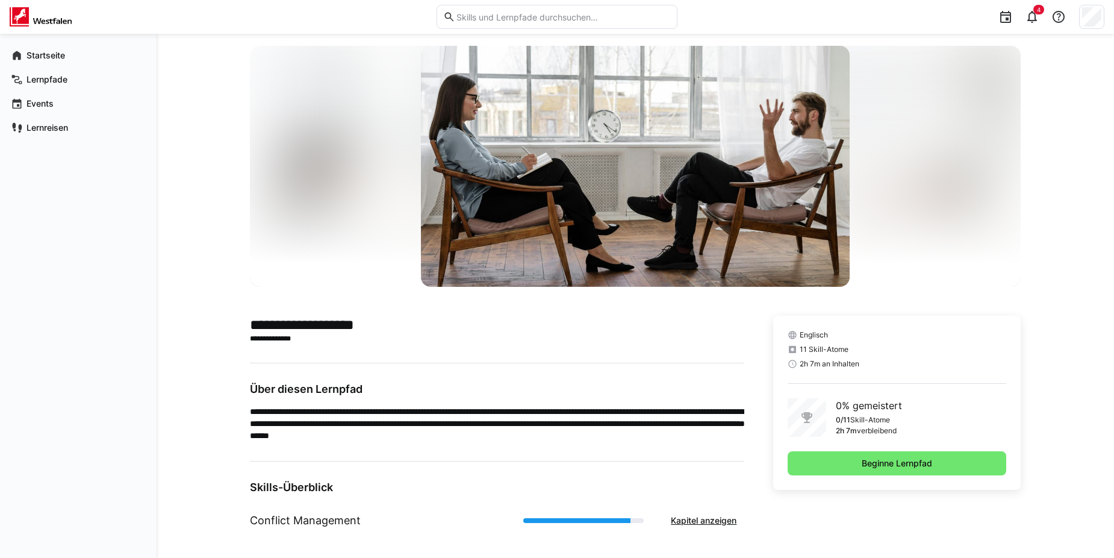
scroll to position [25, 0]
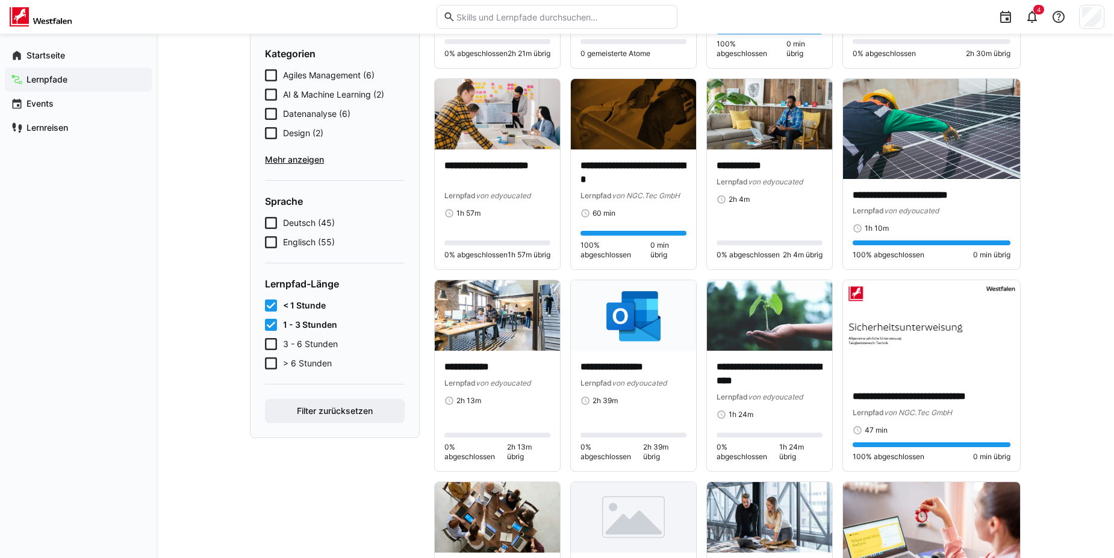
scroll to position [249, 0]
click at [274, 222] on icon at bounding box center [271, 223] width 12 height 12
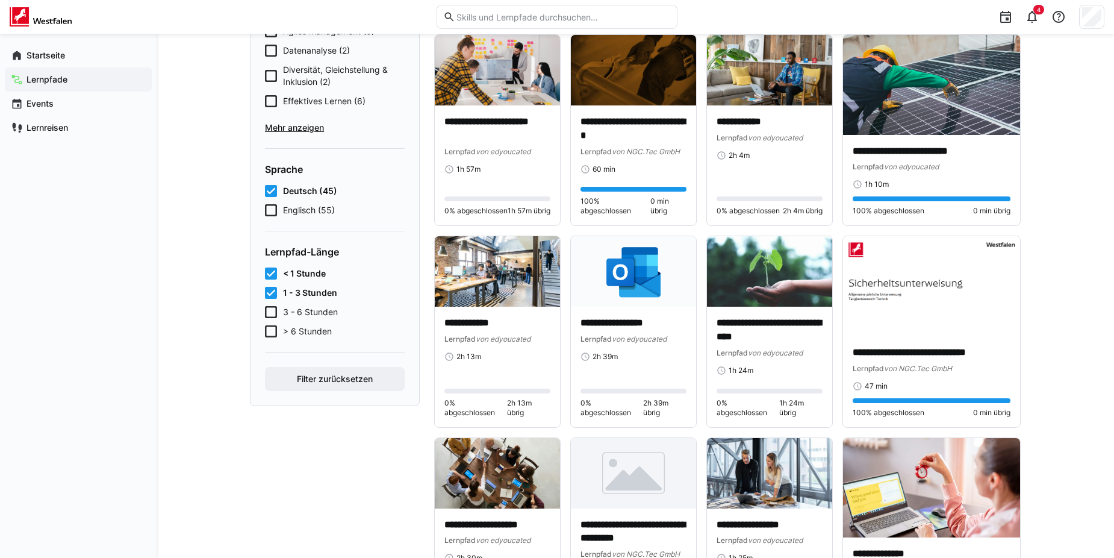
scroll to position [580, 0]
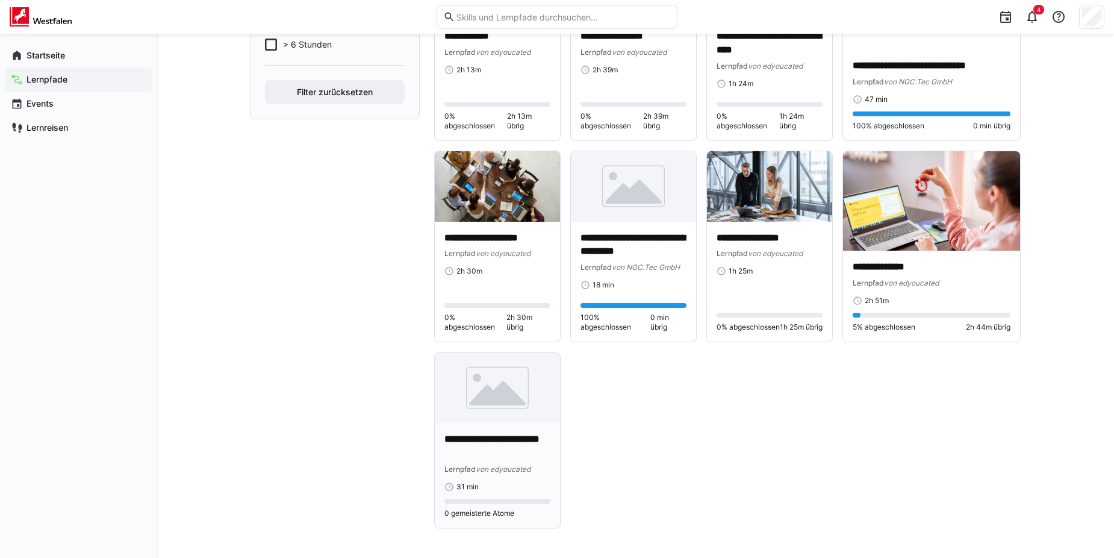
click at [495, 433] on p "**********" at bounding box center [498, 447] width 106 height 28
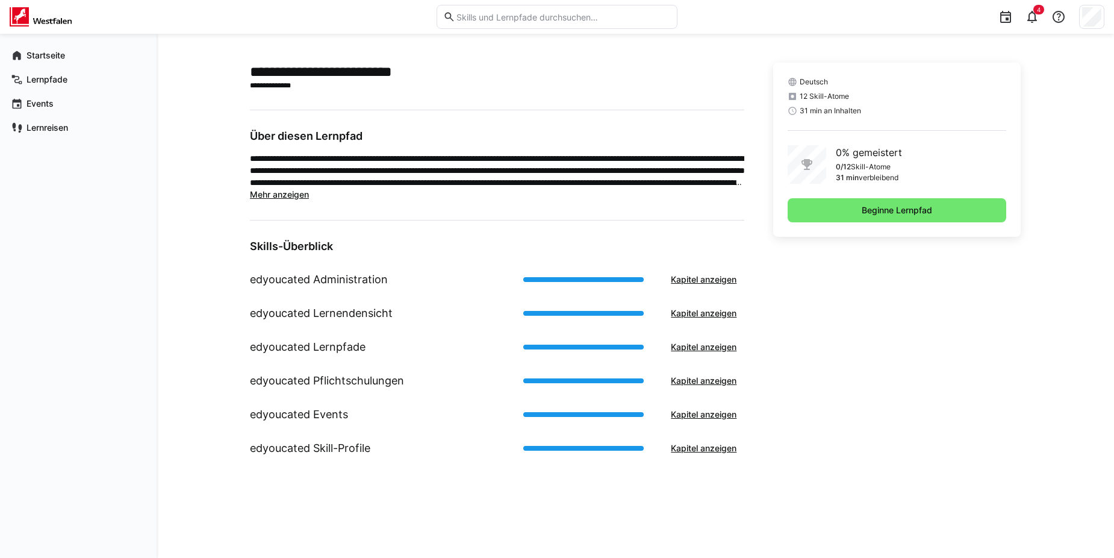
click at [864, 222] on div "Deutsch 12 Skill-Atome 31 min an Inhalten 0% gemeistert 0/12 Skill-Atome 31 min…" at bounding box center [897, 150] width 248 height 174
click at [869, 207] on span "Beginne Lernpfad" at bounding box center [897, 210] width 74 height 12
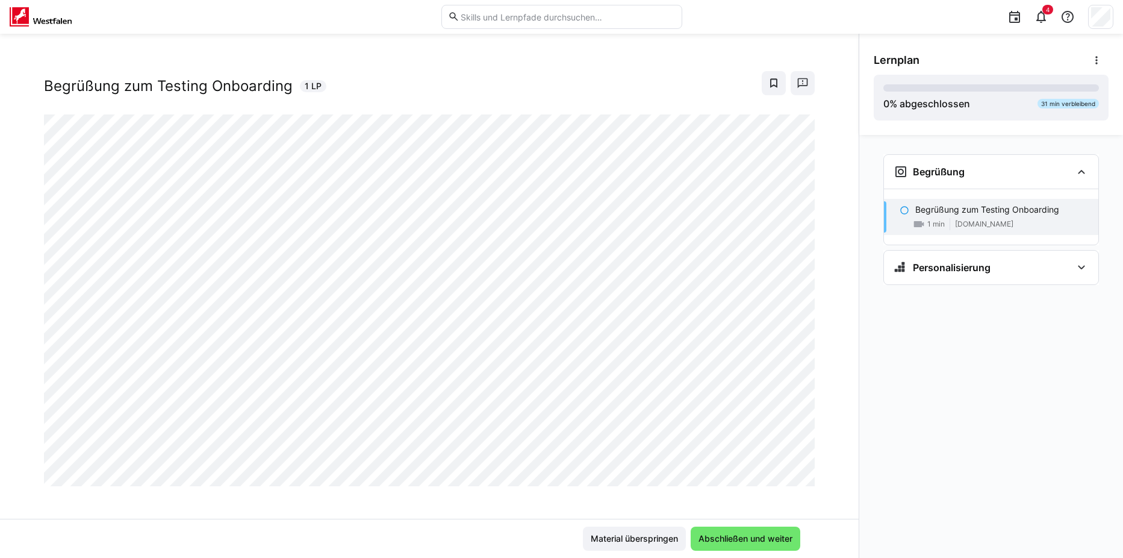
scroll to position [20, 0]
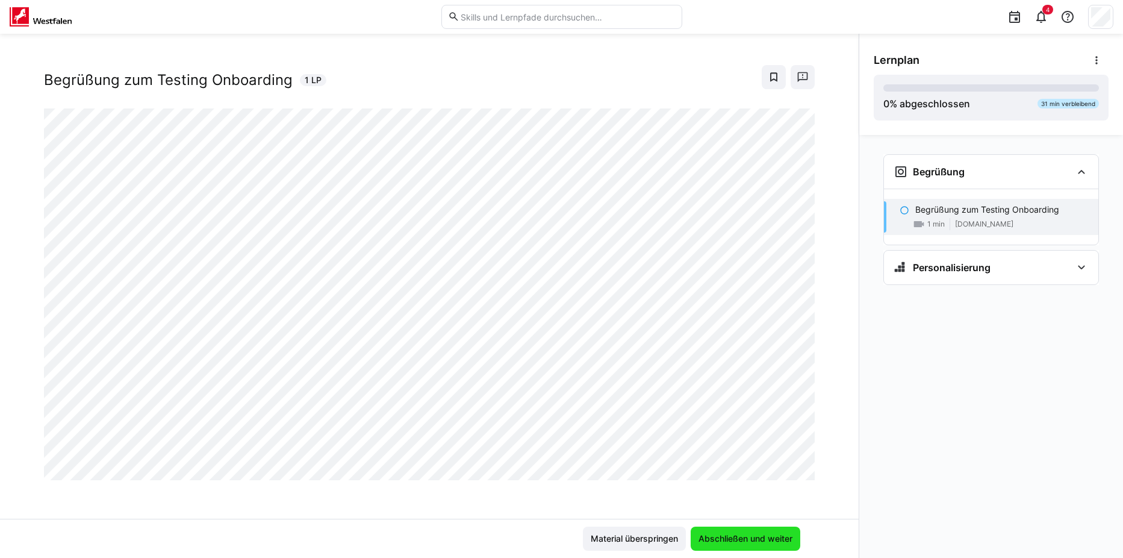
click at [767, 539] on span "Abschließen und weiter" at bounding box center [746, 539] width 98 height 12
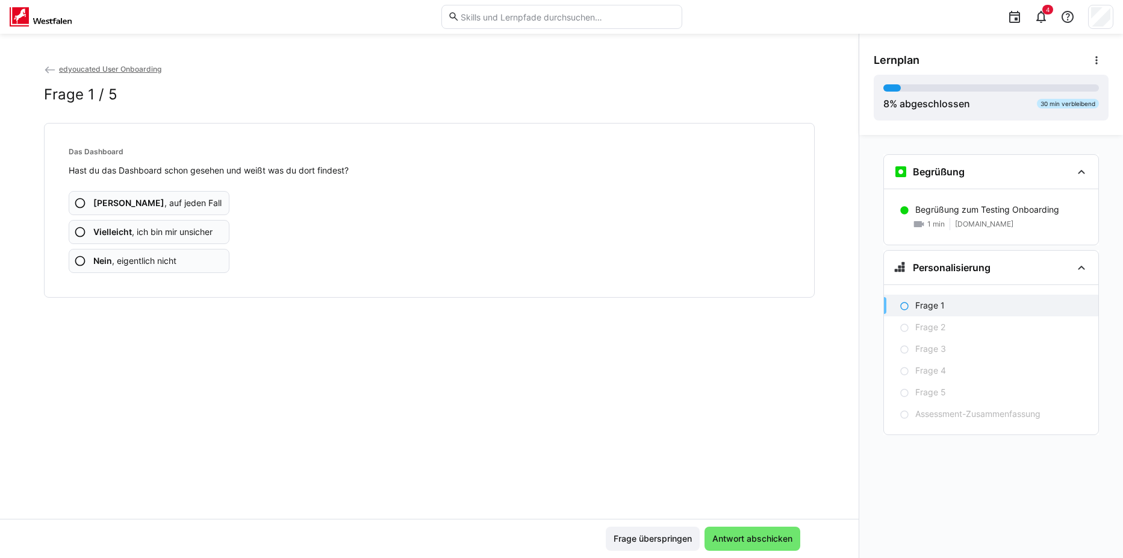
click at [78, 203] on eds-icon at bounding box center [80, 203] width 12 height 12
click at [111, 202] on span "Ja , auf jeden Fall" at bounding box center [157, 203] width 128 height 12
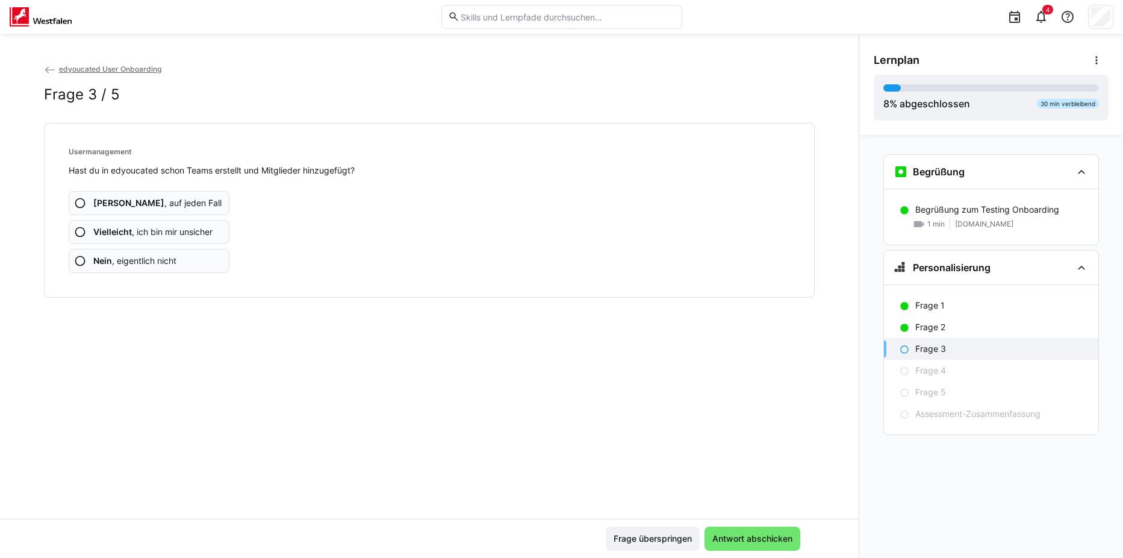
click at [165, 263] on span "Nein , eigentlich nicht" at bounding box center [134, 261] width 83 height 12
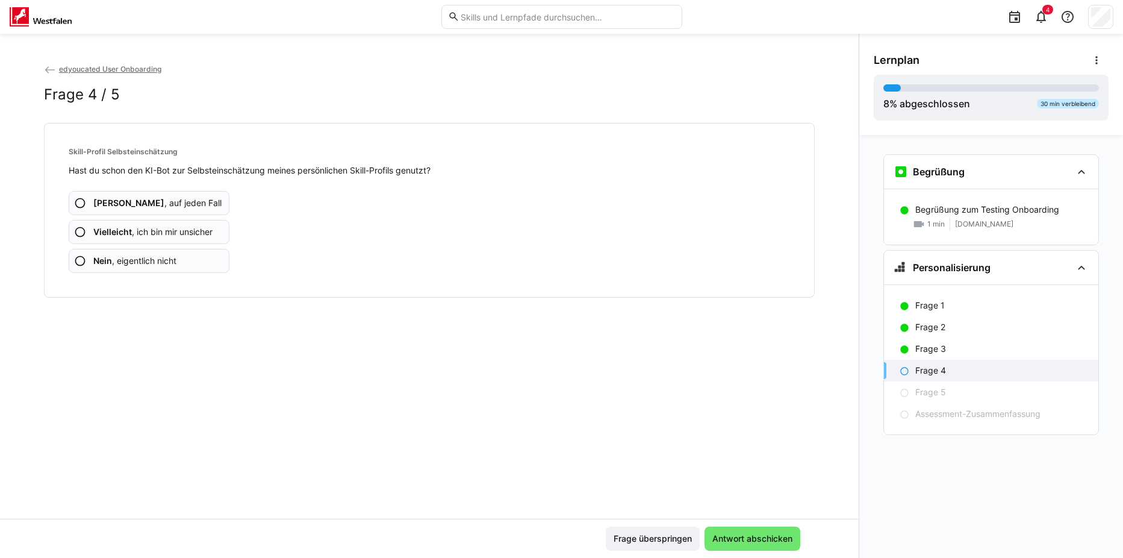
click at [194, 256] on app-assessment-question-radio "Nein , eigentlich nicht" at bounding box center [149, 261] width 161 height 24
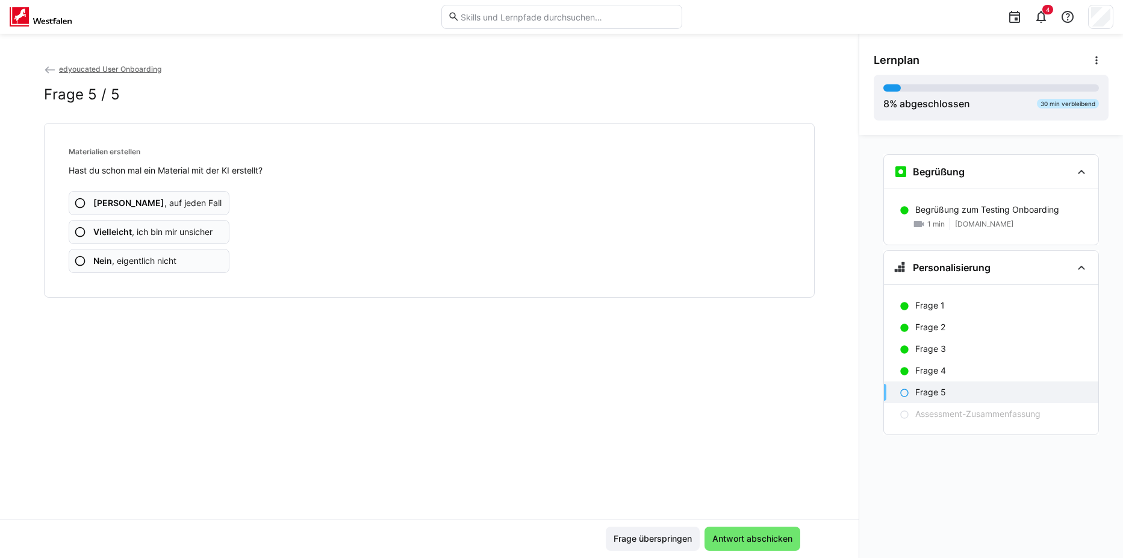
click at [196, 234] on span "Vielleicht , ich bin mir unsicher" at bounding box center [152, 232] width 119 height 12
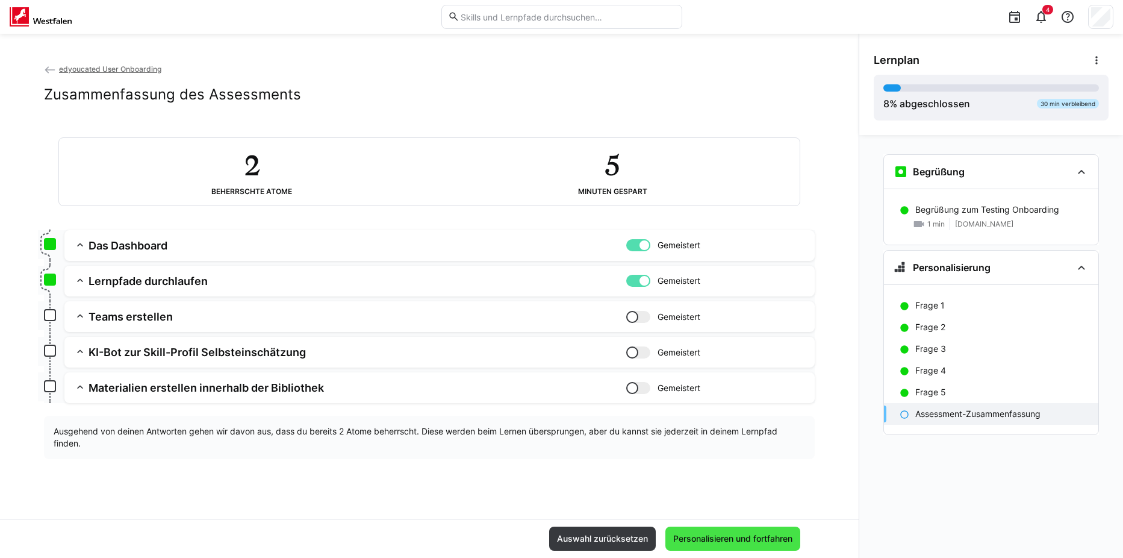
click at [717, 538] on span "Personalisieren und fortfahren" at bounding box center [733, 539] width 123 height 12
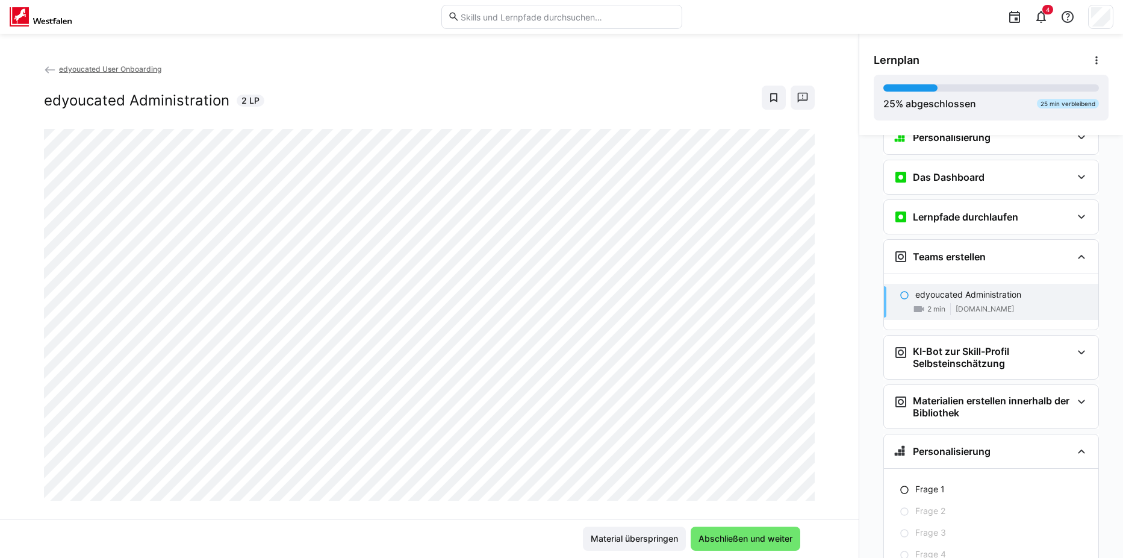
scroll to position [178, 0]
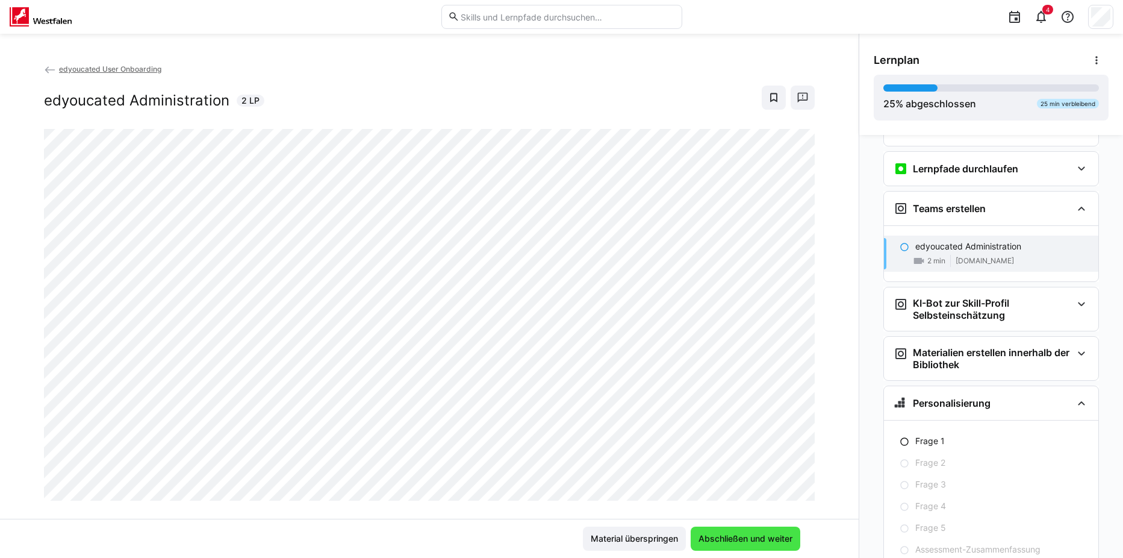
click at [770, 545] on span "Abschließen und weiter" at bounding box center [746, 538] width 110 height 24
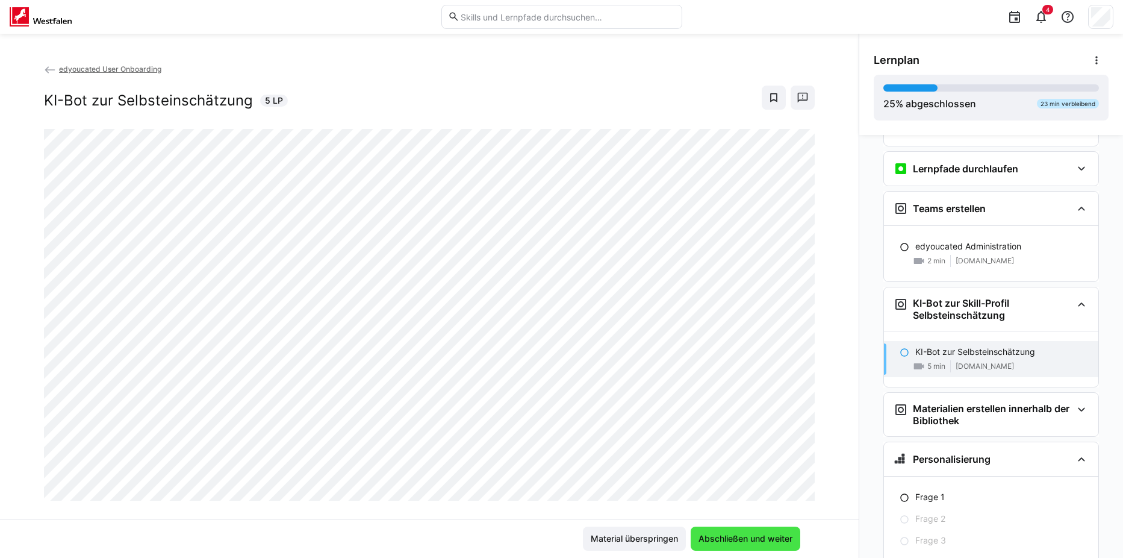
scroll to position [228, 0]
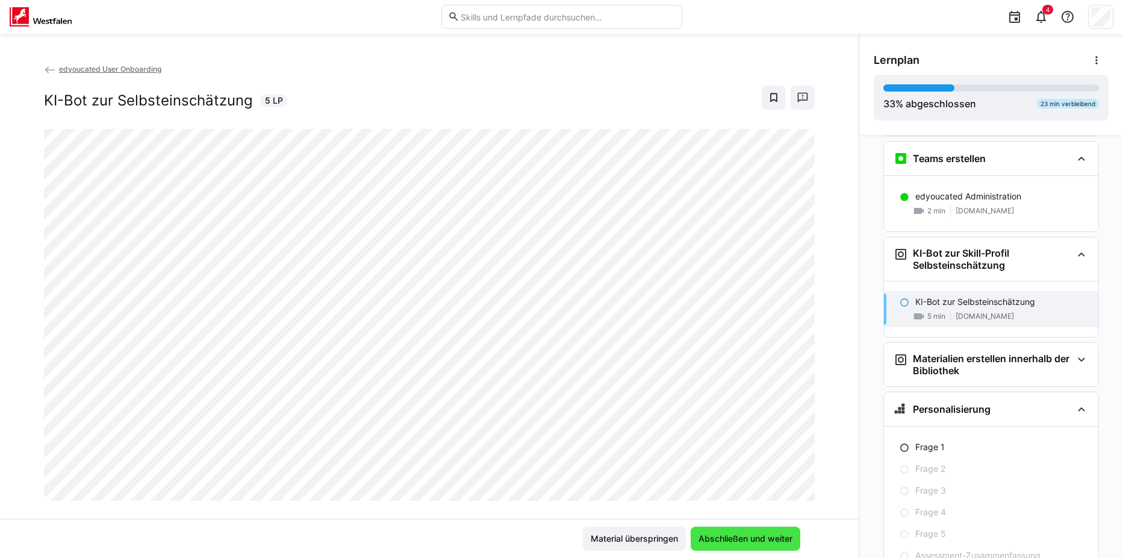
click at [713, 547] on span "Abschließen und weiter" at bounding box center [746, 538] width 110 height 24
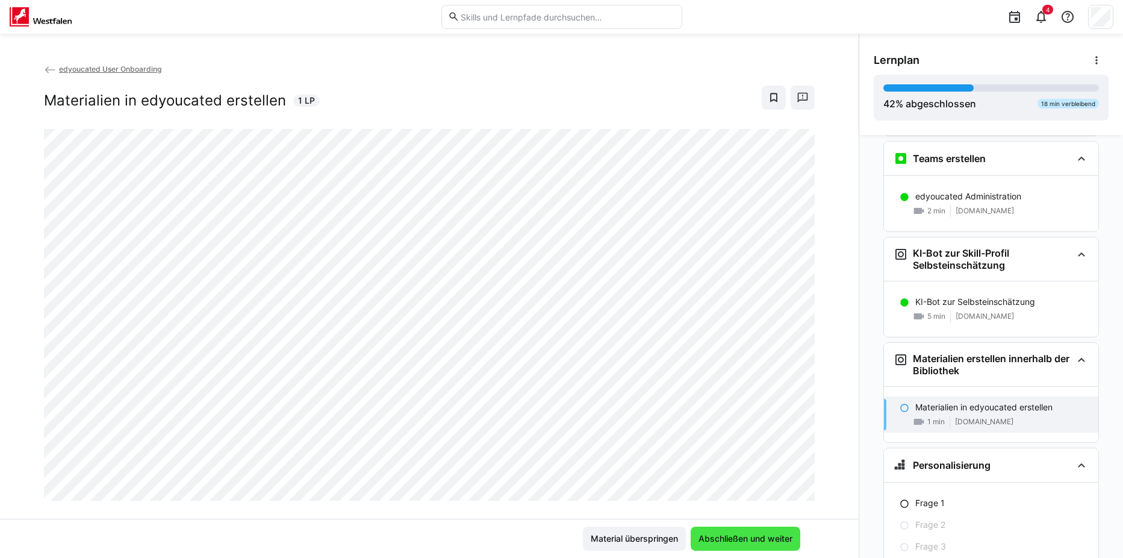
scroll to position [284, 0]
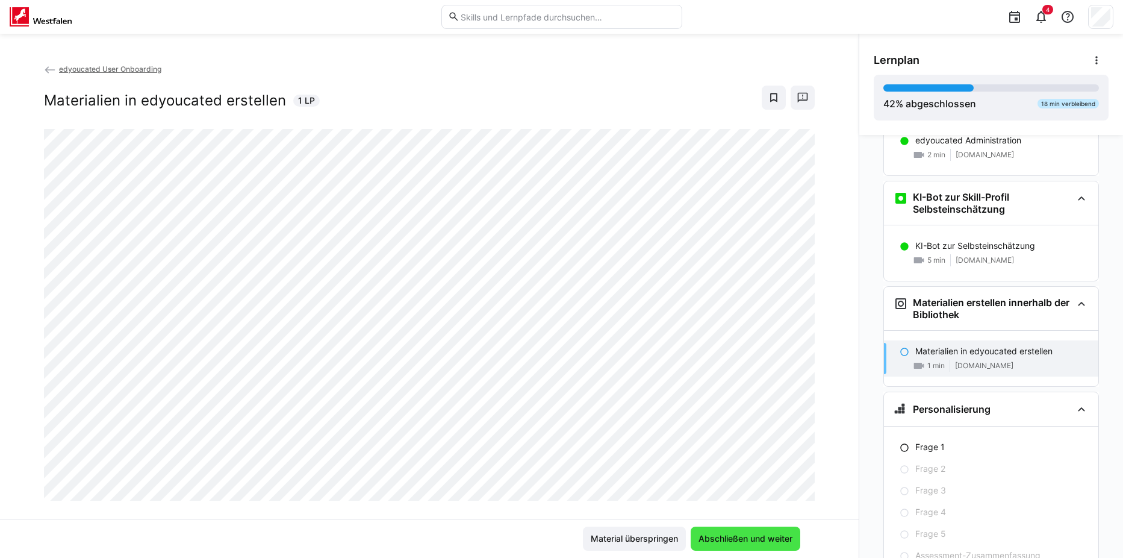
click at [745, 533] on span "Abschließen und weiter" at bounding box center [746, 539] width 98 height 12
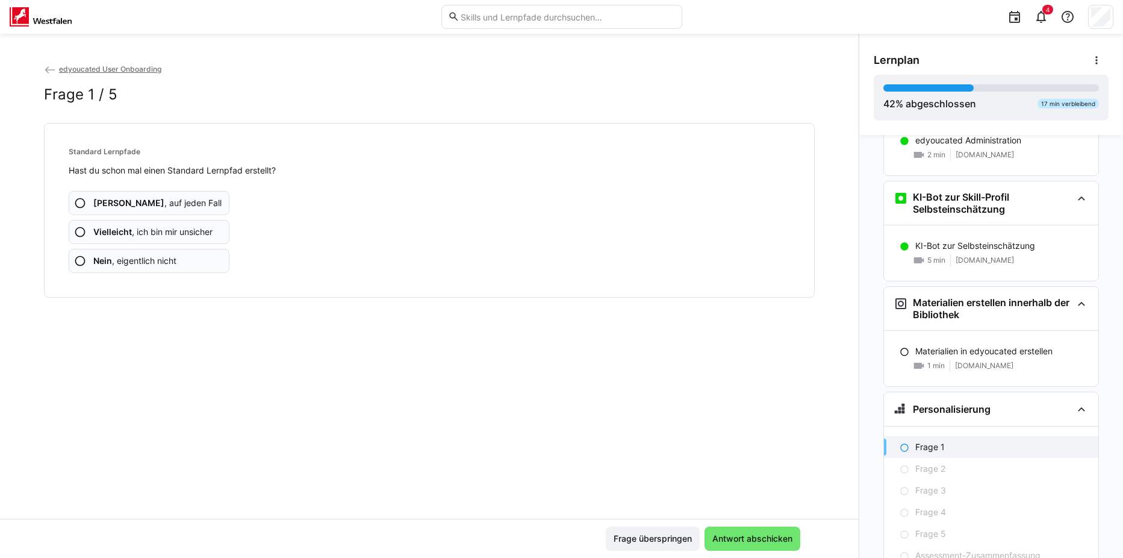
scroll to position [340, 0]
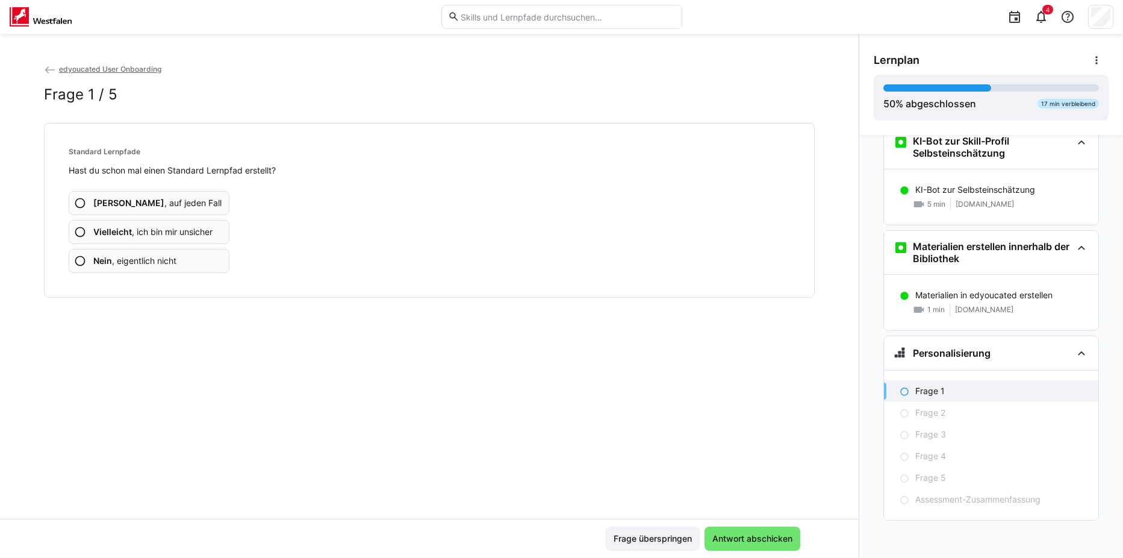
click at [177, 231] on span "Vielleicht , ich bin mir unsicher" at bounding box center [152, 232] width 119 height 12
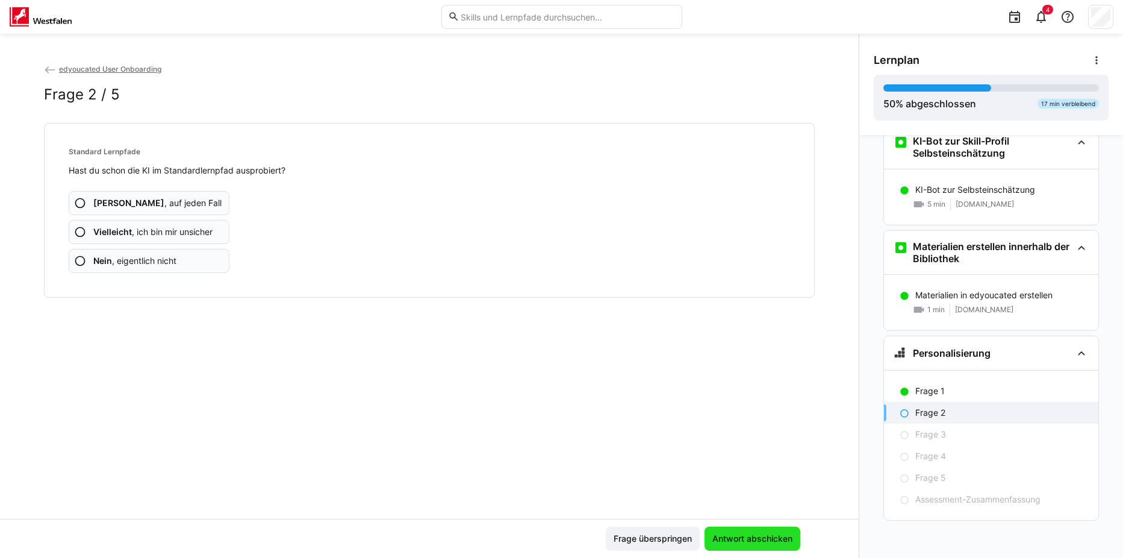
click at [767, 539] on span "Antwort abschicken" at bounding box center [753, 539] width 84 height 12
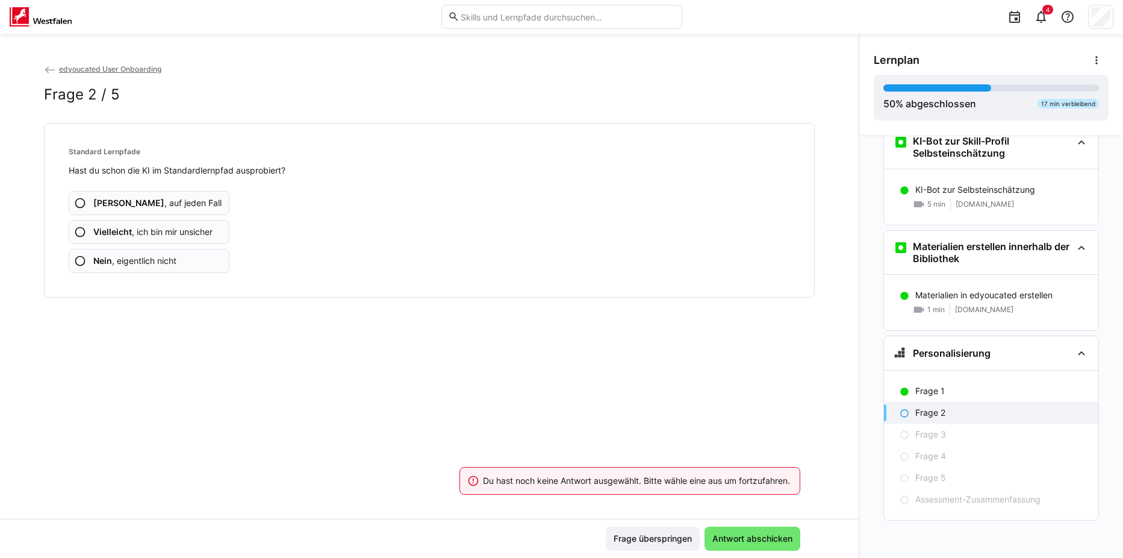
click at [175, 260] on app-assessment-question-radio "Nein , eigentlich nicht" at bounding box center [149, 261] width 161 height 24
click at [174, 261] on span "Nein , eigentlich nicht" at bounding box center [134, 261] width 83 height 12
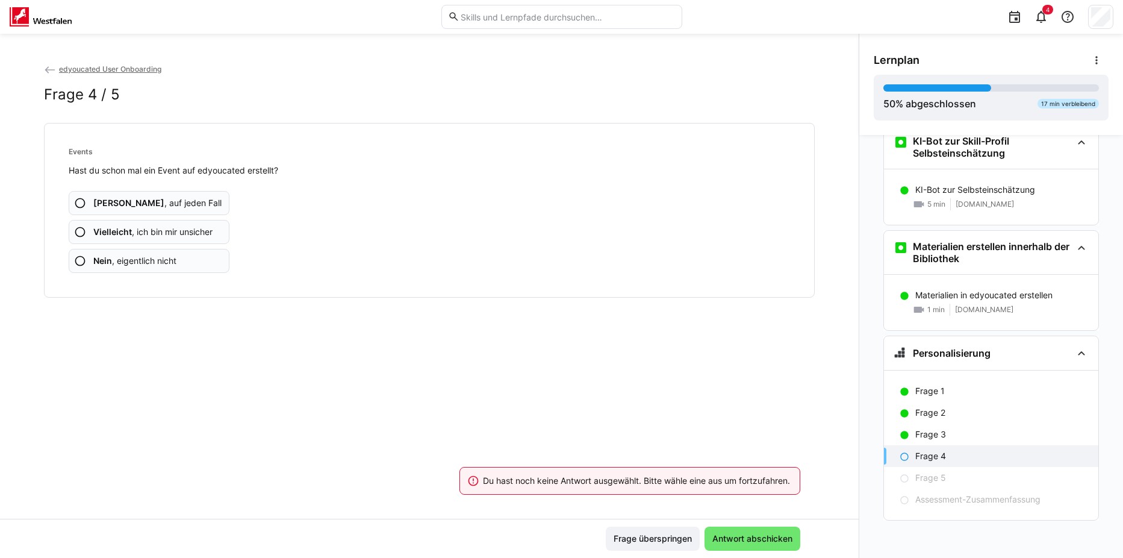
click at [183, 255] on app-assessment-question-radio "Nein , eigentlich nicht" at bounding box center [149, 261] width 161 height 24
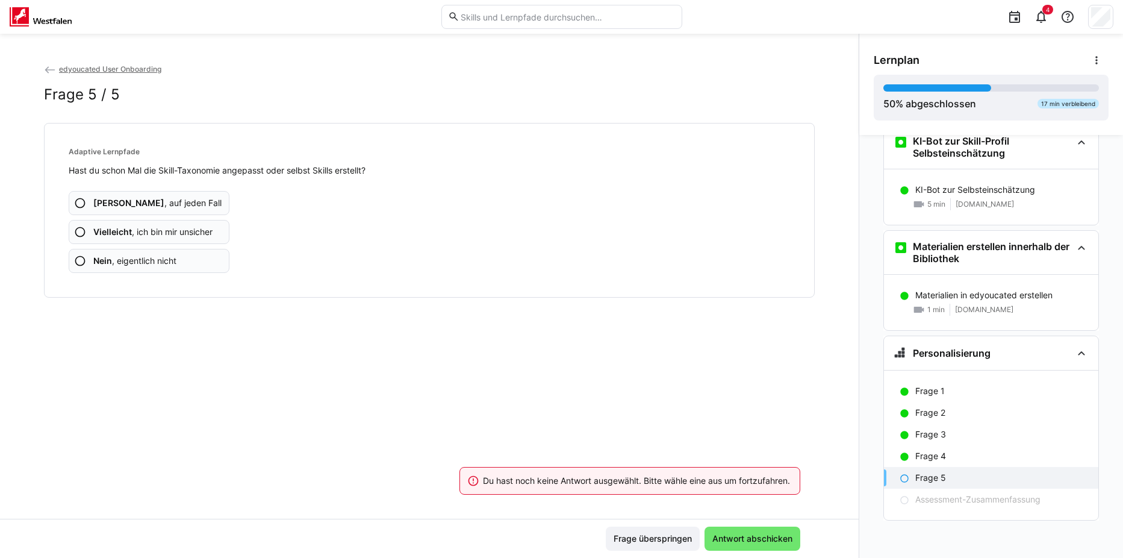
click at [151, 260] on span "Nein , eigentlich nicht" at bounding box center [134, 261] width 83 height 12
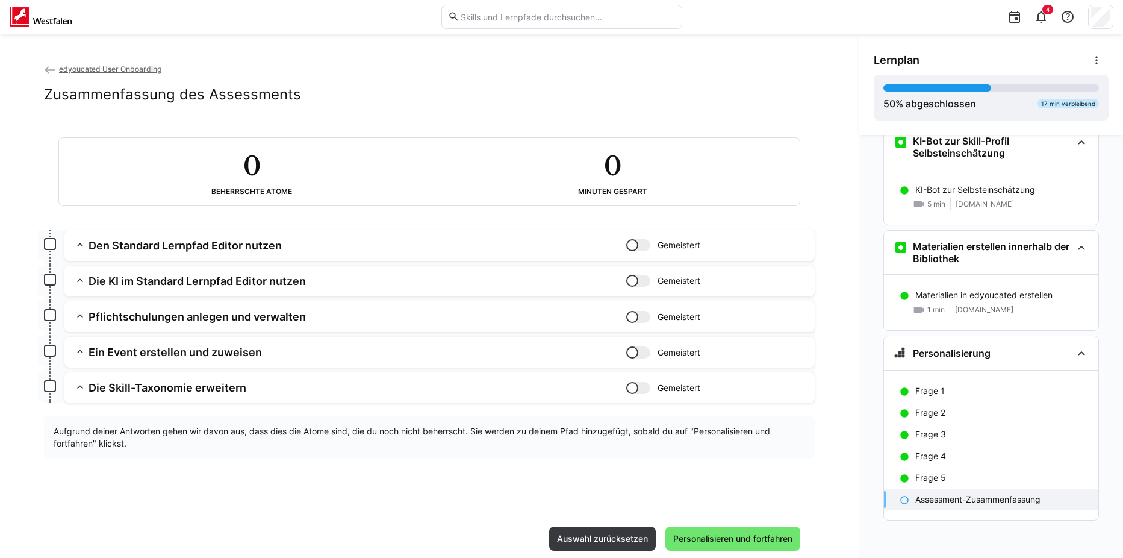
click at [644, 249] on div at bounding box center [638, 245] width 24 height 12
drag, startPoint x: 641, startPoint y: 278, endPoint x: 643, endPoint y: 290, distance: 12.3
click at [641, 278] on div at bounding box center [638, 281] width 24 height 12
click at [642, 318] on div at bounding box center [638, 317] width 24 height 12
click at [640, 354] on div at bounding box center [638, 352] width 24 height 12
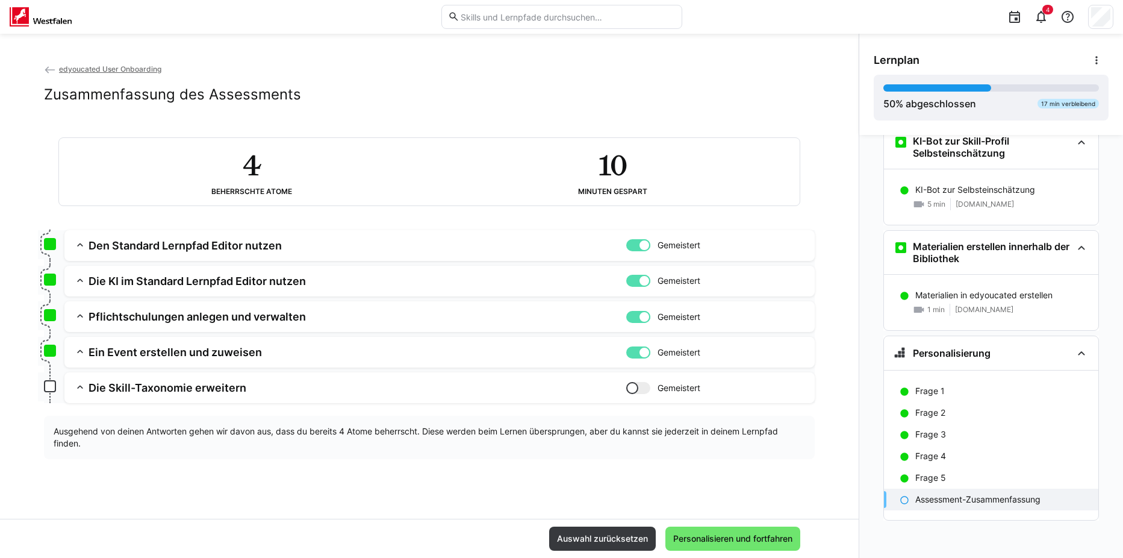
click at [636, 382] on app-assessment-toggle "Gemeistert" at bounding box center [716, 388] width 180 height 14
click at [716, 531] on span "Personalisieren und fortfahren" at bounding box center [733, 538] width 135 height 24
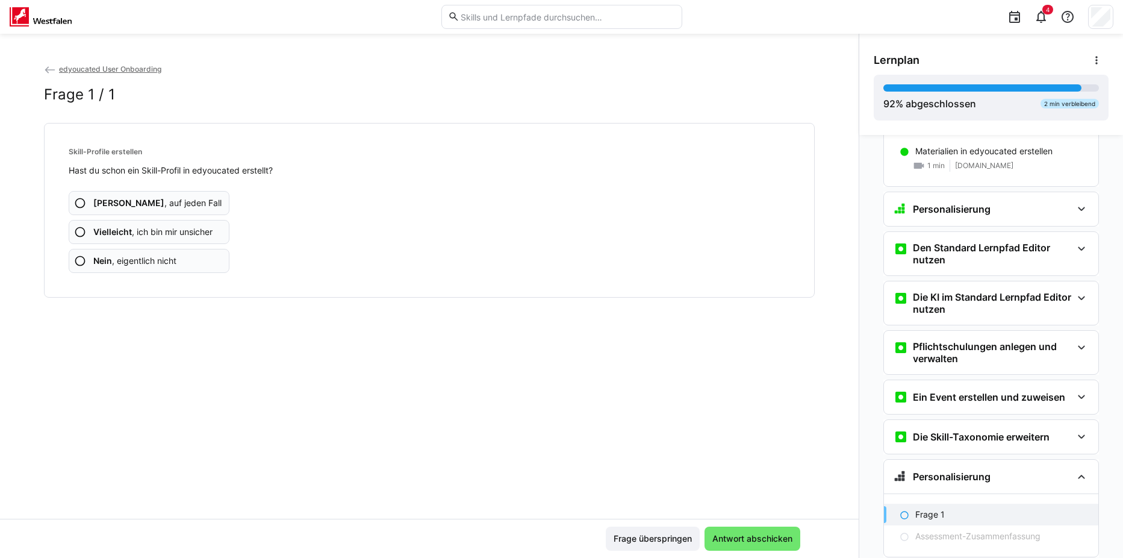
scroll to position [521, 0]
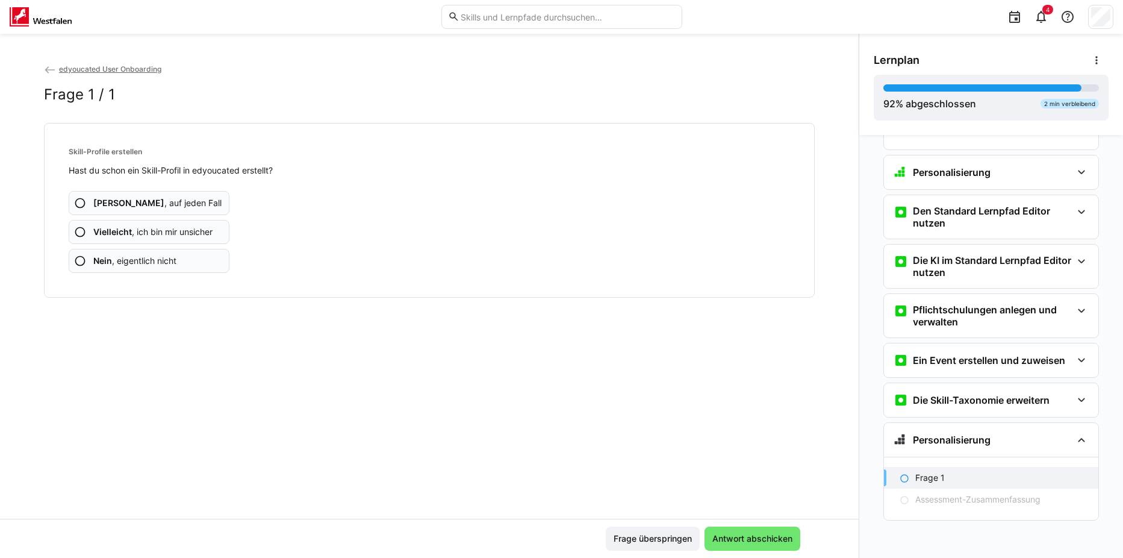
click at [194, 208] on app-assessment-question-radio "Ja , auf jeden Fall" at bounding box center [149, 203] width 161 height 24
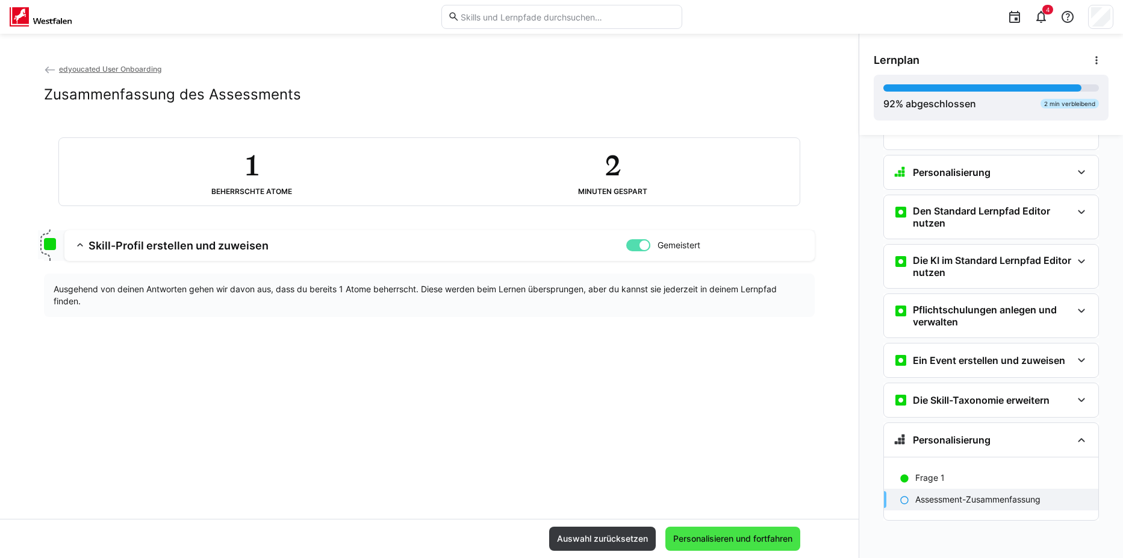
click at [747, 536] on span "Personalisieren und fortfahren" at bounding box center [733, 539] width 123 height 12
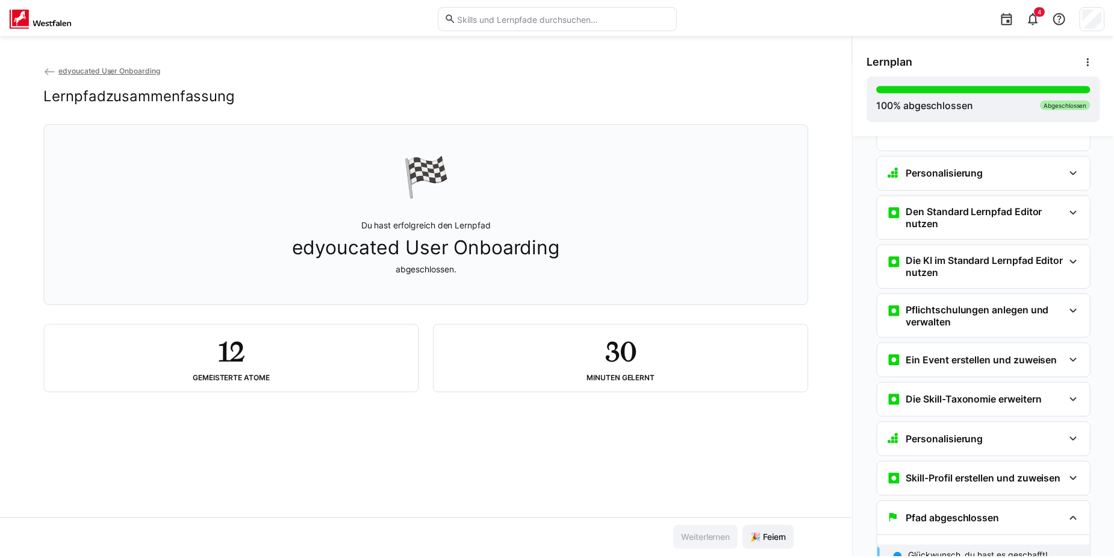
scroll to position [538, 0]
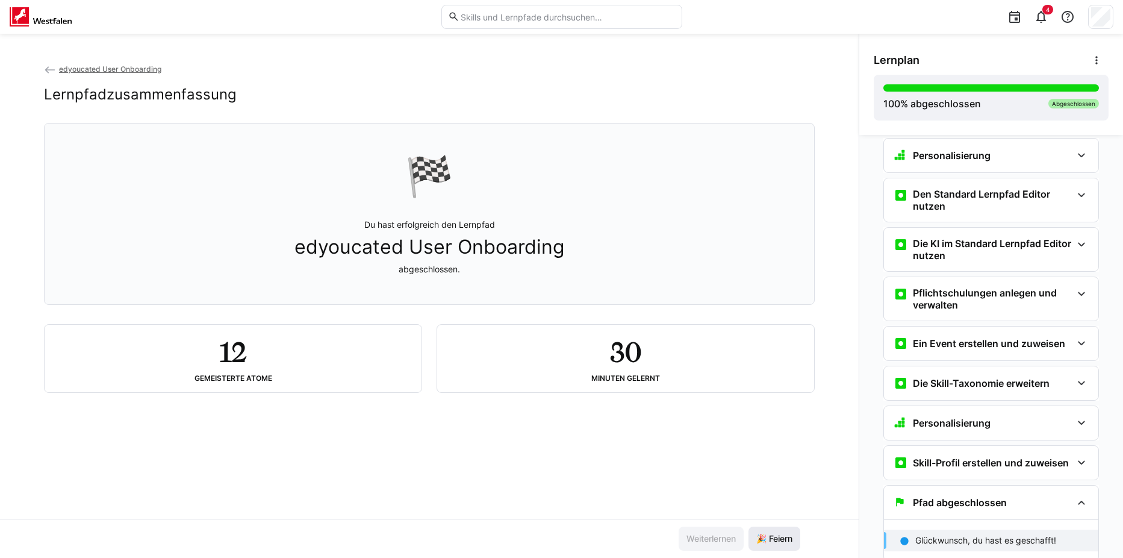
click at [764, 537] on span "🎉 Feiern" at bounding box center [775, 539] width 40 height 12
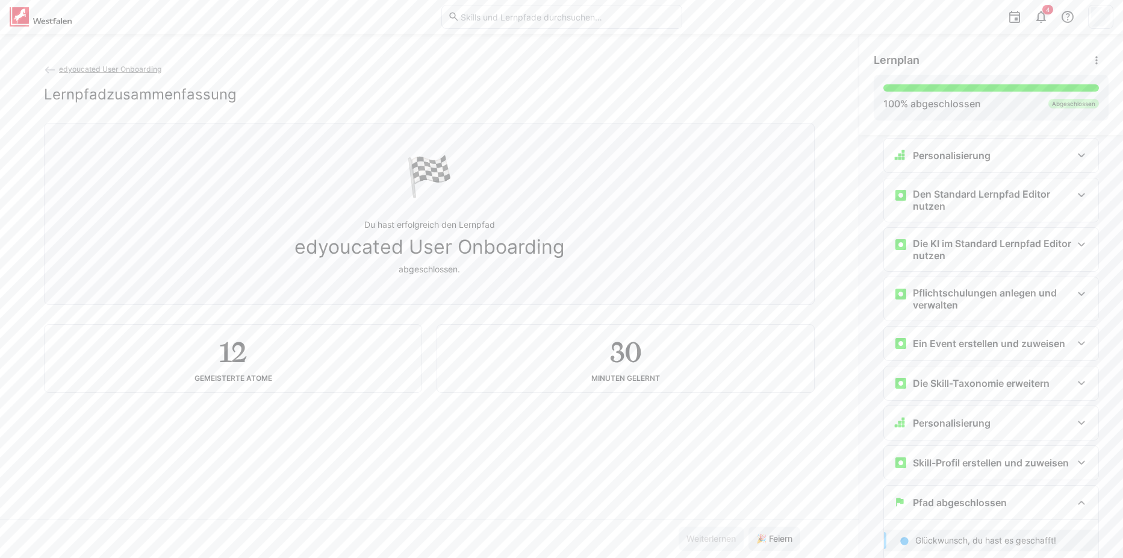
click at [75, 72] on span "edyoucated User Onboarding" at bounding box center [110, 68] width 102 height 9
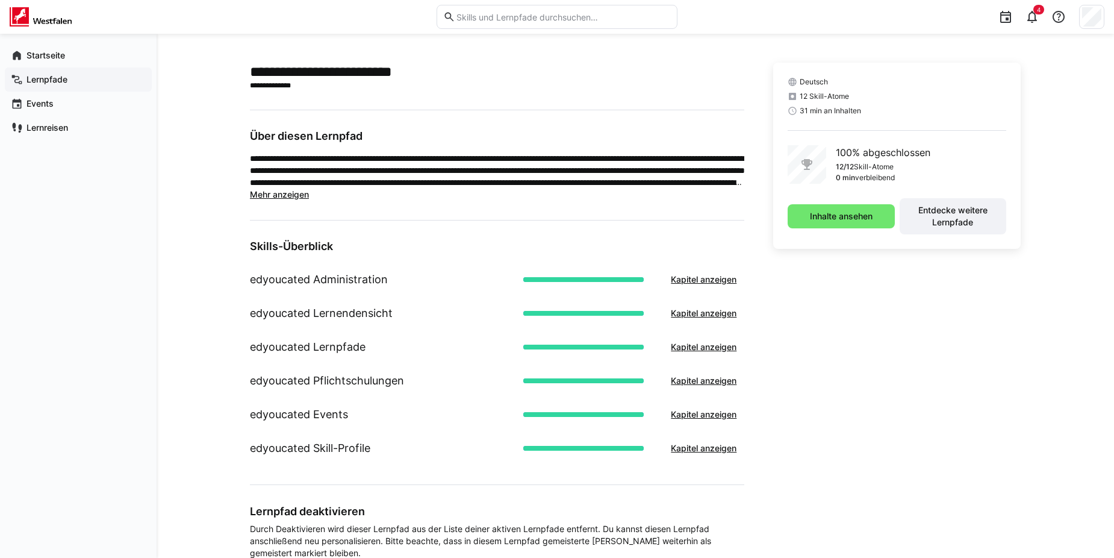
click at [0, 0] on app-navigation-label "Lernpfade" at bounding box center [0, 0] width 0 height 0
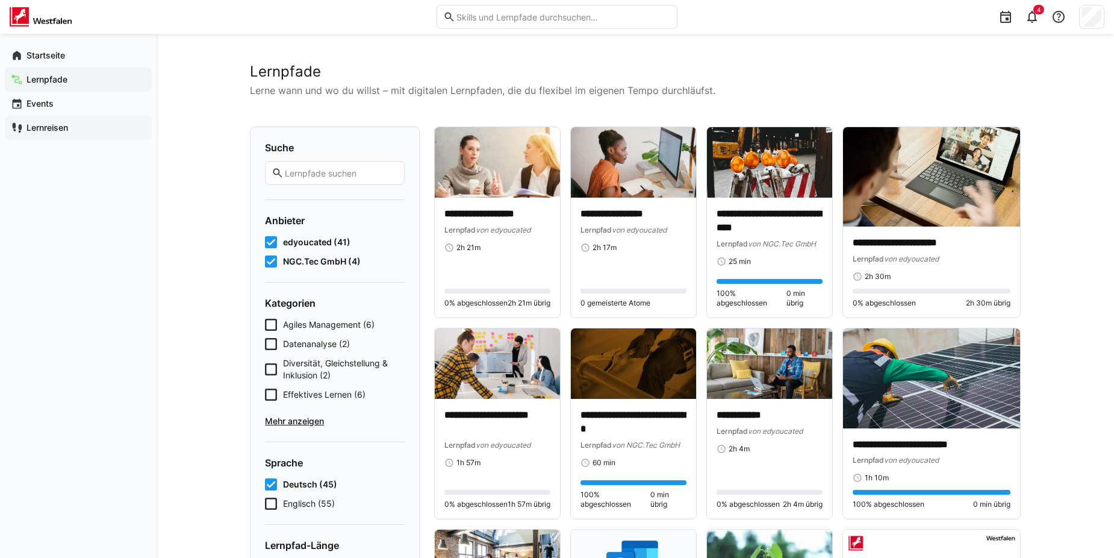
click at [0, 0] on app-navigation-label "Lernreisen" at bounding box center [0, 0] width 0 height 0
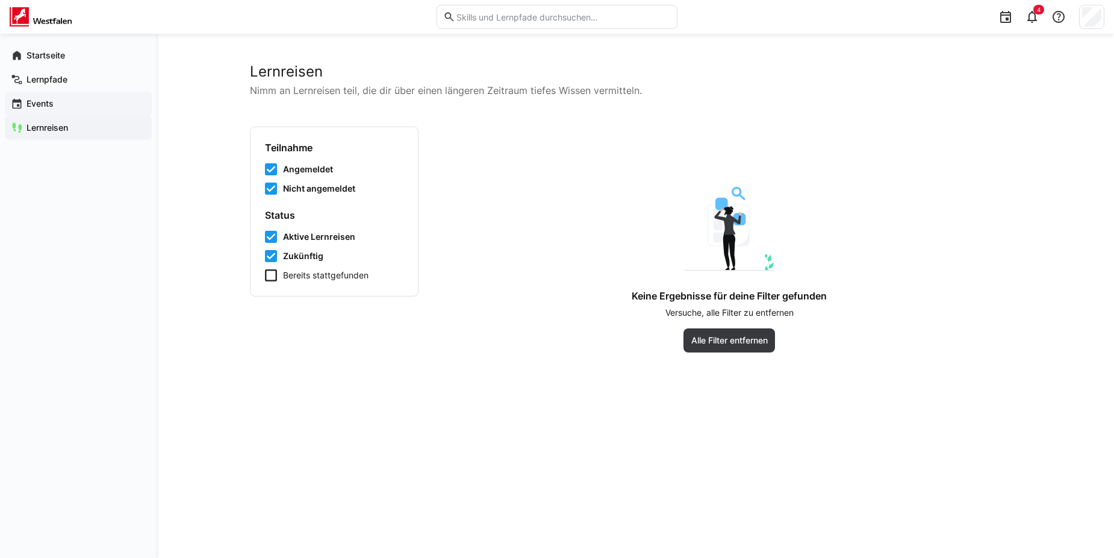
click at [0, 0] on app-navigation-label "Events" at bounding box center [0, 0] width 0 height 0
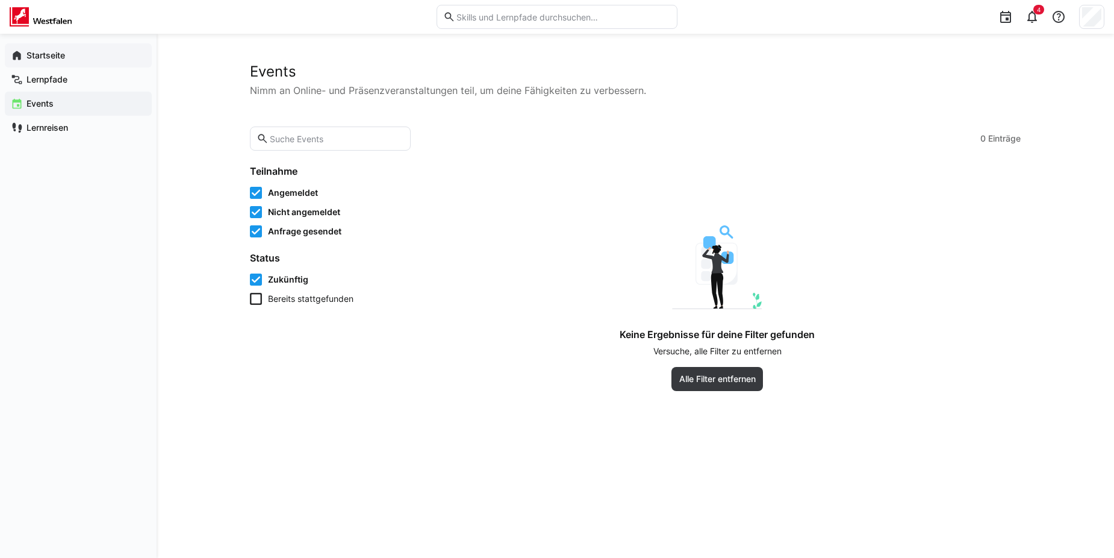
click at [0, 0] on app-navigation-label "Startseite" at bounding box center [0, 0] width 0 height 0
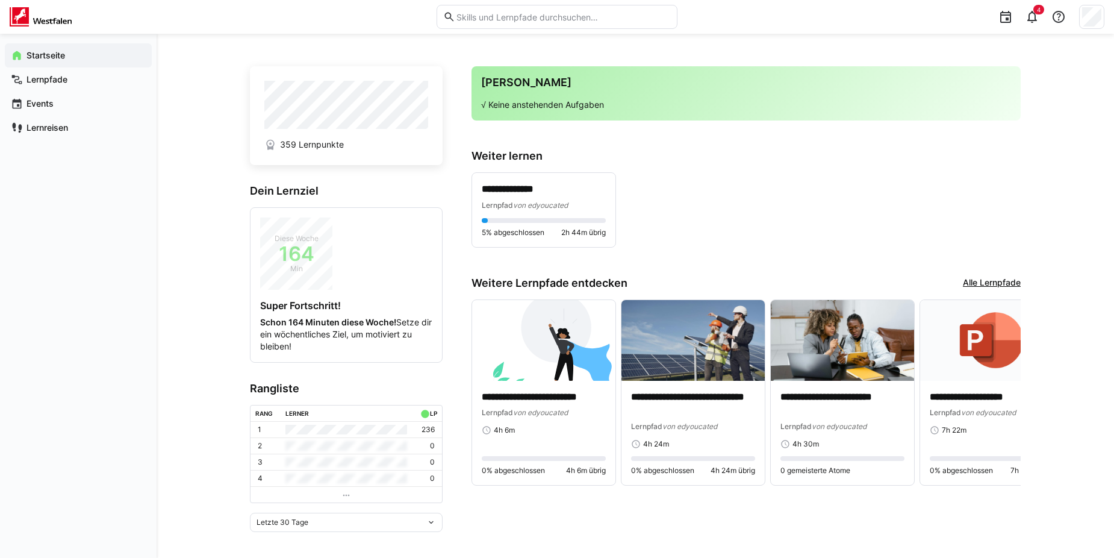
click at [533, 24] on eds-input at bounding box center [557, 17] width 241 height 24
click at [536, 18] on input "text" at bounding box center [563, 16] width 216 height 11
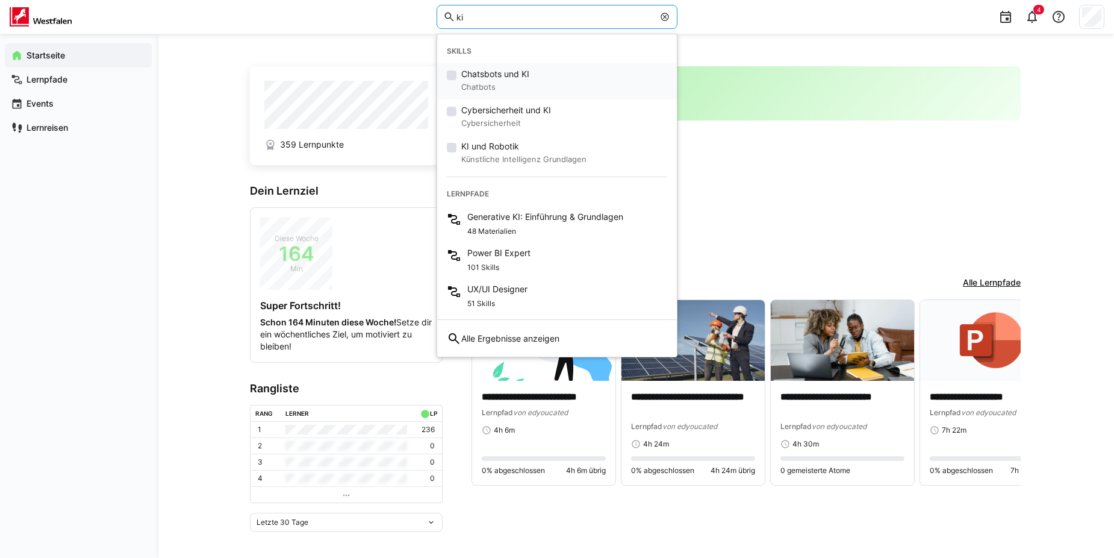
type input "ki"
click at [529, 83] on small "Chatbots" at bounding box center [495, 87] width 68 height 14
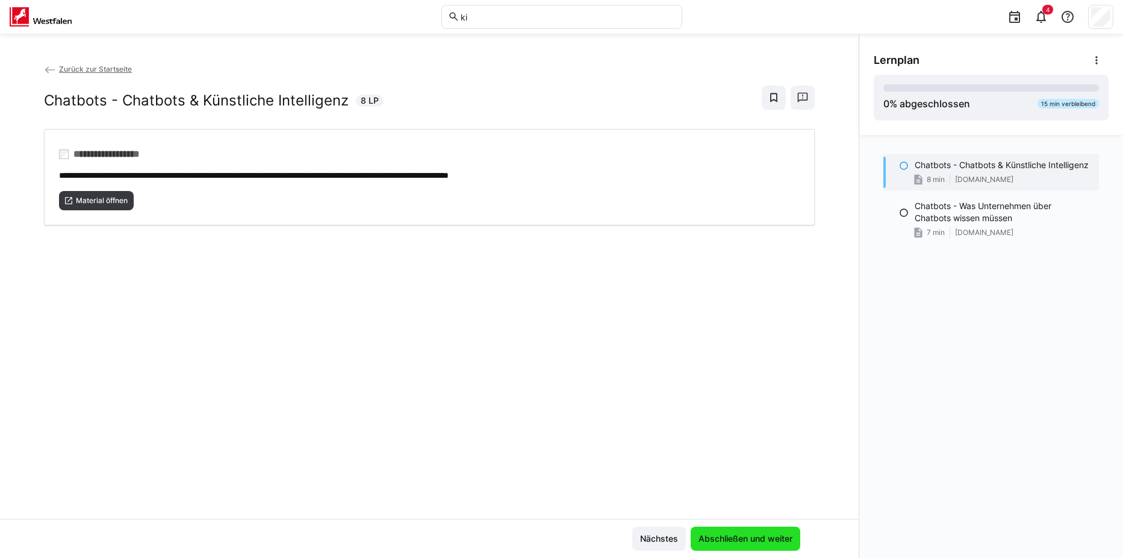
click at [722, 539] on span "Abschließen und weiter" at bounding box center [746, 539] width 98 height 12
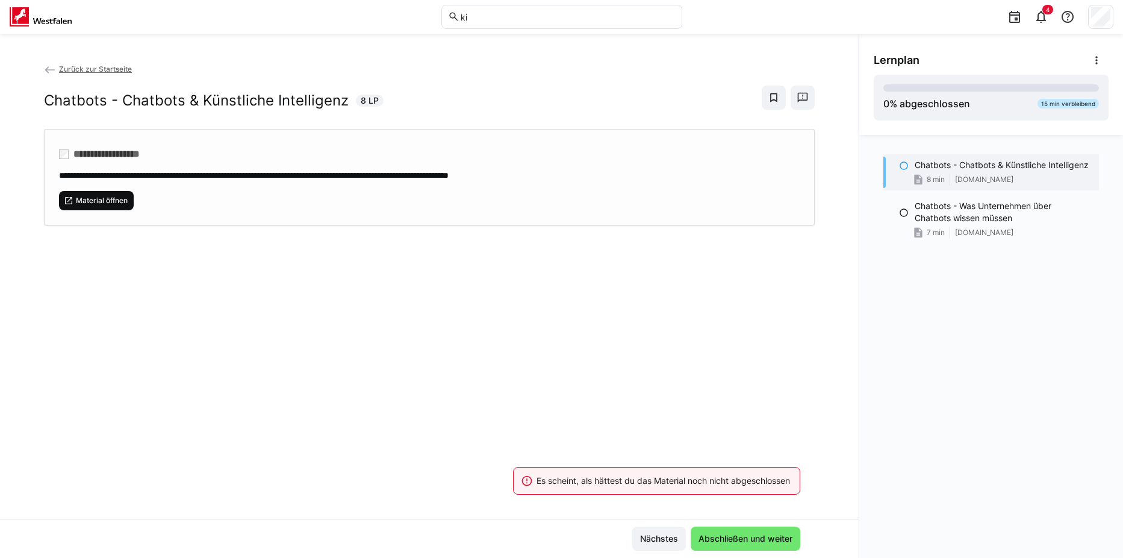
click at [77, 202] on span "Material öffnen" at bounding box center [102, 201] width 54 height 10
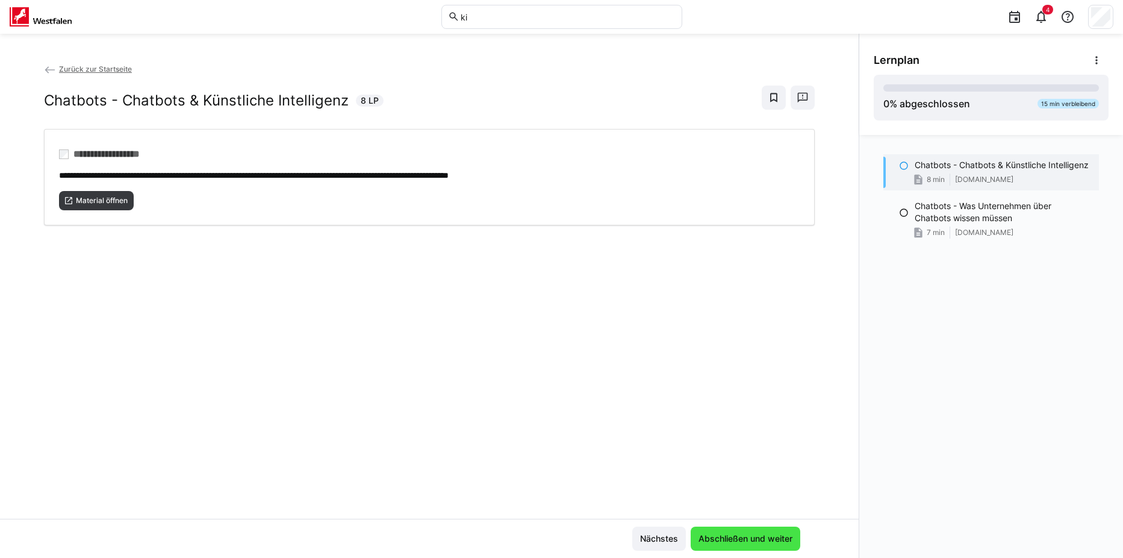
click at [752, 542] on span "Abschließen und weiter" at bounding box center [746, 539] width 98 height 12
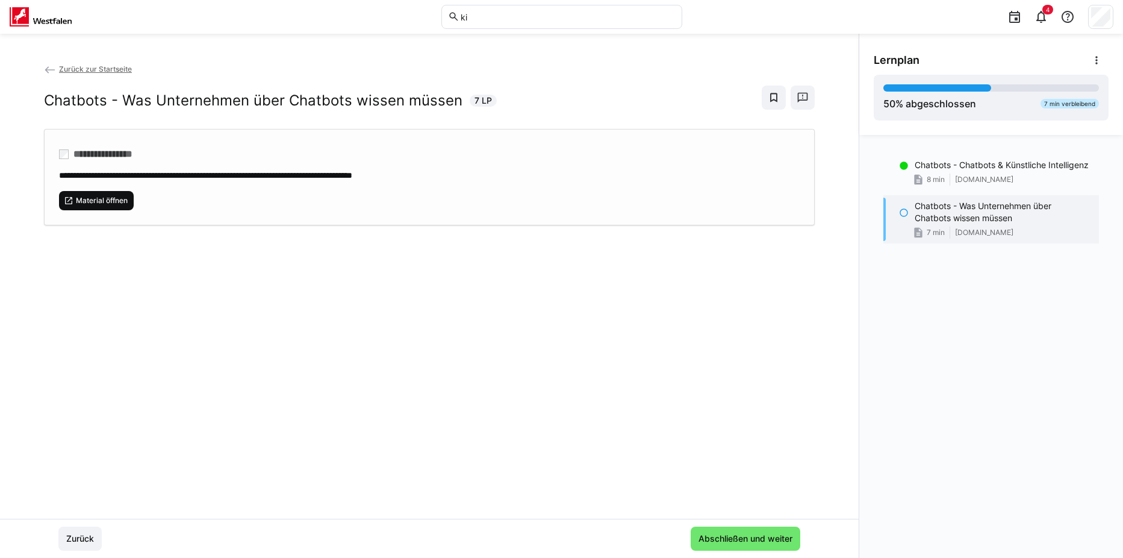
click at [108, 203] on span "Material öffnen" at bounding box center [102, 201] width 54 height 10
click at [710, 540] on span "Abschließen und weiter" at bounding box center [746, 539] width 98 height 12
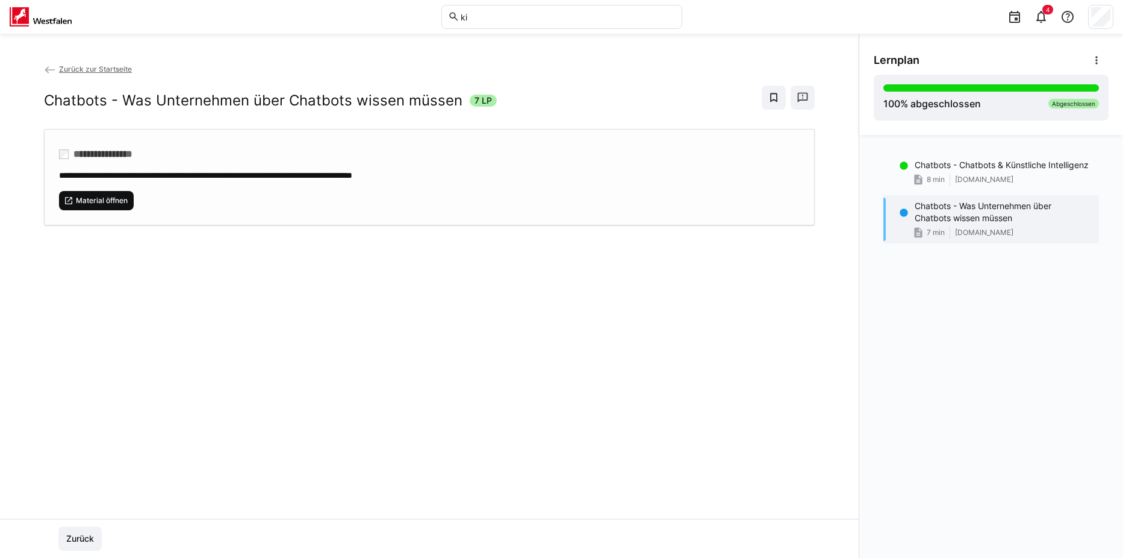
click at [112, 201] on span "Material öffnen" at bounding box center [102, 201] width 54 height 10
click at [58, 67] on link "Zurück zur Startseite" at bounding box center [88, 68] width 88 height 9
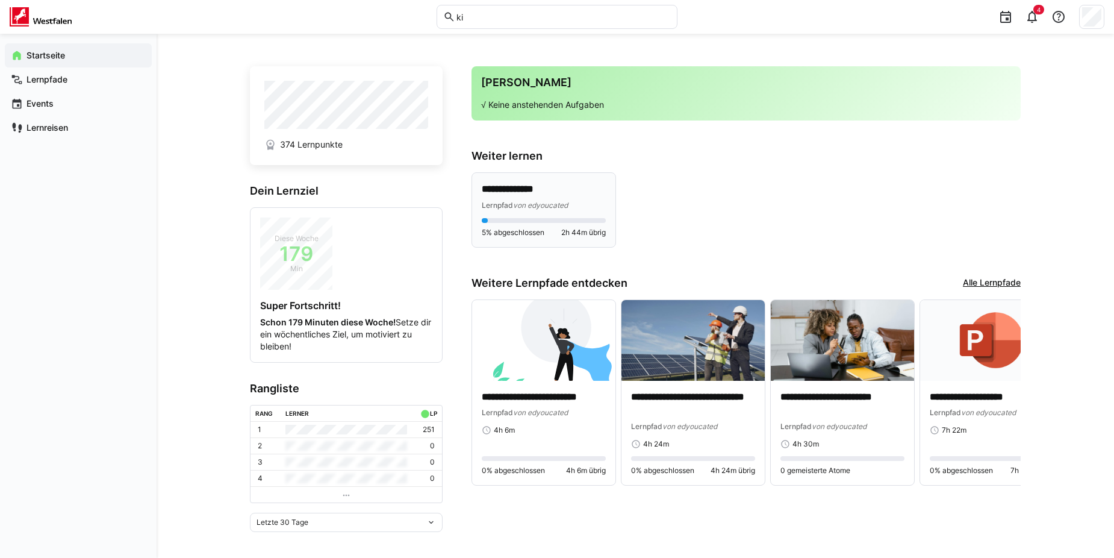
click at [582, 201] on div "Lernpfad von edyoucated" at bounding box center [544, 205] width 124 height 12
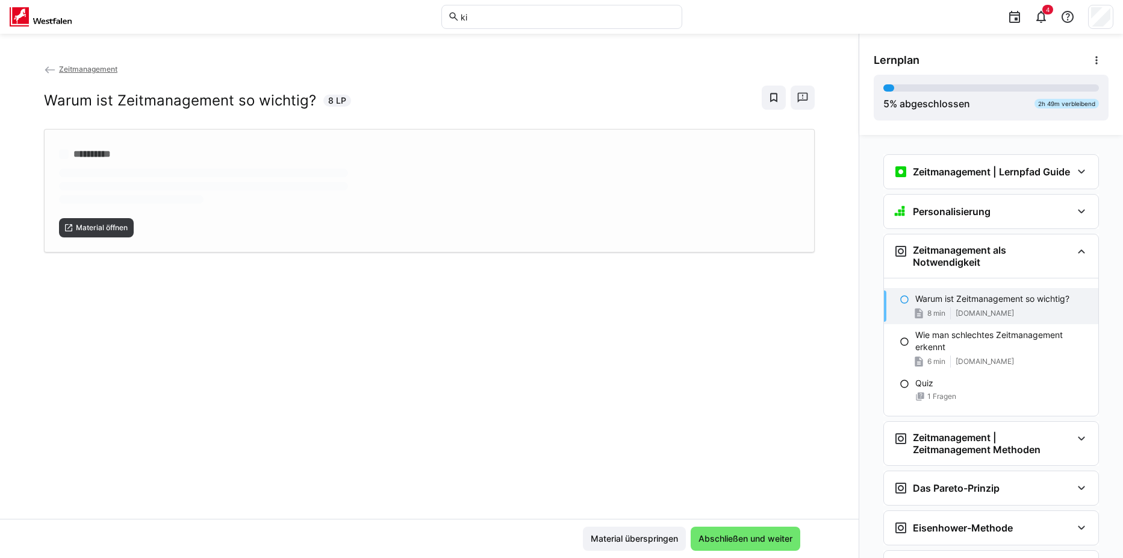
scroll to position [108, 0]
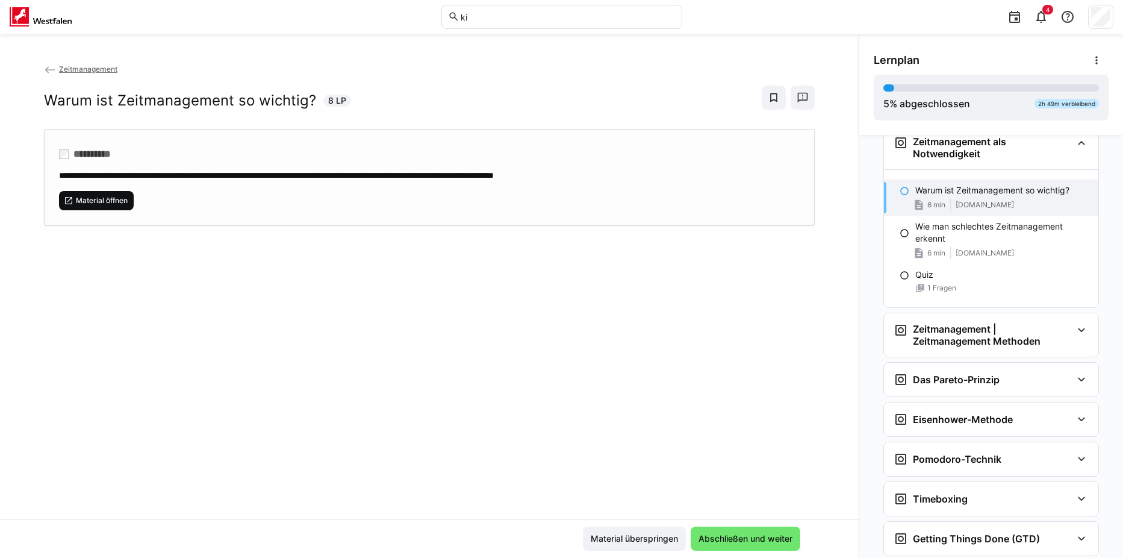
click at [111, 204] on span "Material öffnen" at bounding box center [102, 201] width 54 height 10
click at [732, 538] on span "Abschließen und weiter" at bounding box center [746, 539] width 98 height 12
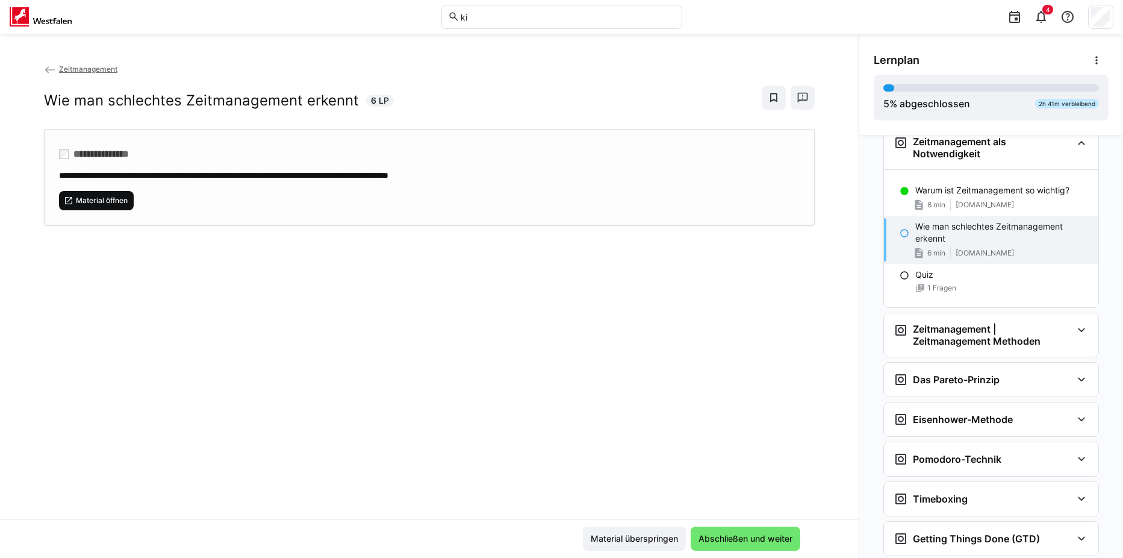
click at [120, 199] on span "Material öffnen" at bounding box center [102, 201] width 54 height 10
click at [730, 539] on span "Abschließen und weiter" at bounding box center [746, 539] width 98 height 12
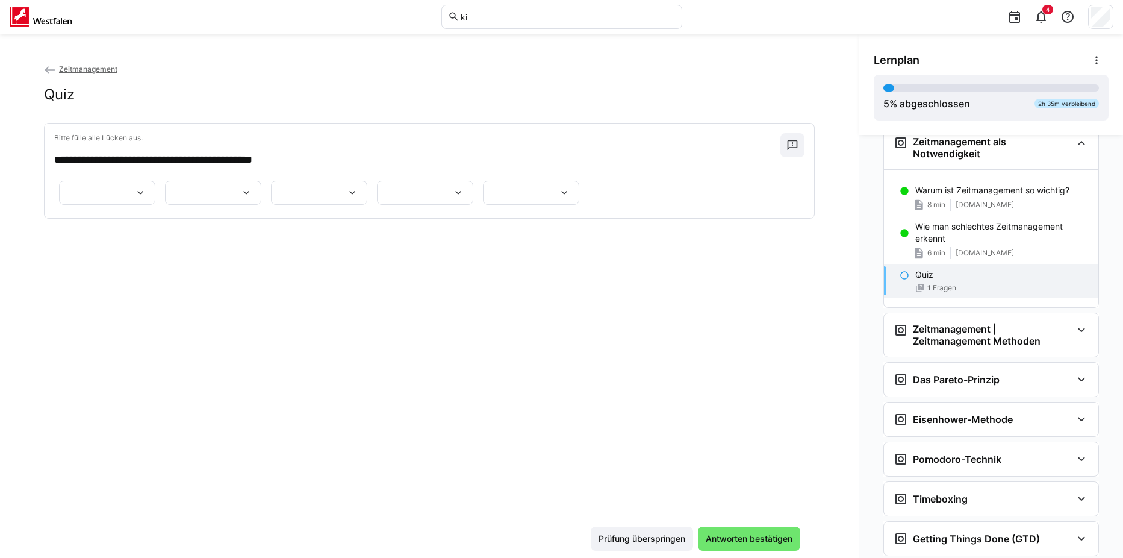
click at [146, 205] on div at bounding box center [107, 193] width 96 height 24
click at [120, 274] on span "******" at bounding box center [104, 278] width 96 height 25
click at [252, 199] on eds-icon at bounding box center [246, 193] width 12 height 12
click at [702, 281] on span "*******" at bounding box center [680, 284] width 96 height 25
click at [346, 199] on eds-icon at bounding box center [352, 193] width 12 height 12
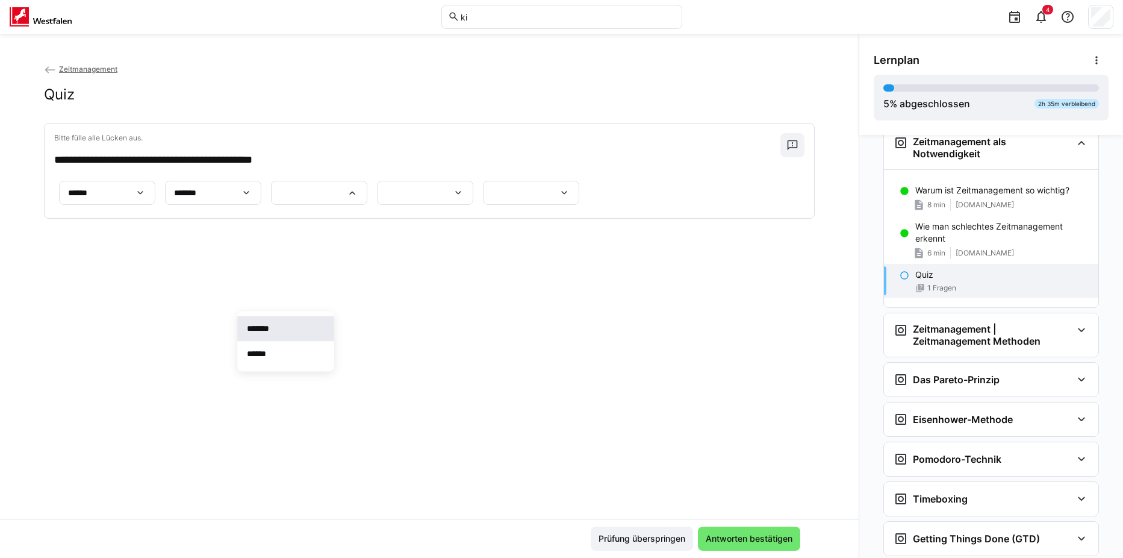
click at [312, 323] on span "*******" at bounding box center [285, 328] width 96 height 25
click at [464, 199] on eds-icon at bounding box center [458, 193] width 12 height 12
click at [744, 382] on span "******" at bounding box center [737, 384] width 96 height 25
click at [483, 205] on div at bounding box center [531, 193] width 96 height 24
click at [214, 428] on p "*******" at bounding box center [209, 428] width 34 height 12
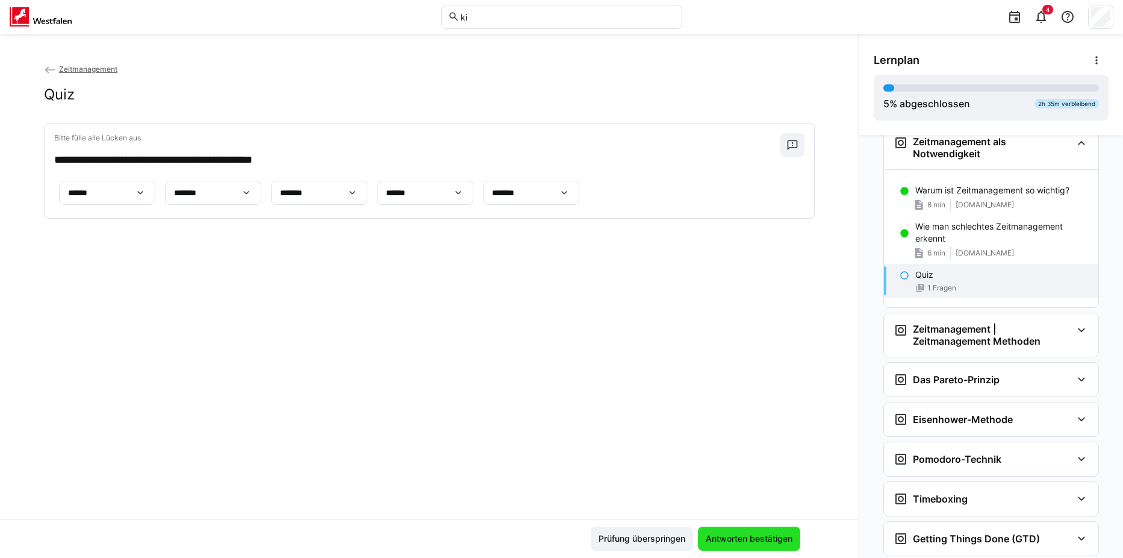
click at [744, 542] on span "Antworten bestätigen" at bounding box center [749, 539] width 90 height 12
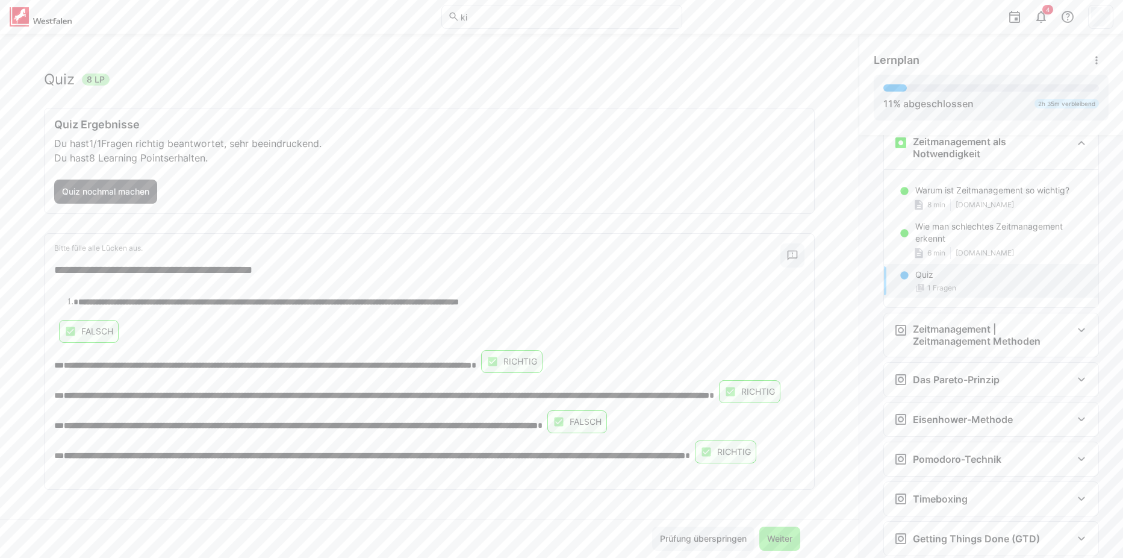
scroll to position [39, 0]
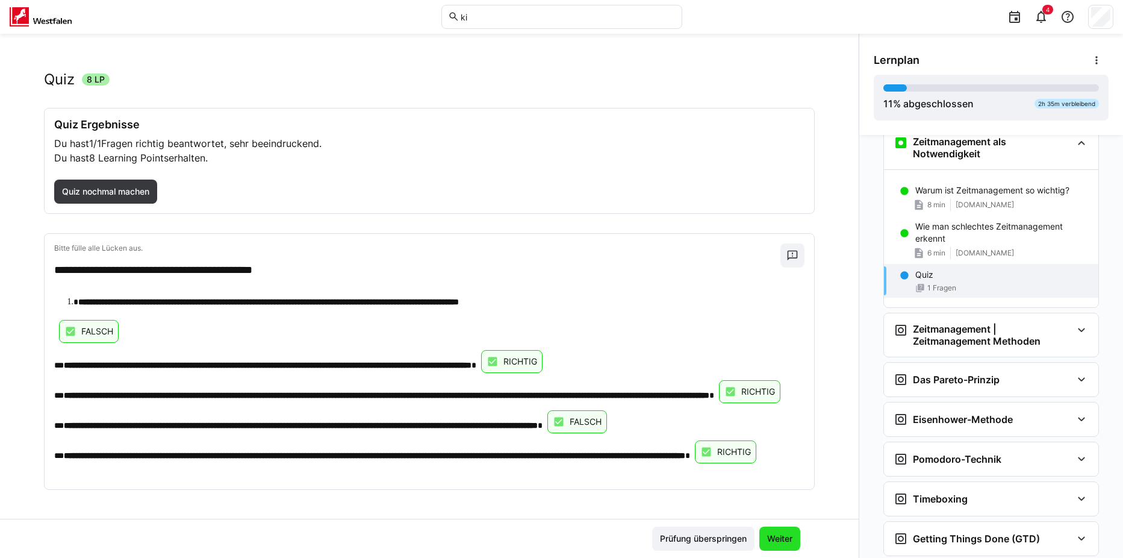
click at [782, 538] on span "Weiter" at bounding box center [780, 539] width 29 height 12
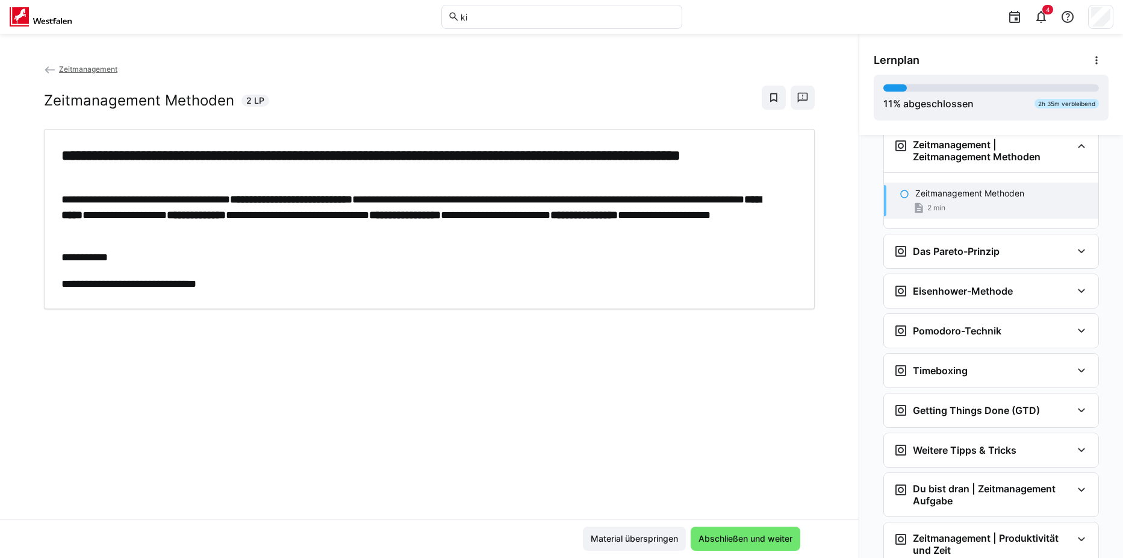
scroll to position [296, 0]
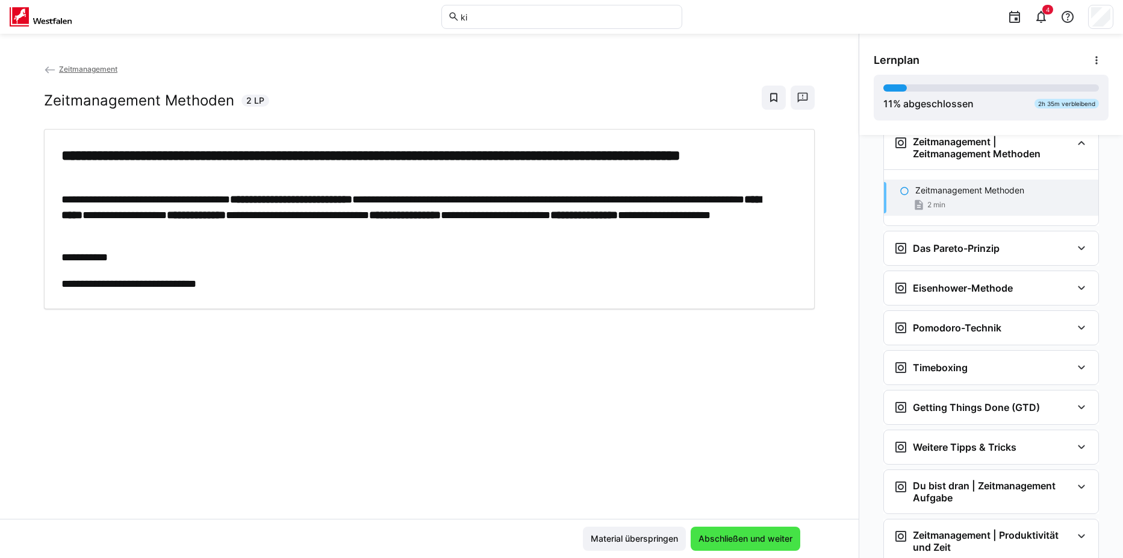
click at [732, 537] on span "Abschließen und weiter" at bounding box center [746, 539] width 98 height 12
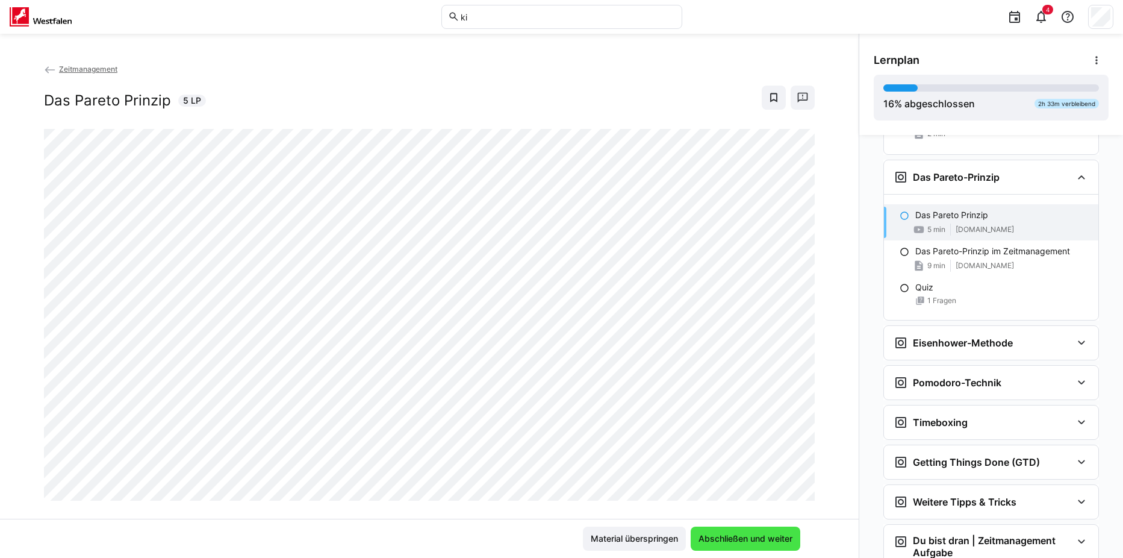
scroll to position [401, 0]
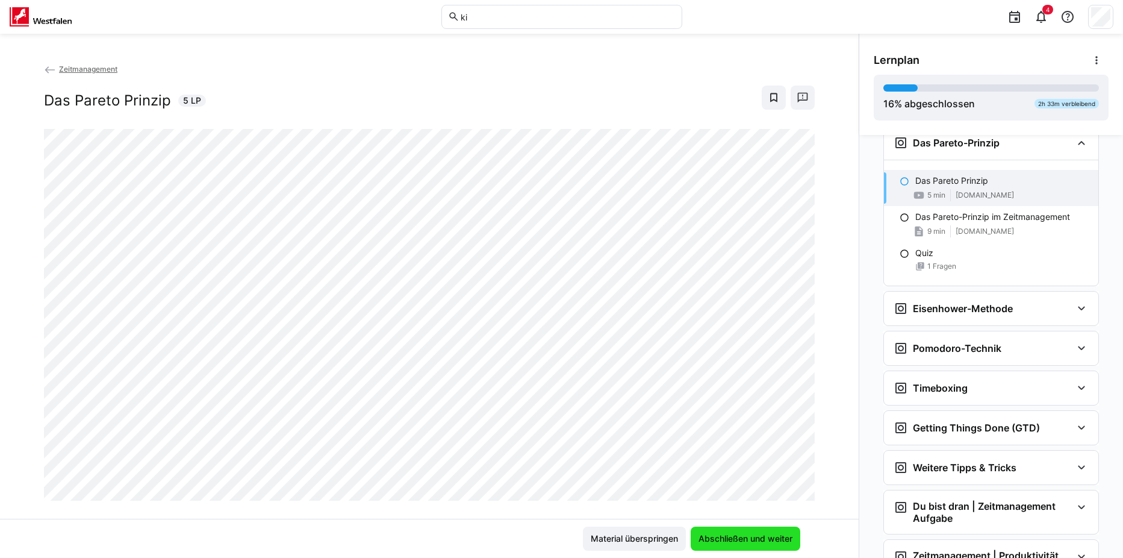
click at [789, 538] on span "Abschließen und weiter" at bounding box center [746, 539] width 98 height 12
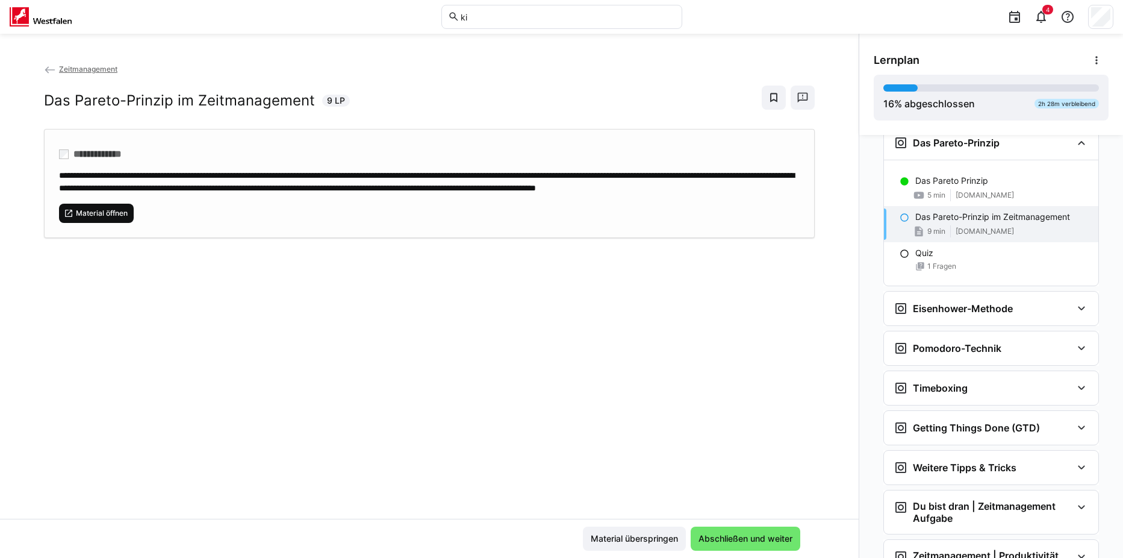
click at [100, 218] on span "Material öffnen" at bounding box center [102, 213] width 54 height 10
click at [778, 543] on span "Abschließen und weiter" at bounding box center [746, 539] width 98 height 12
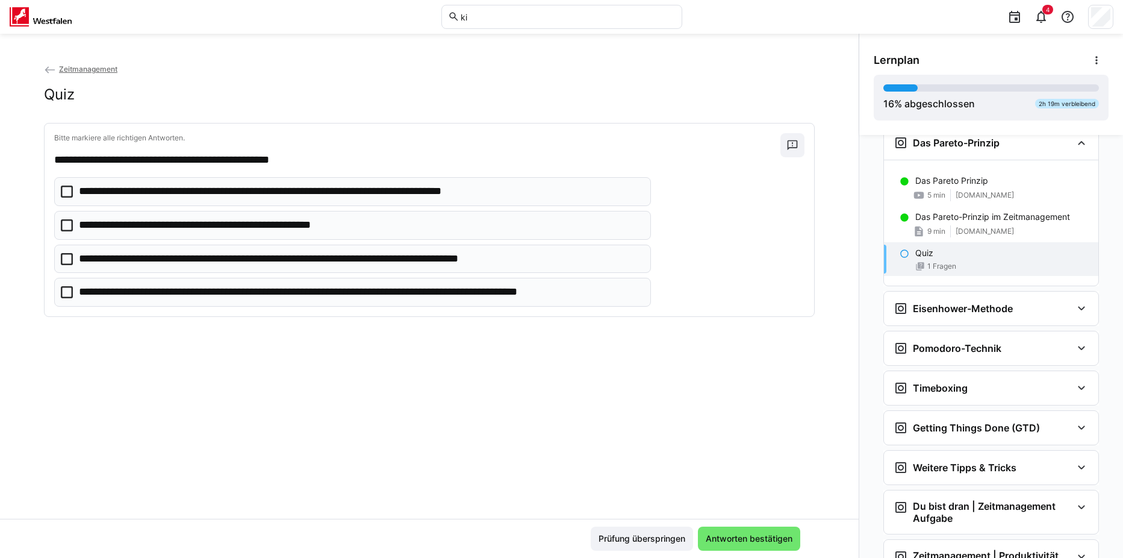
click at [66, 190] on icon at bounding box center [67, 192] width 12 height 12
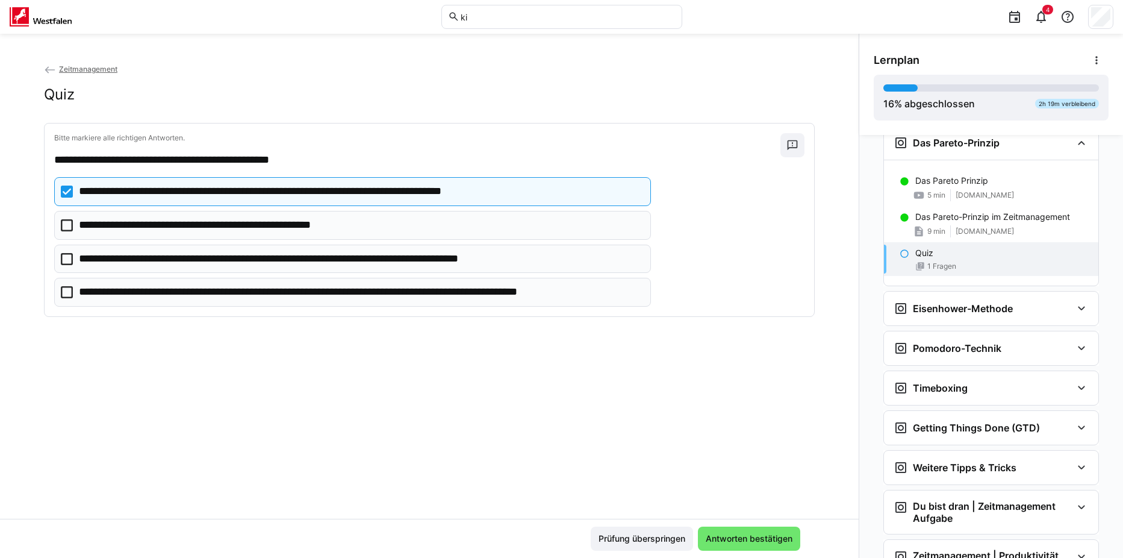
click at [66, 222] on icon at bounding box center [67, 225] width 12 height 12
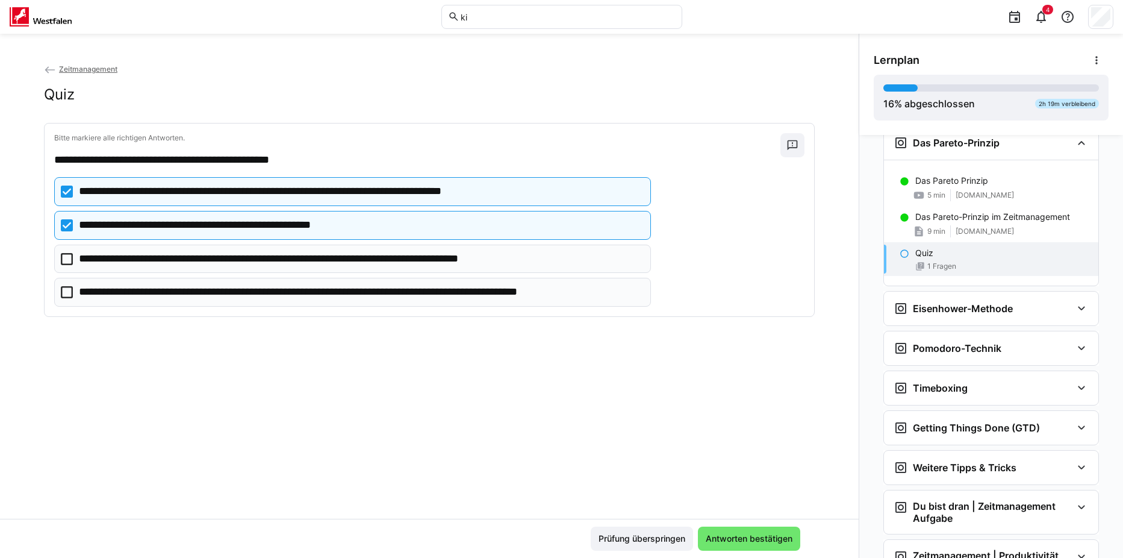
click at [67, 291] on icon at bounding box center [67, 292] width 12 height 12
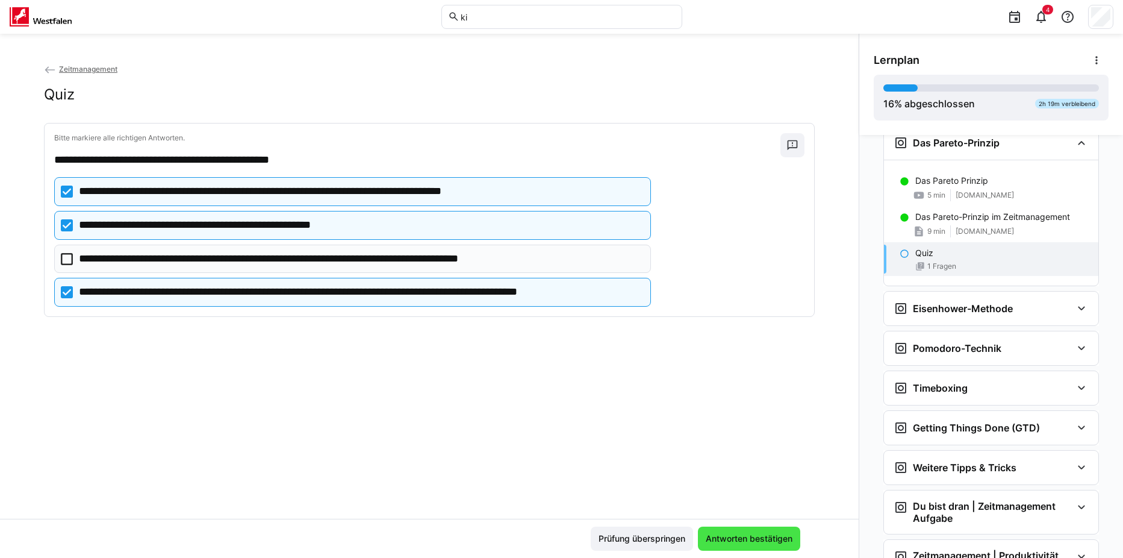
click at [763, 534] on span "Antworten bestätigen" at bounding box center [749, 539] width 90 height 12
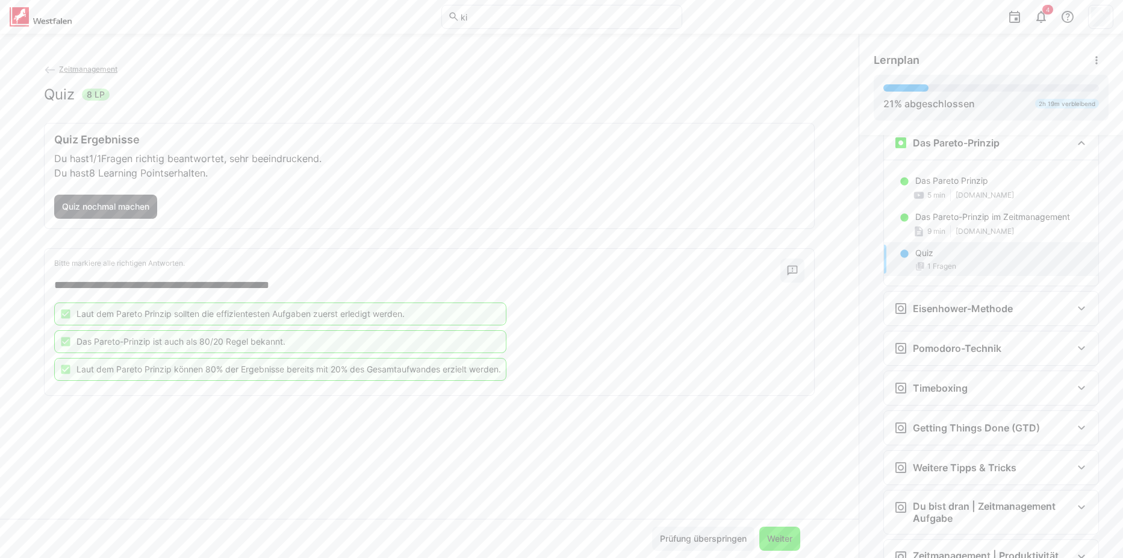
click at [778, 538] on span "Weiter" at bounding box center [780, 539] width 29 height 12
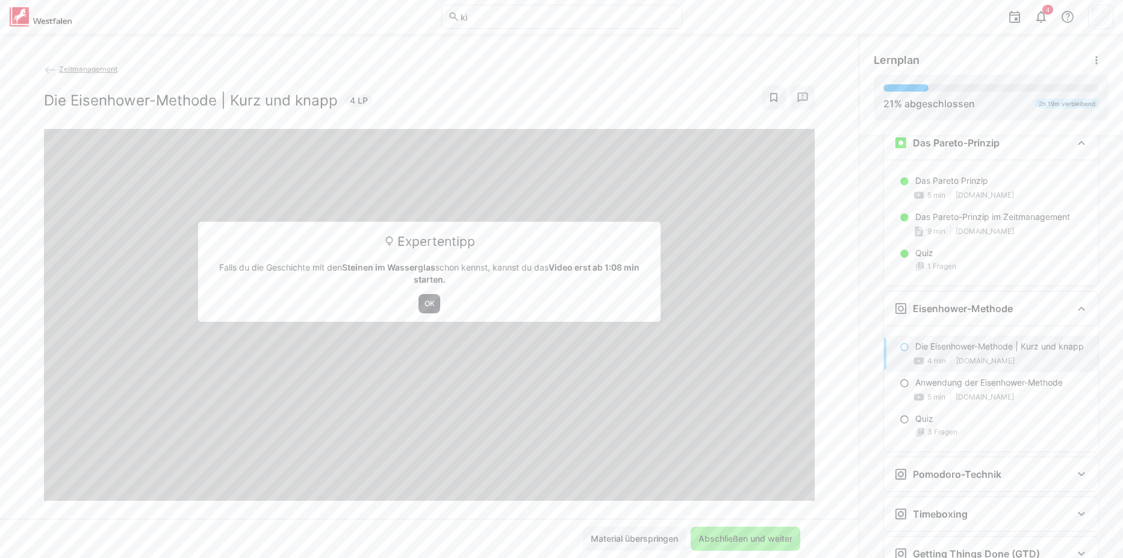
scroll to position [567, 0]
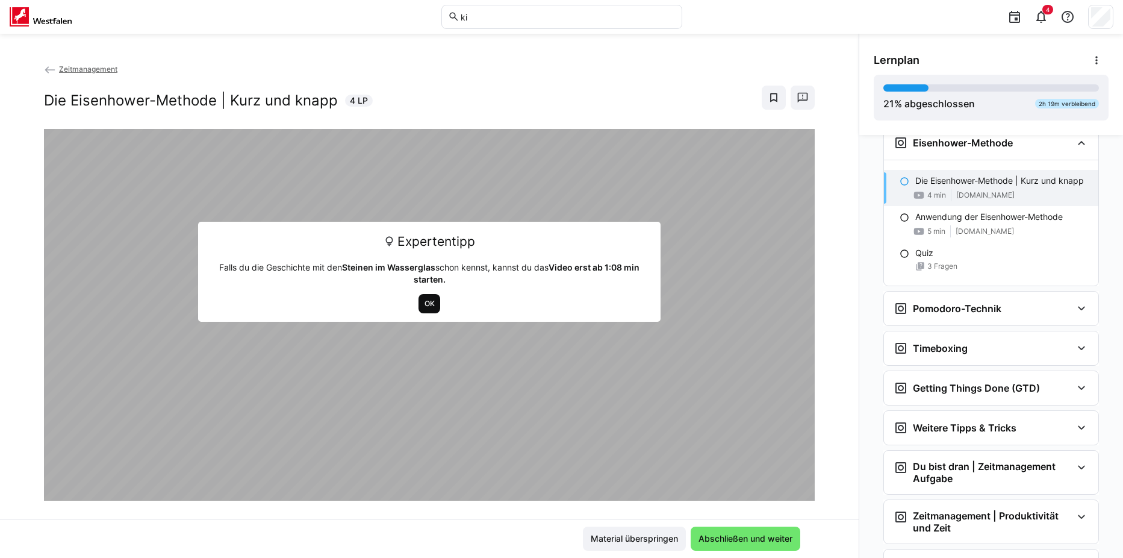
click at [423, 305] on span "OK" at bounding box center [429, 304] width 13 height 10
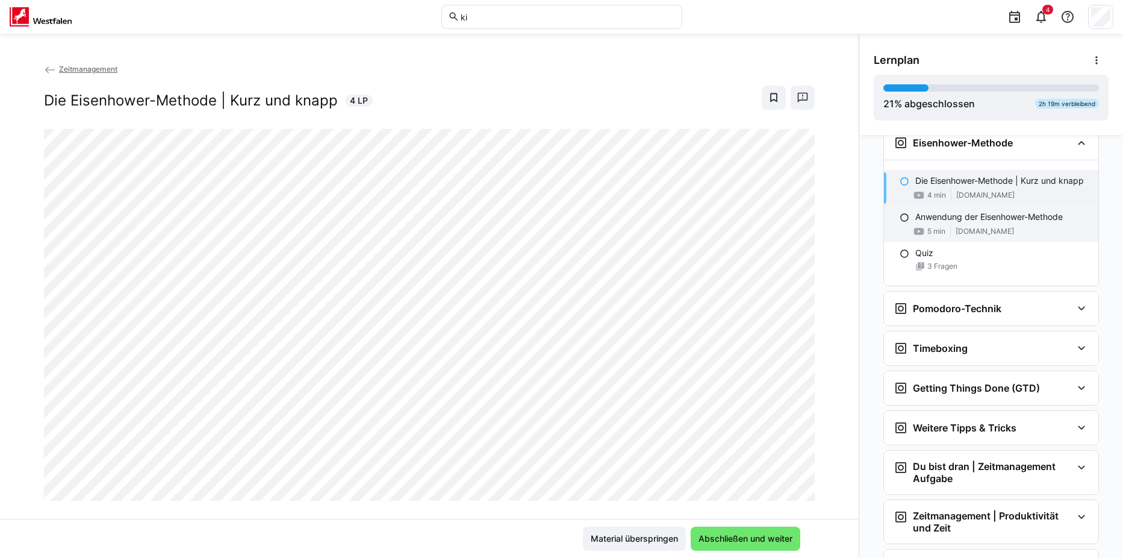
click at [1011, 234] on div "Anwendung der Eisenhower-Methode 5 min [DOMAIN_NAME]" at bounding box center [991, 224] width 214 height 36
click at [989, 187] on p "Die Eisenhower-Methode | Kurz und knapp" at bounding box center [1000, 181] width 169 height 12
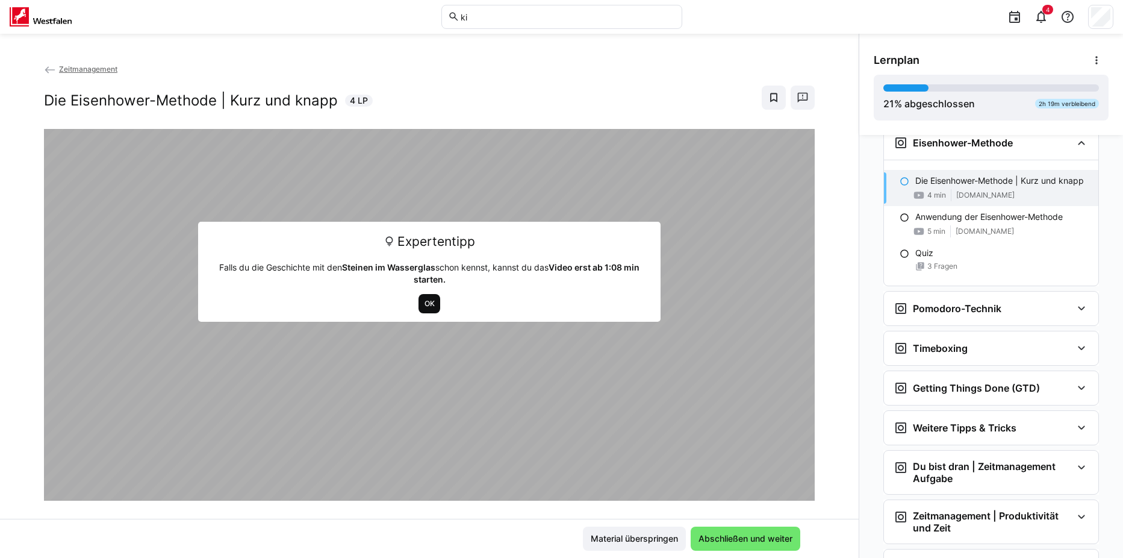
click at [426, 301] on span "OK" at bounding box center [429, 304] width 13 height 10
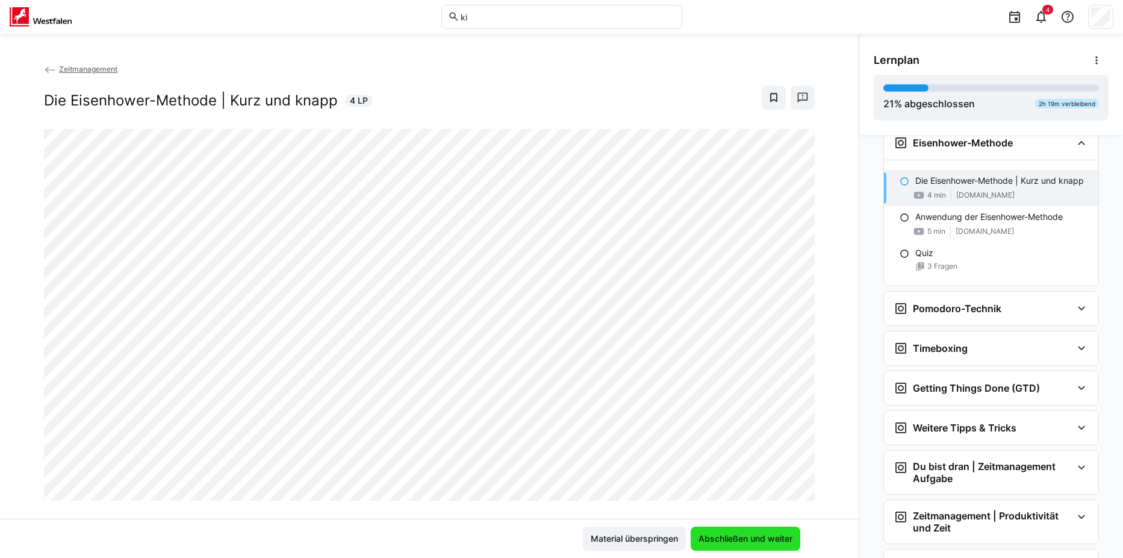
click at [764, 543] on span "Abschließen und weiter" at bounding box center [746, 539] width 98 height 12
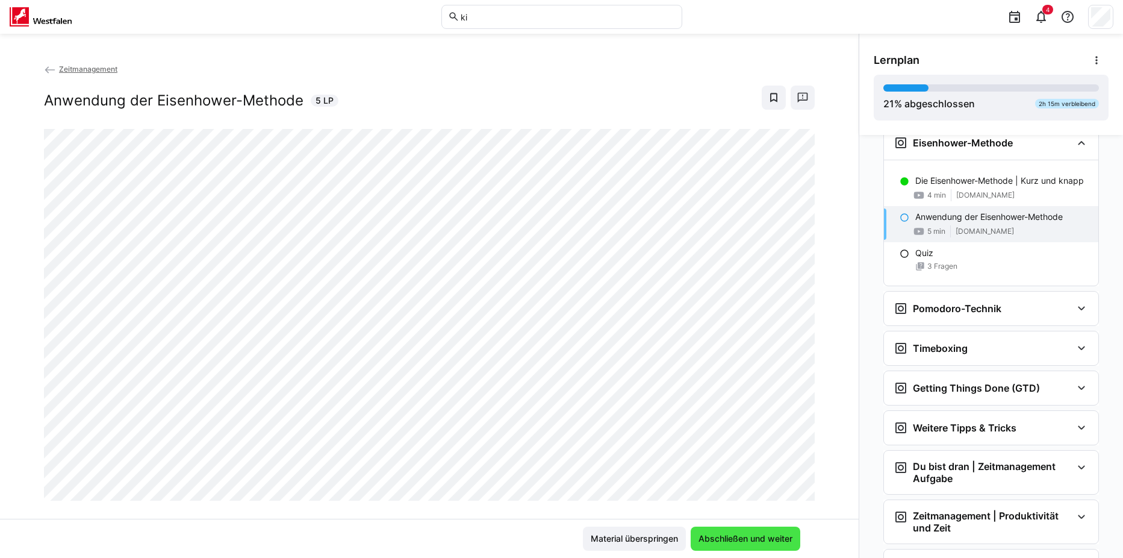
click at [749, 540] on span "Abschließen und weiter" at bounding box center [746, 539] width 98 height 12
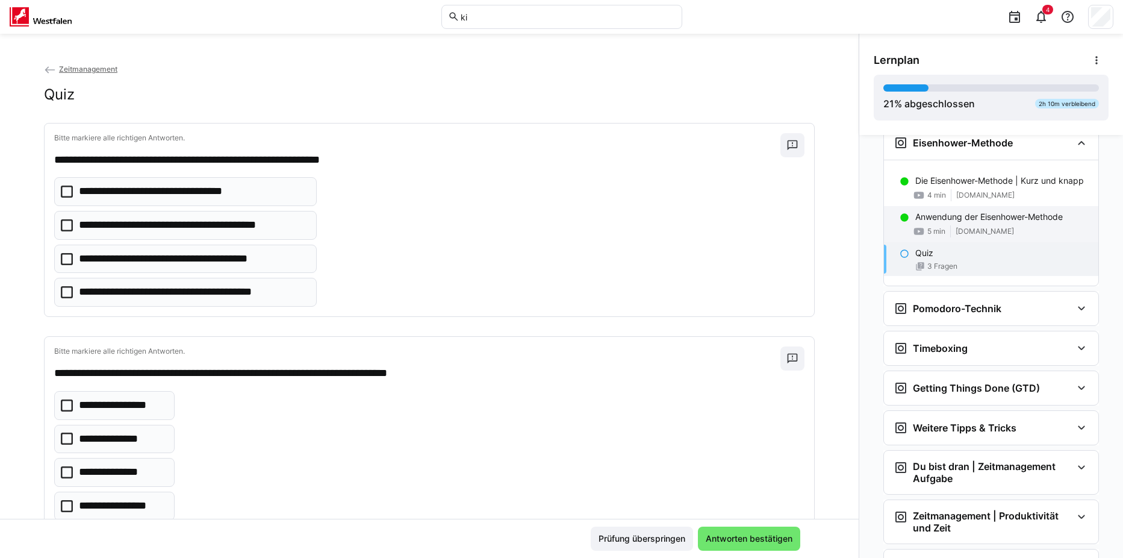
click at [995, 236] on span "[DOMAIN_NAME]" at bounding box center [985, 231] width 58 height 10
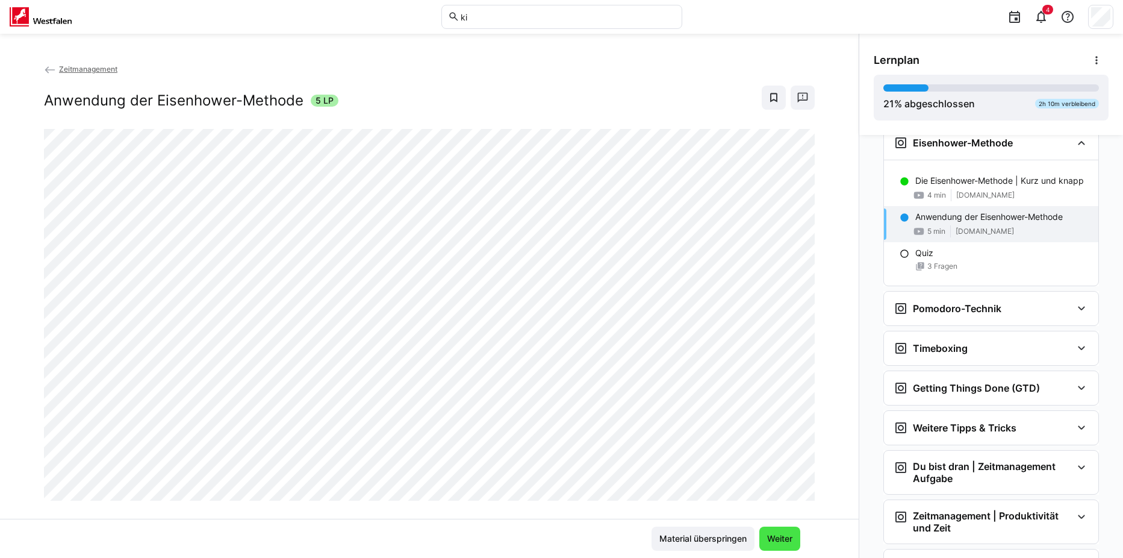
click at [776, 540] on span "Weiter" at bounding box center [780, 539] width 29 height 12
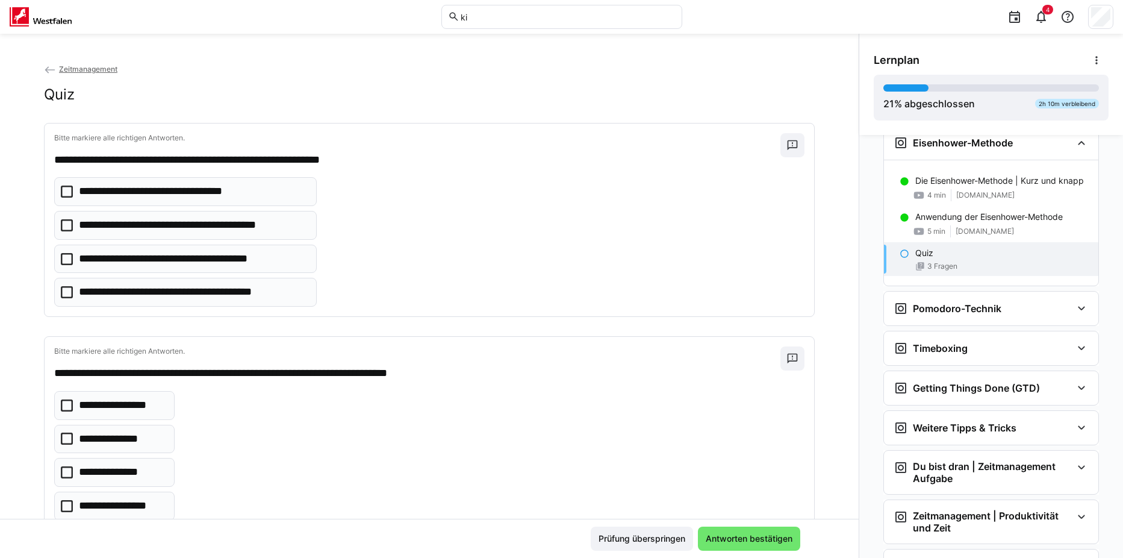
click at [61, 292] on icon at bounding box center [67, 292] width 12 height 12
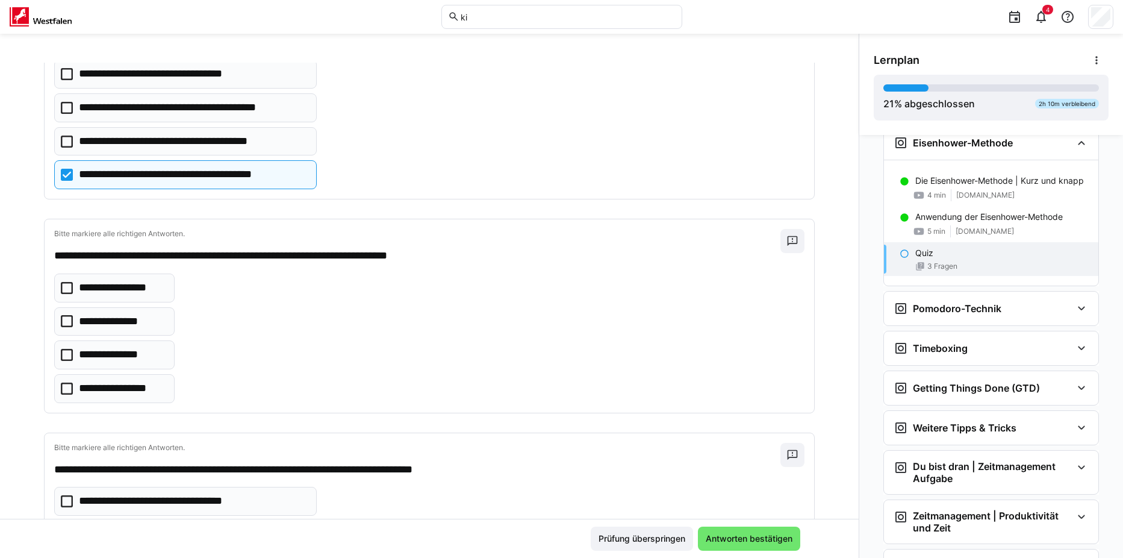
scroll to position [120, 0]
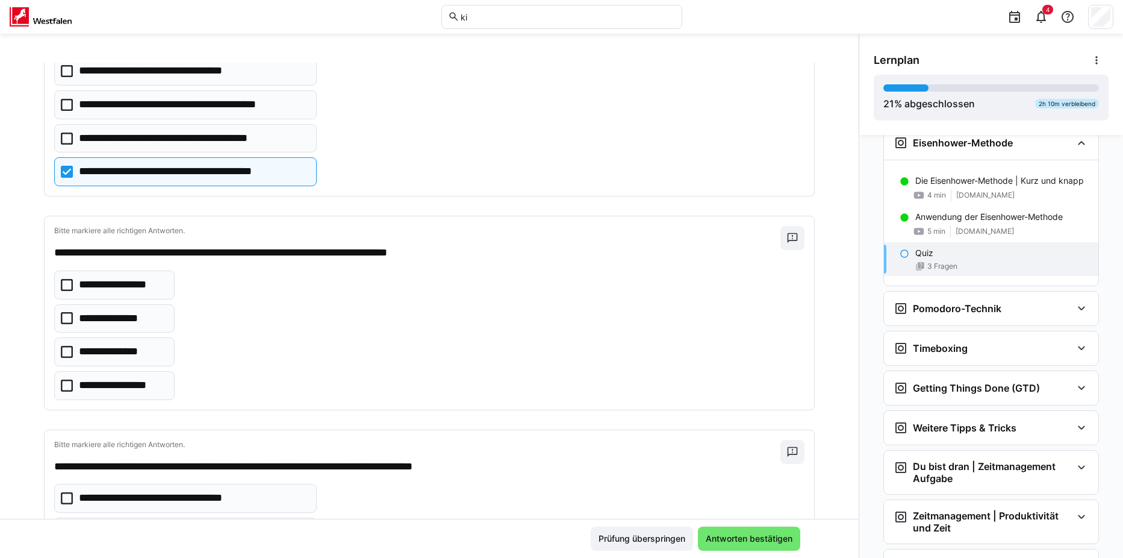
click at [61, 319] on icon at bounding box center [67, 318] width 12 height 12
click at [61, 384] on icon at bounding box center [67, 385] width 12 height 12
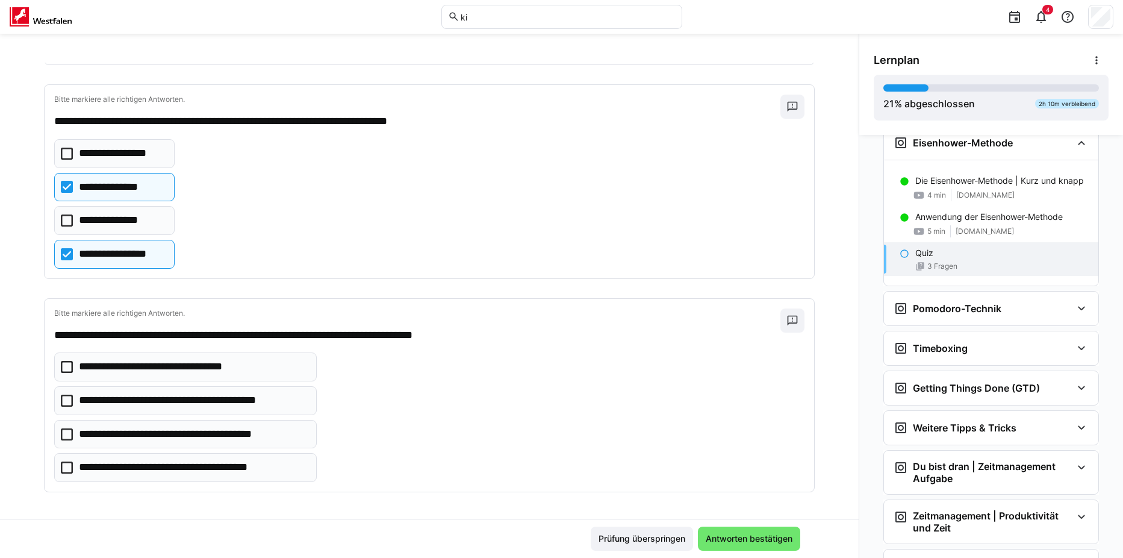
scroll to position [255, 0]
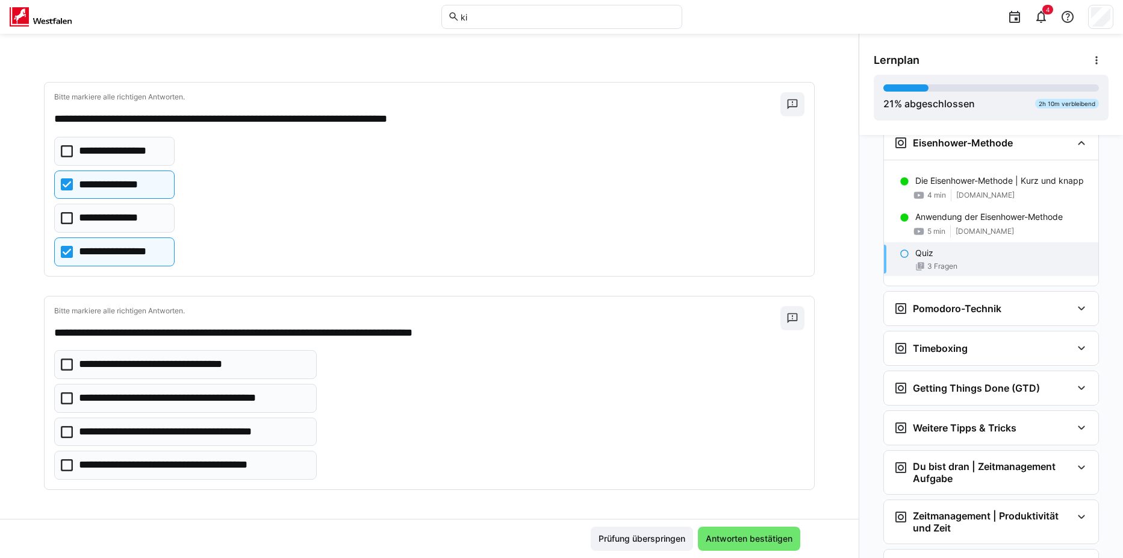
click at [61, 463] on icon at bounding box center [67, 465] width 12 height 12
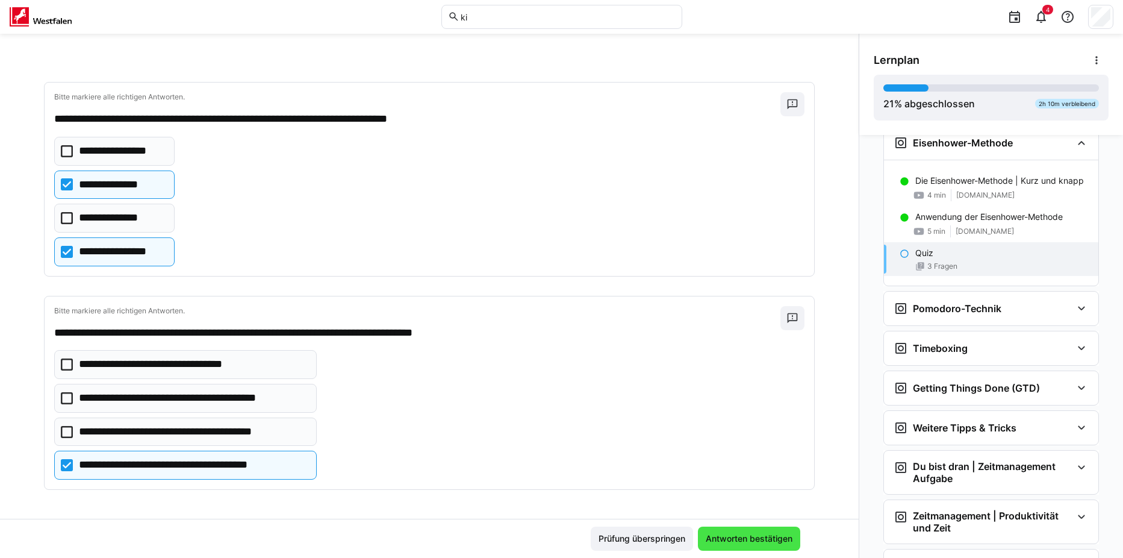
click at [731, 542] on span "Antworten bestätigen" at bounding box center [749, 539] width 90 height 12
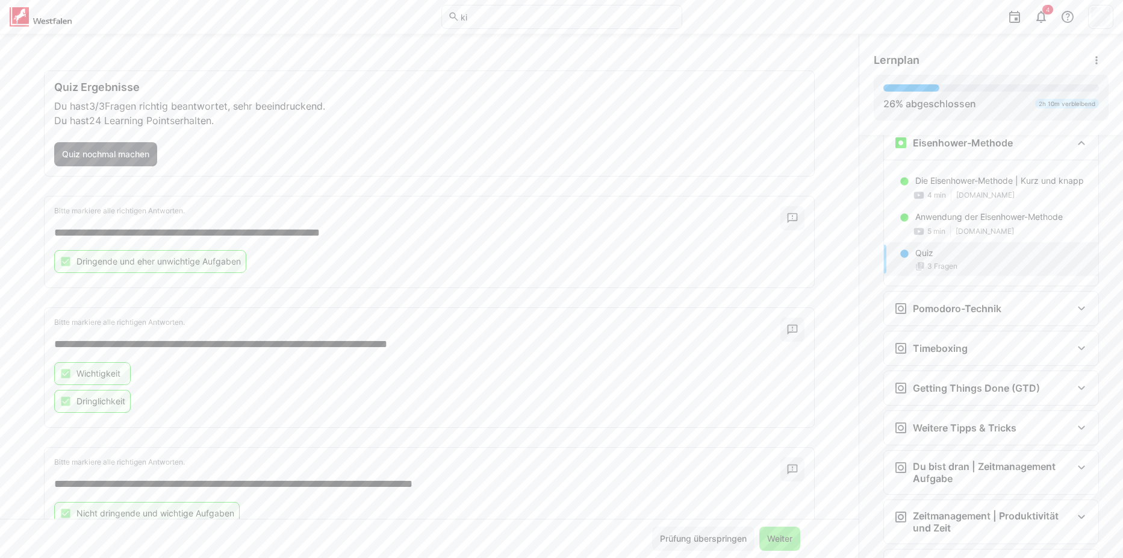
scroll to position [102, 0]
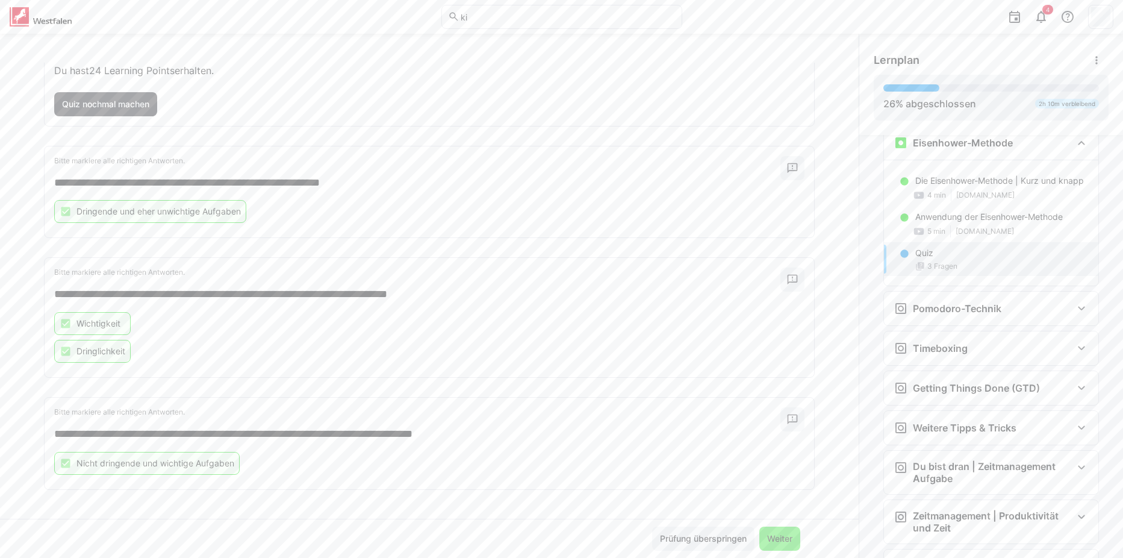
click at [769, 541] on span "Weiter" at bounding box center [780, 539] width 29 height 12
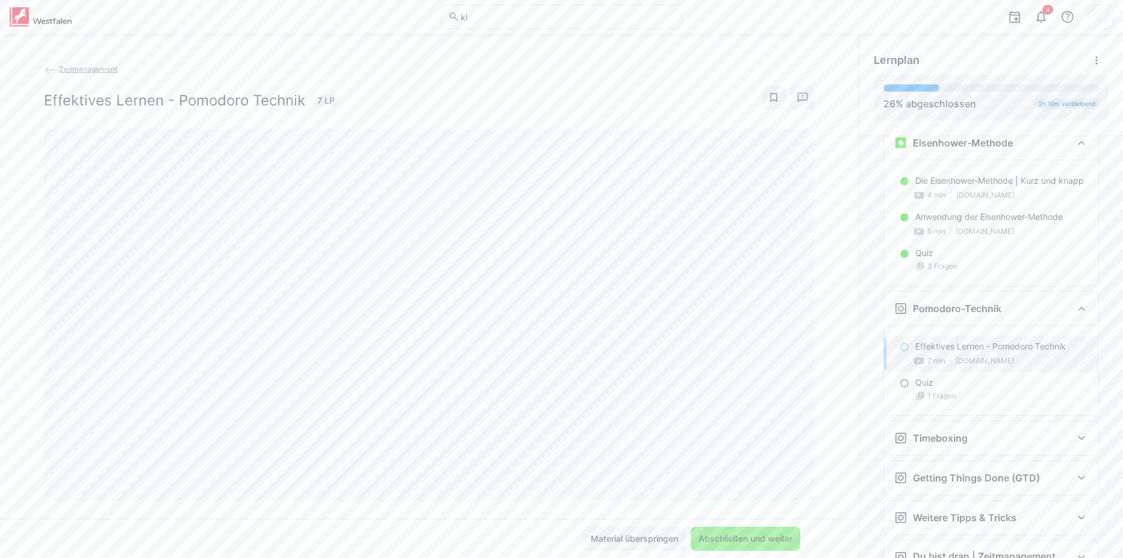
scroll to position [732, 0]
